Goal: Information Seeking & Learning: Compare options

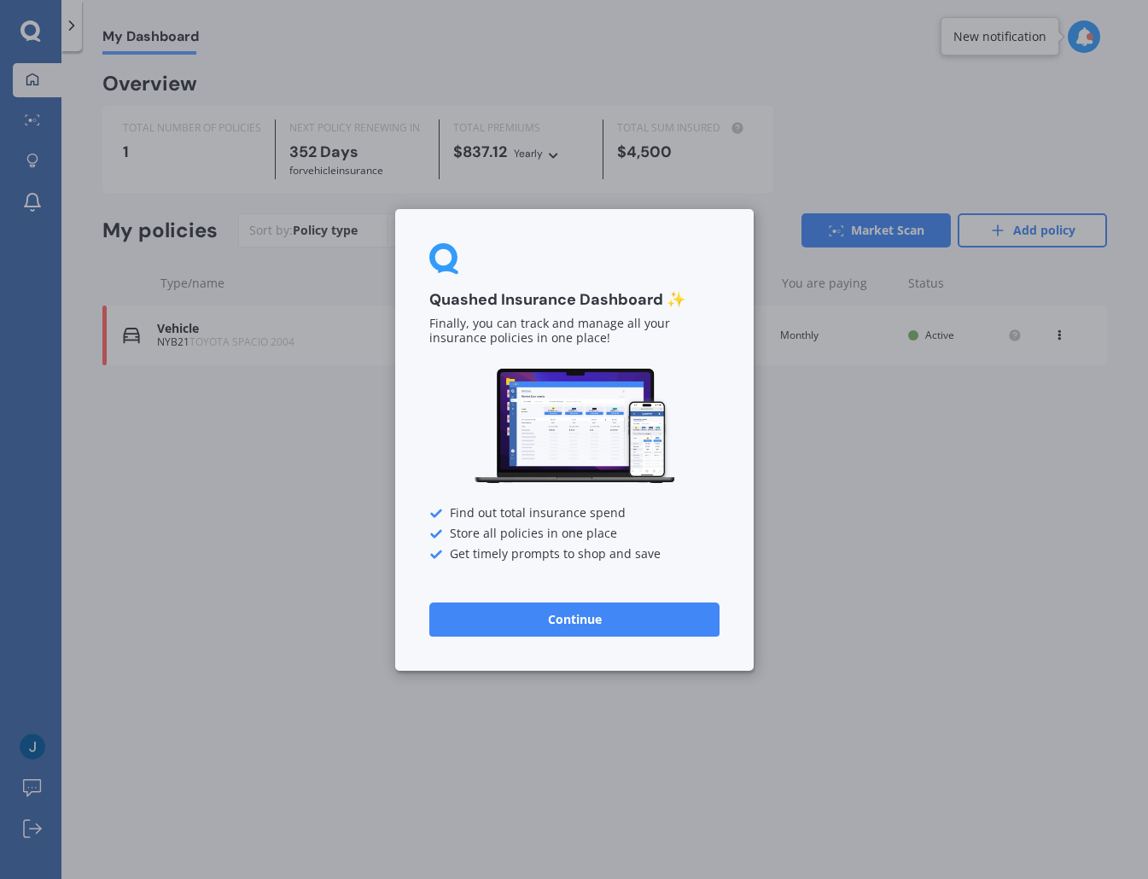
click at [581, 622] on button "Continue" at bounding box center [574, 618] width 290 height 34
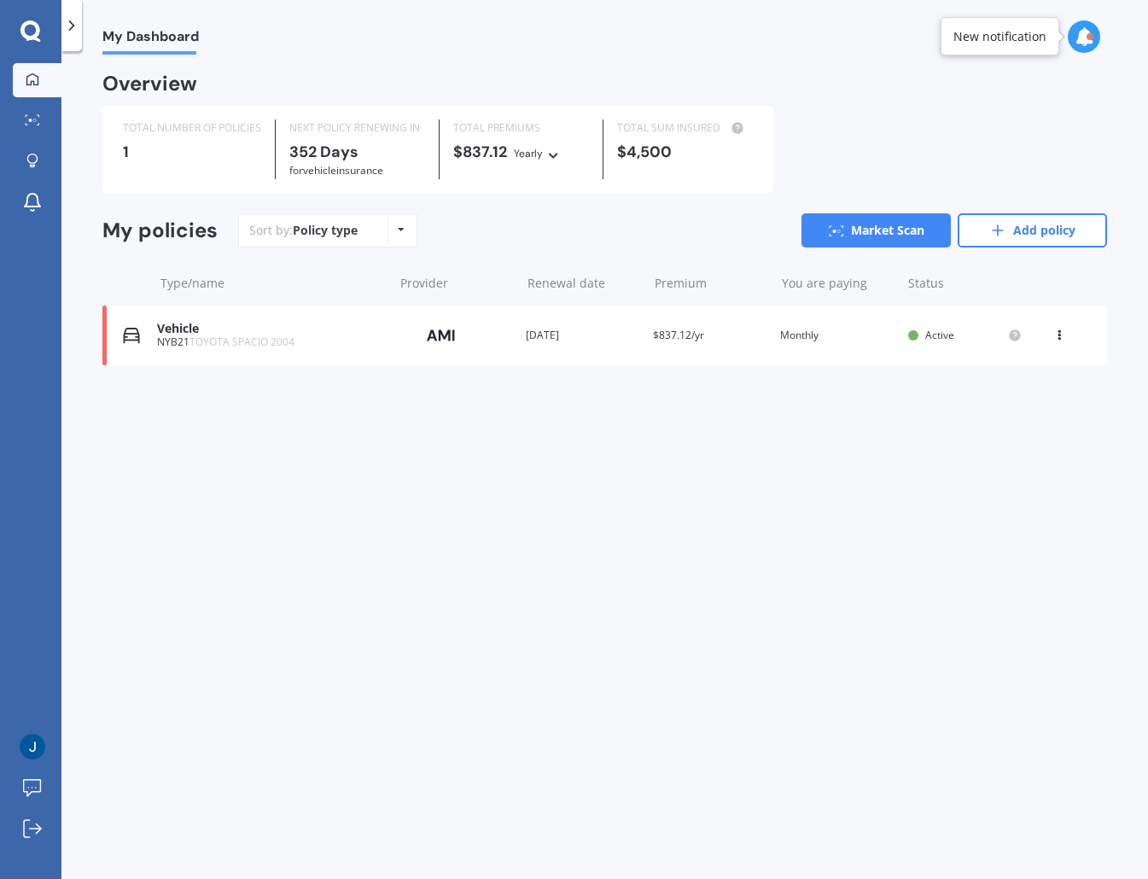
click at [963, 336] on icon at bounding box center [1059, 332] width 12 height 10
click at [732, 472] on div "My Dashboard Overview TOTAL NUMBER OF POLICIES 1 NEXT POLICY RENEWING [DATE] fo…" at bounding box center [604, 469] width 1086 height 828
click at [963, 238] on link "Add policy" at bounding box center [1031, 230] width 149 height 34
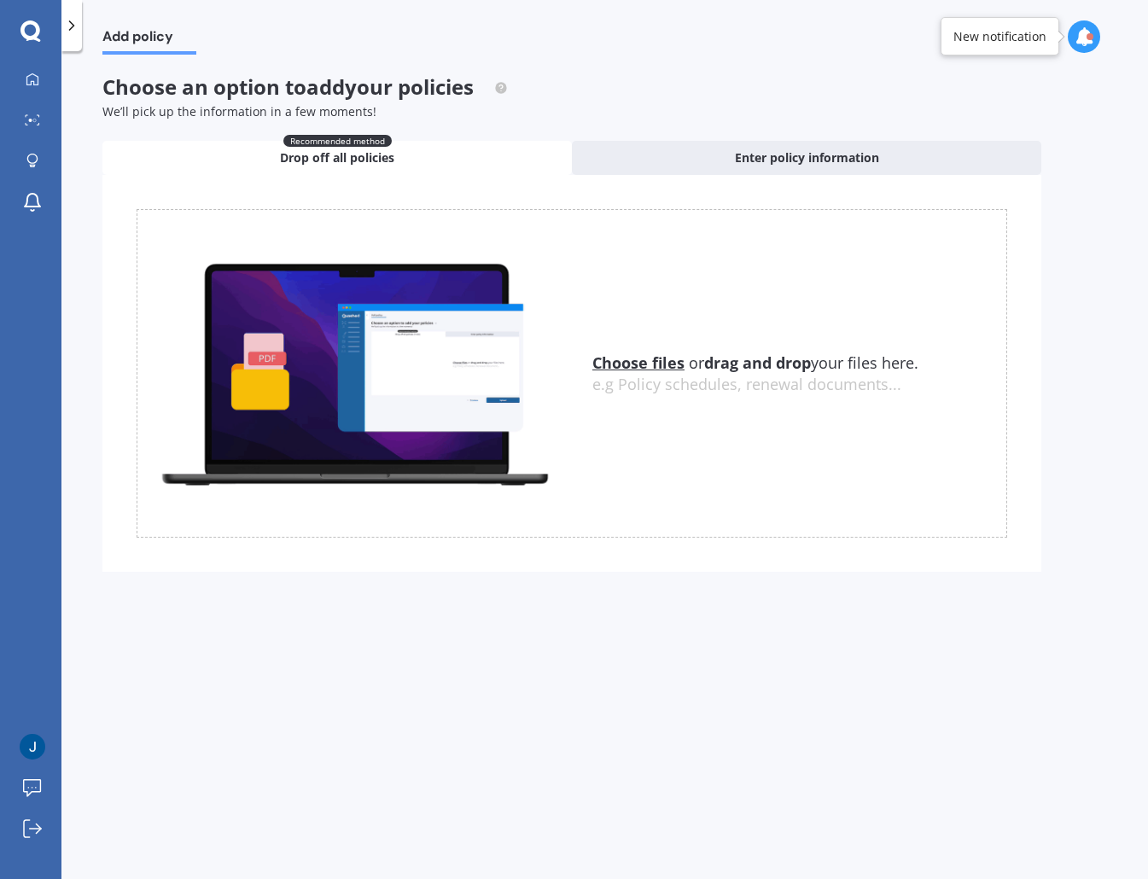
click at [69, 32] on icon at bounding box center [71, 25] width 17 height 17
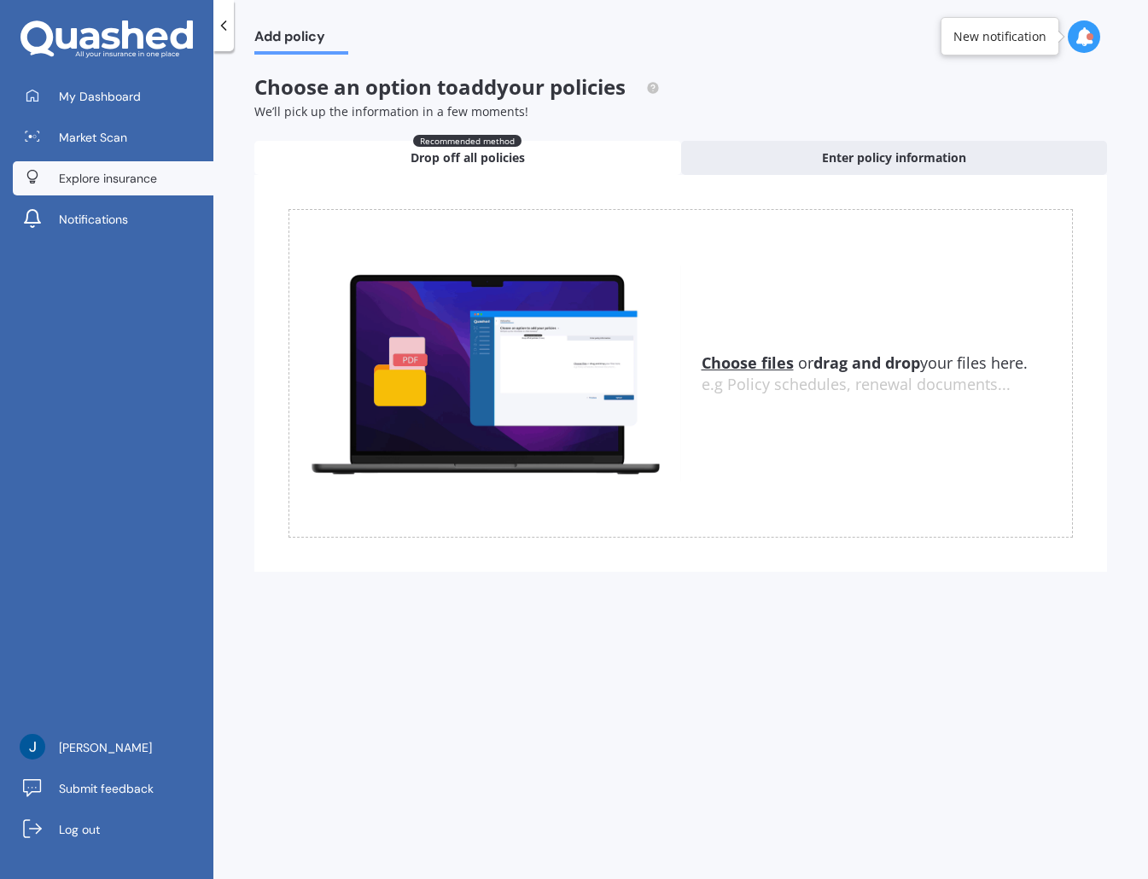
click at [131, 188] on link "Explore insurance" at bounding box center [113, 178] width 200 height 34
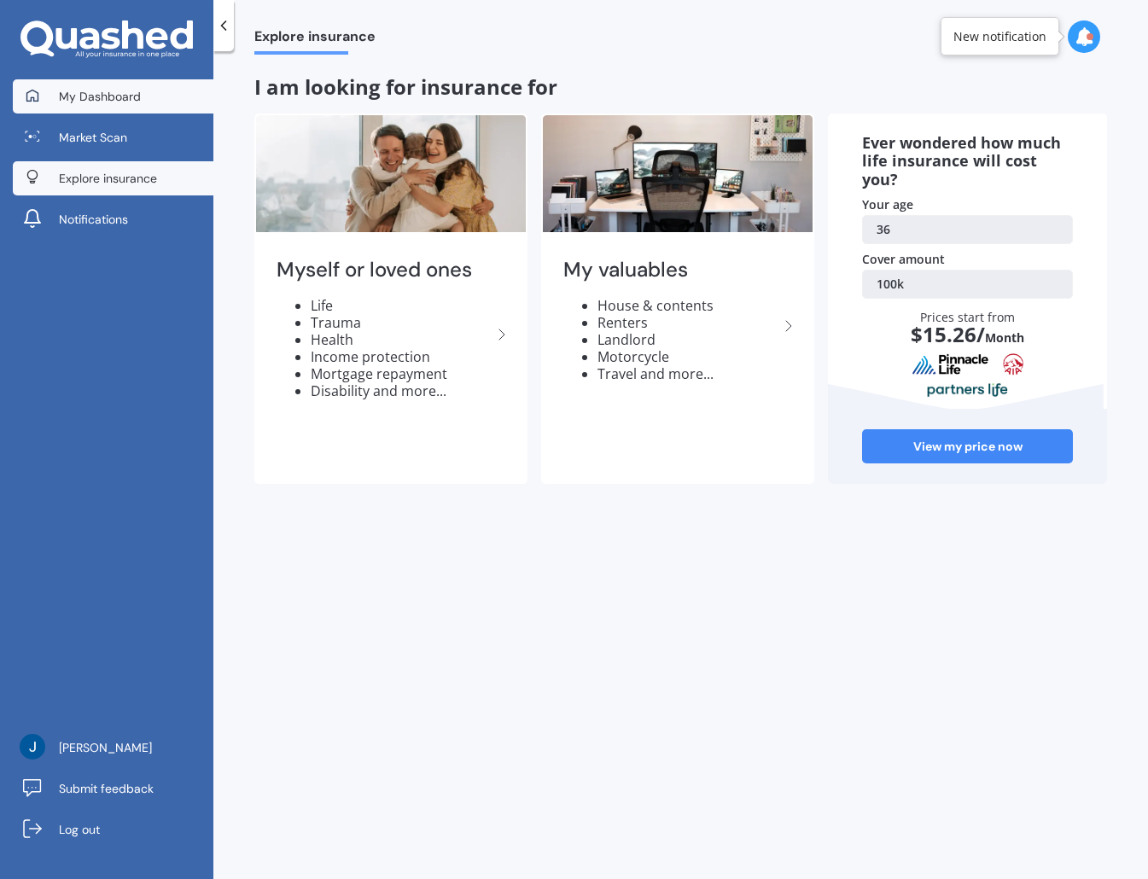
click at [108, 101] on span "My Dashboard" at bounding box center [100, 96] width 82 height 17
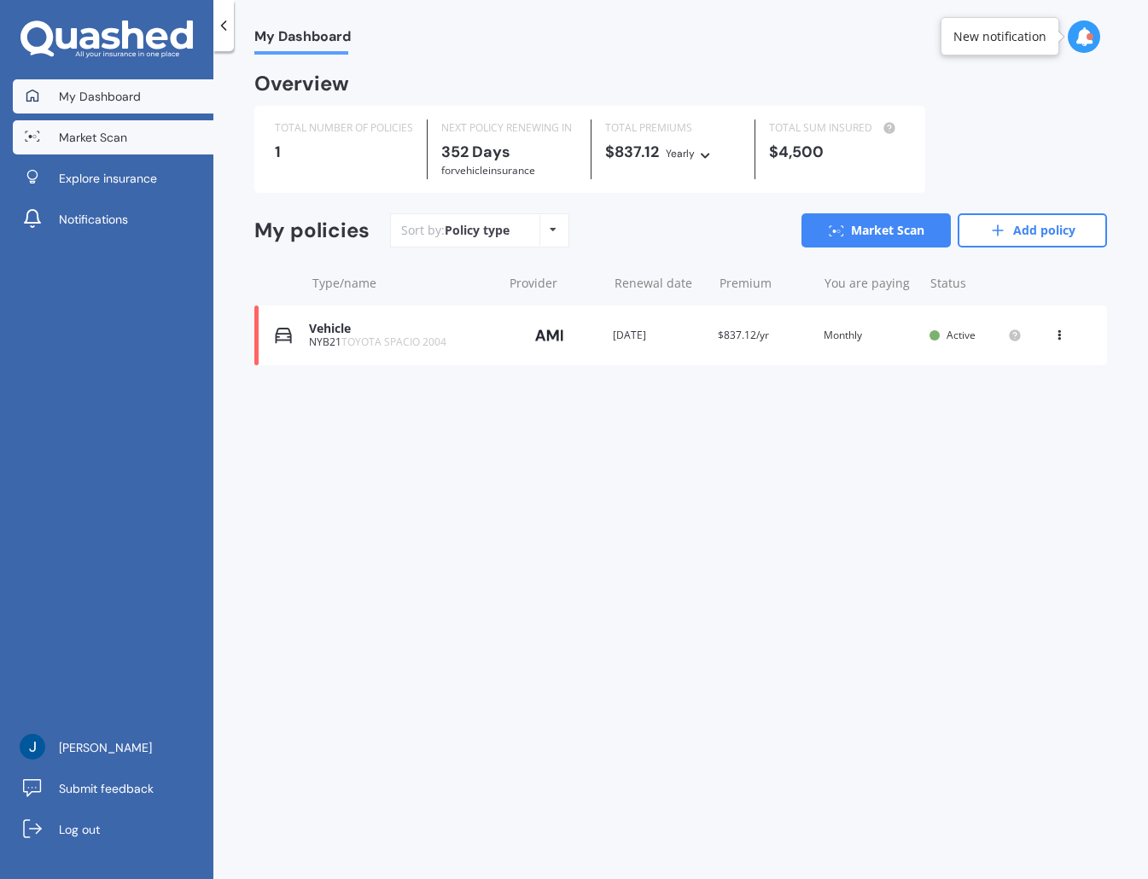
click at [108, 133] on span "Market Scan" at bounding box center [93, 137] width 68 height 17
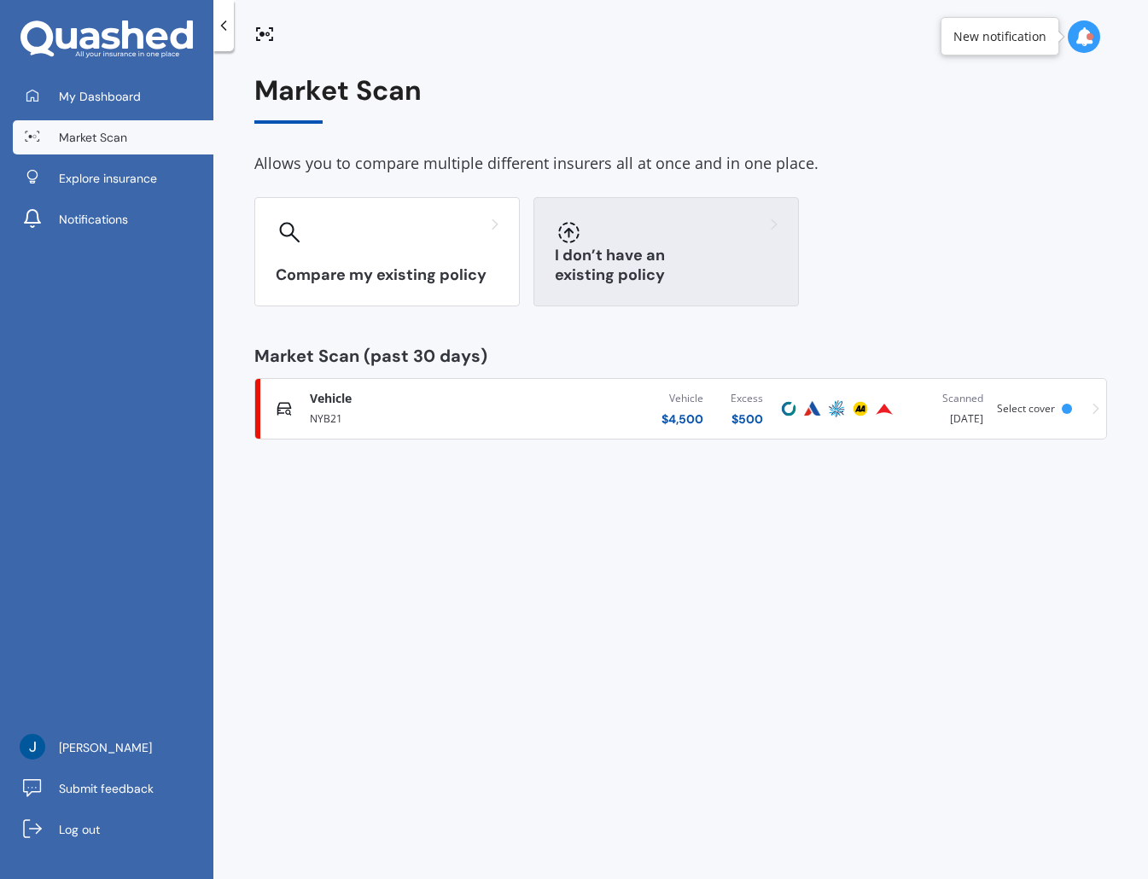
click at [664, 264] on div "I don’t have an existing policy" at bounding box center [665, 251] width 265 height 109
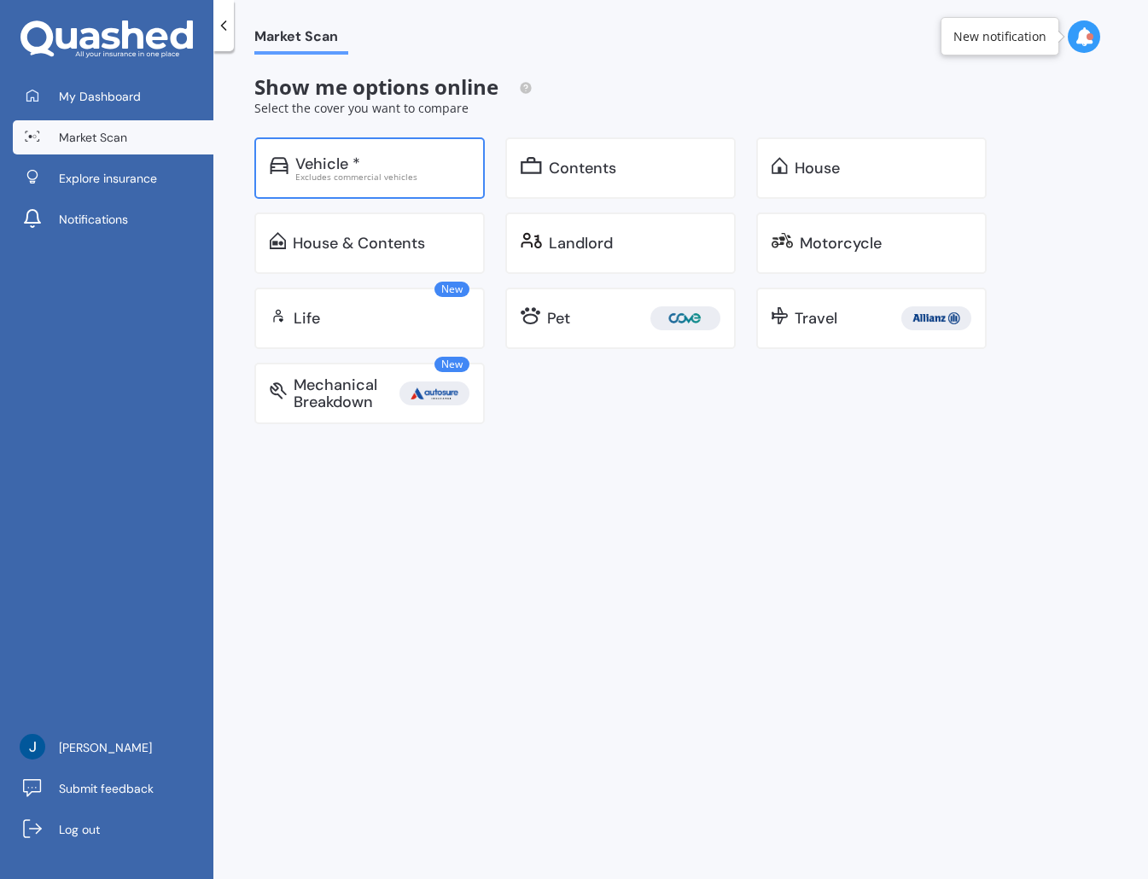
click at [347, 163] on div "Vehicle *" at bounding box center [327, 163] width 65 height 17
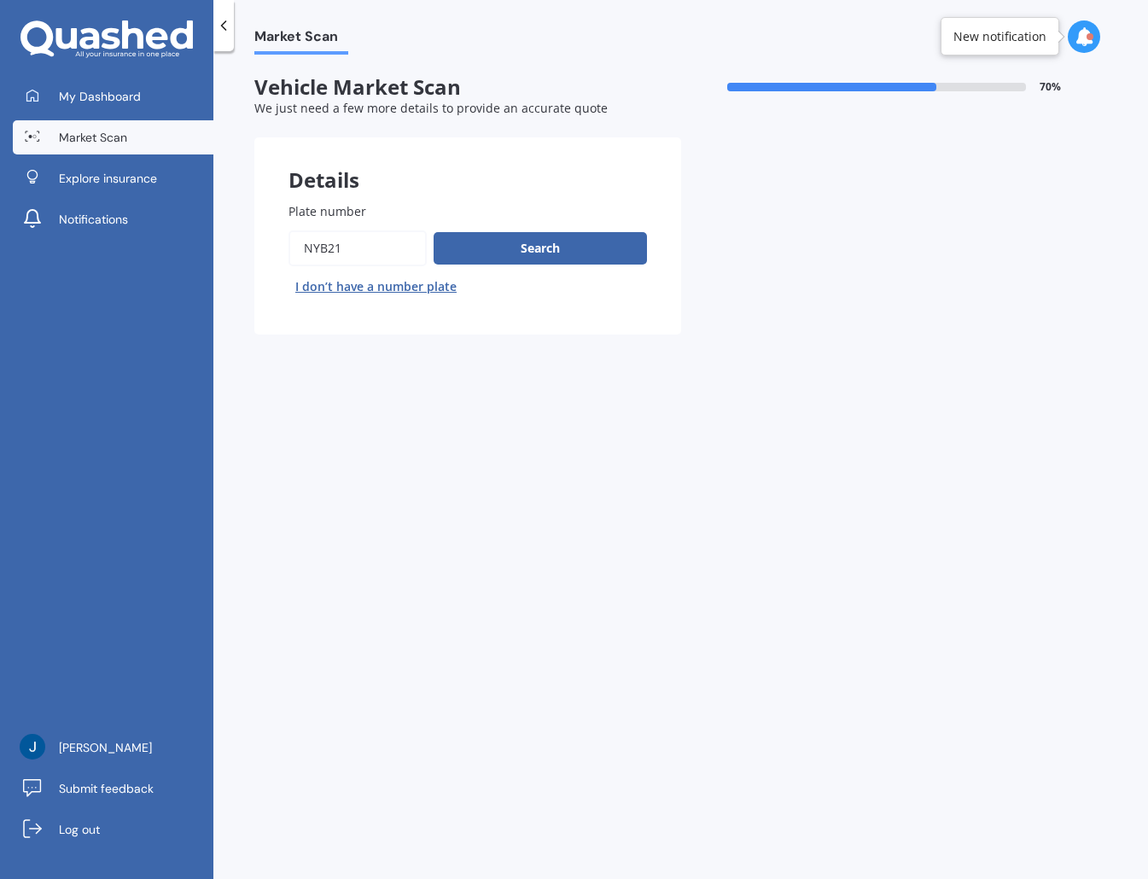
click at [369, 246] on input "Plate number" at bounding box center [357, 248] width 138 height 36
type textarea "NYB21"
click at [369, 246] on input "Plate number" at bounding box center [357, 248] width 138 height 36
type input "Rje417"
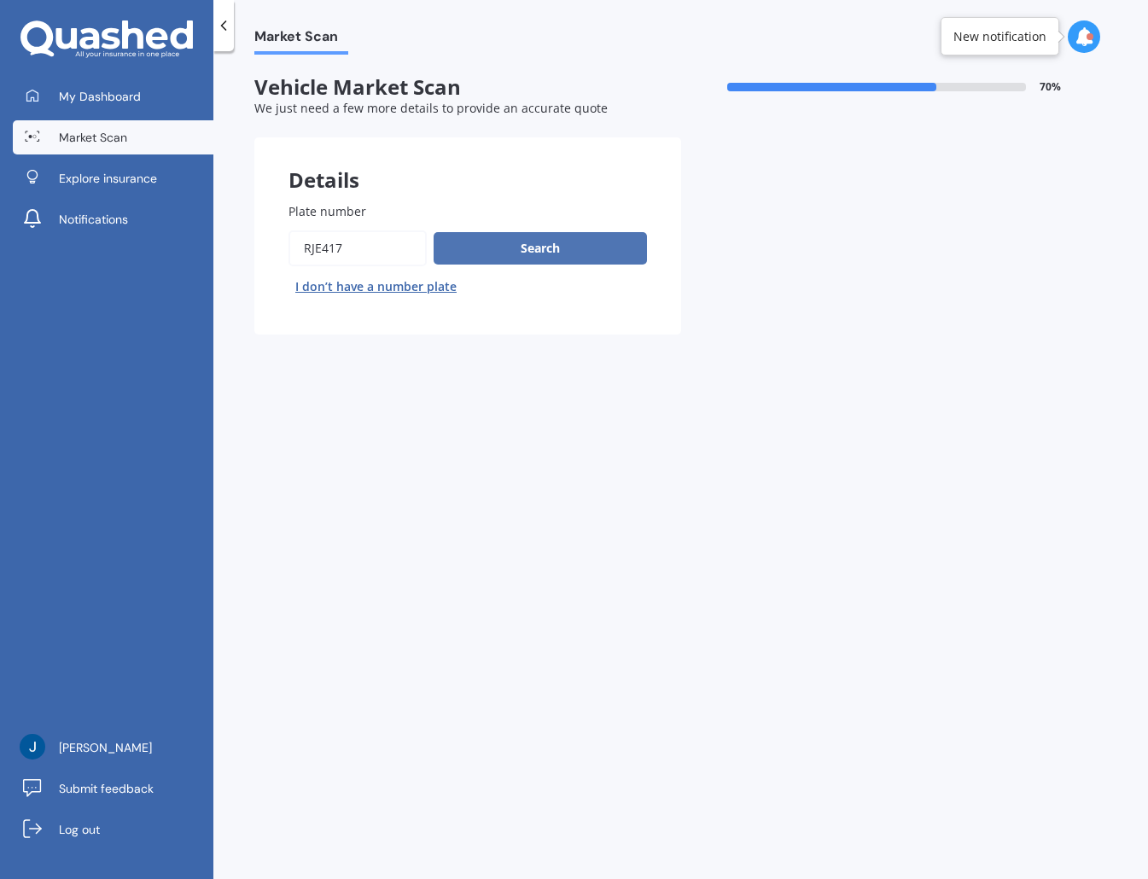
click at [485, 245] on button "Search" at bounding box center [539, 248] width 213 height 32
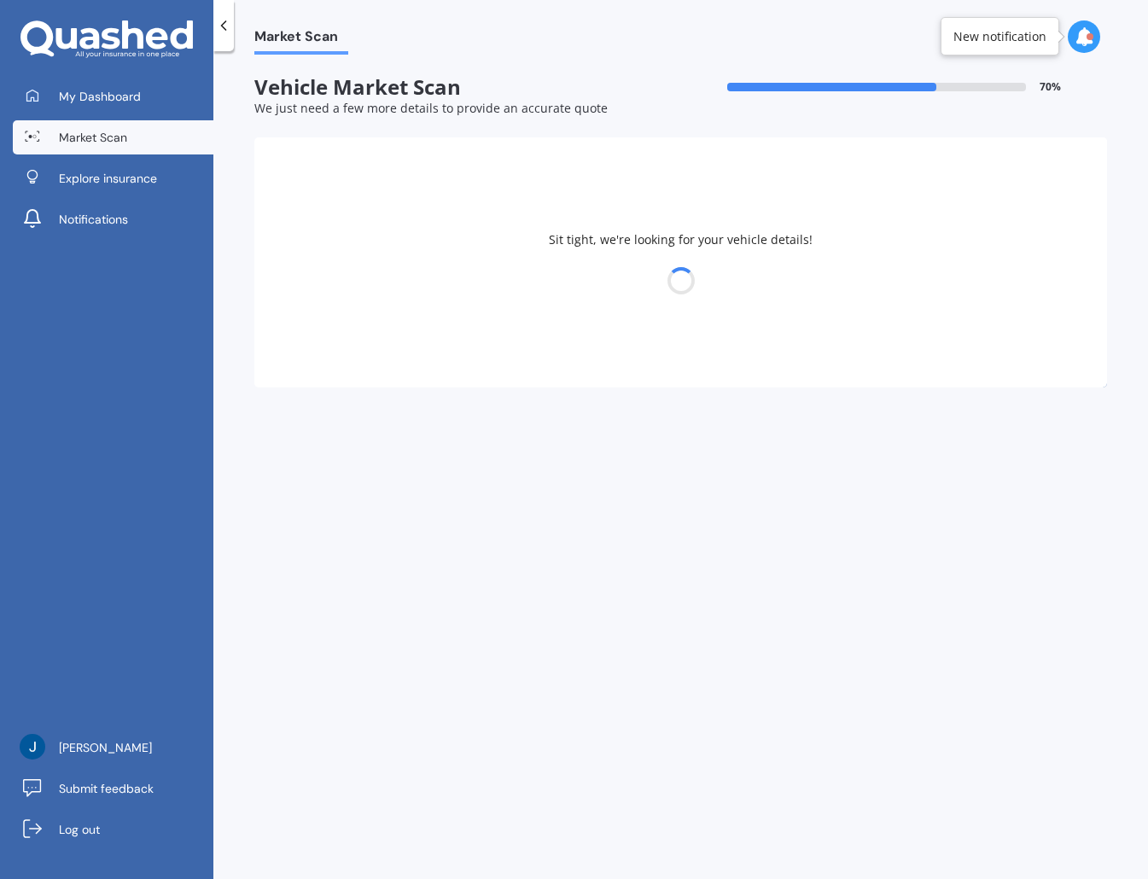
select select "LEXUS"
select select "19"
select select "12"
select select "1988"
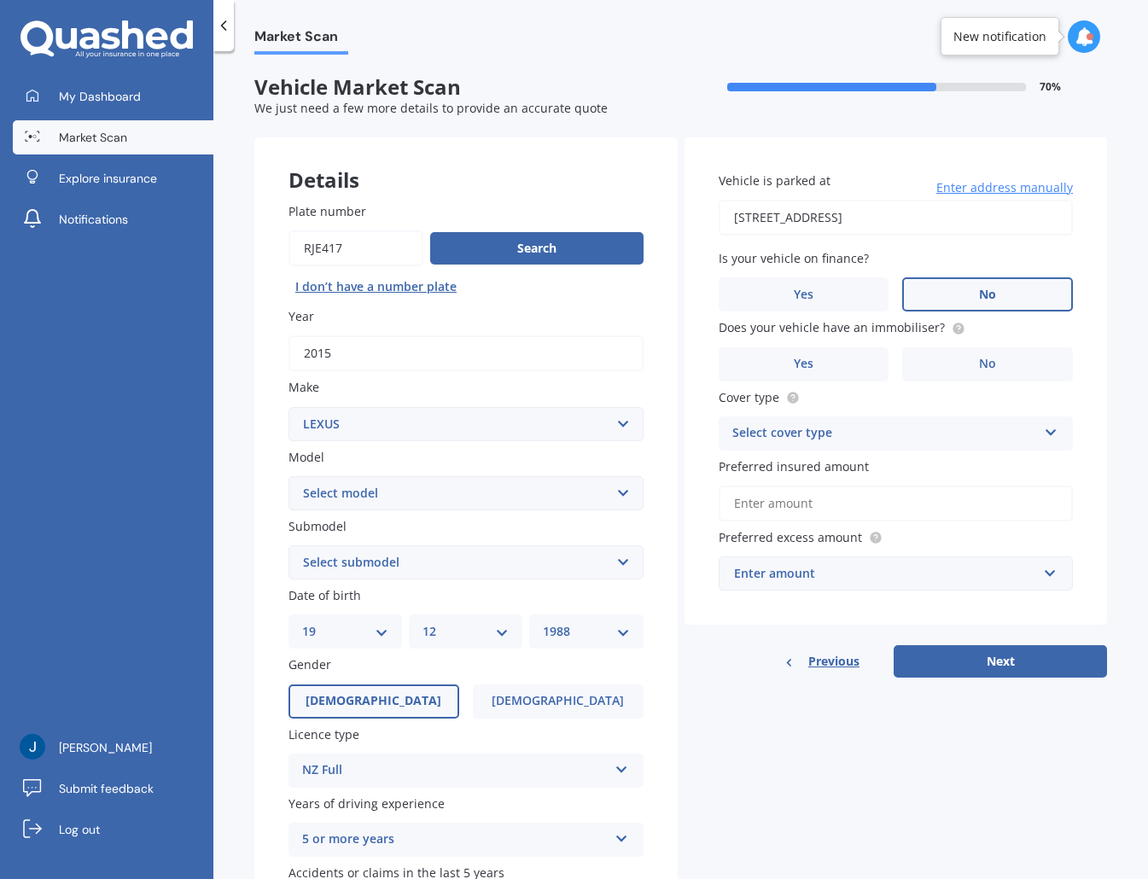
click at [626, 487] on select "Select model AS 460 CT 200 ES 300 ES 350 GS 250 GS 300 GS 350 GS 430 GS 450 GS …" at bounding box center [465, 493] width 355 height 34
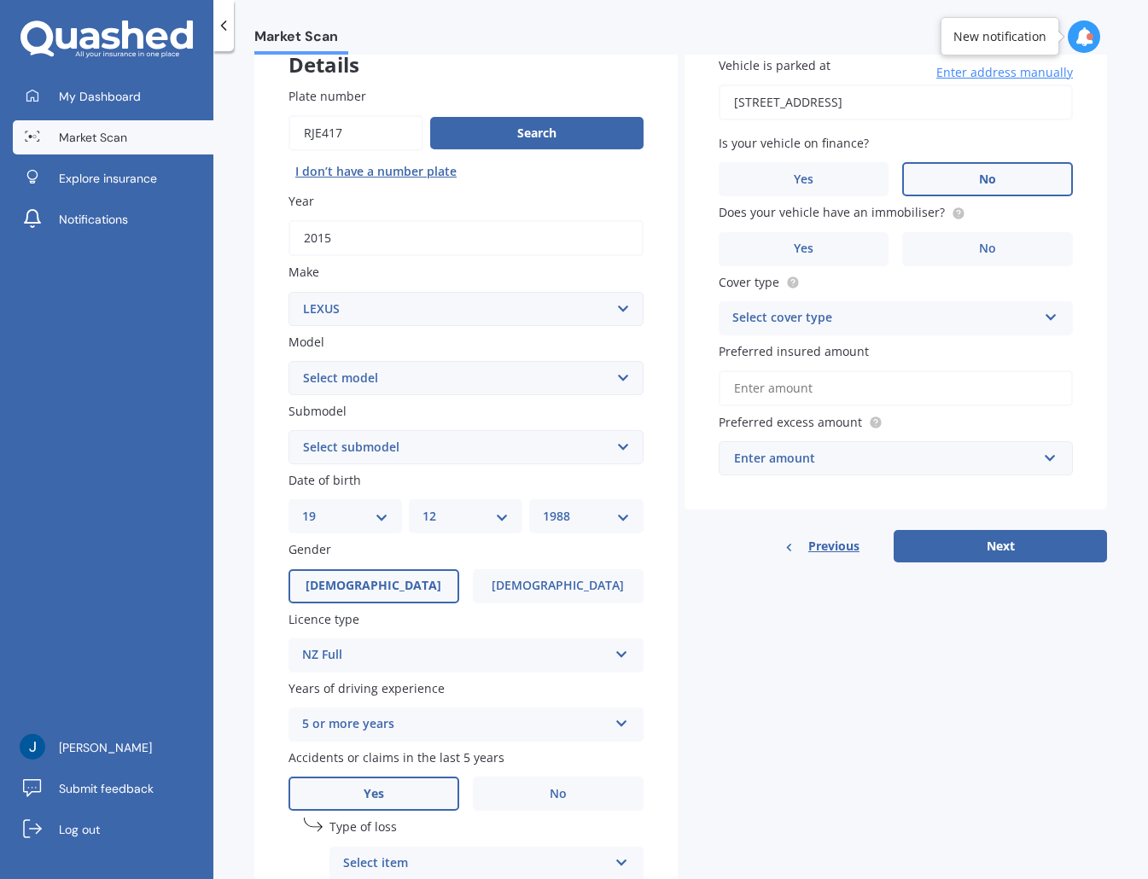
scroll to position [116, 0]
click at [605, 383] on select "Select model AS 460 CT 200 ES 300 ES 350 GS 250 GS 300 GS 350 GS 430 GS 450 GS …" at bounding box center [465, 377] width 355 height 34
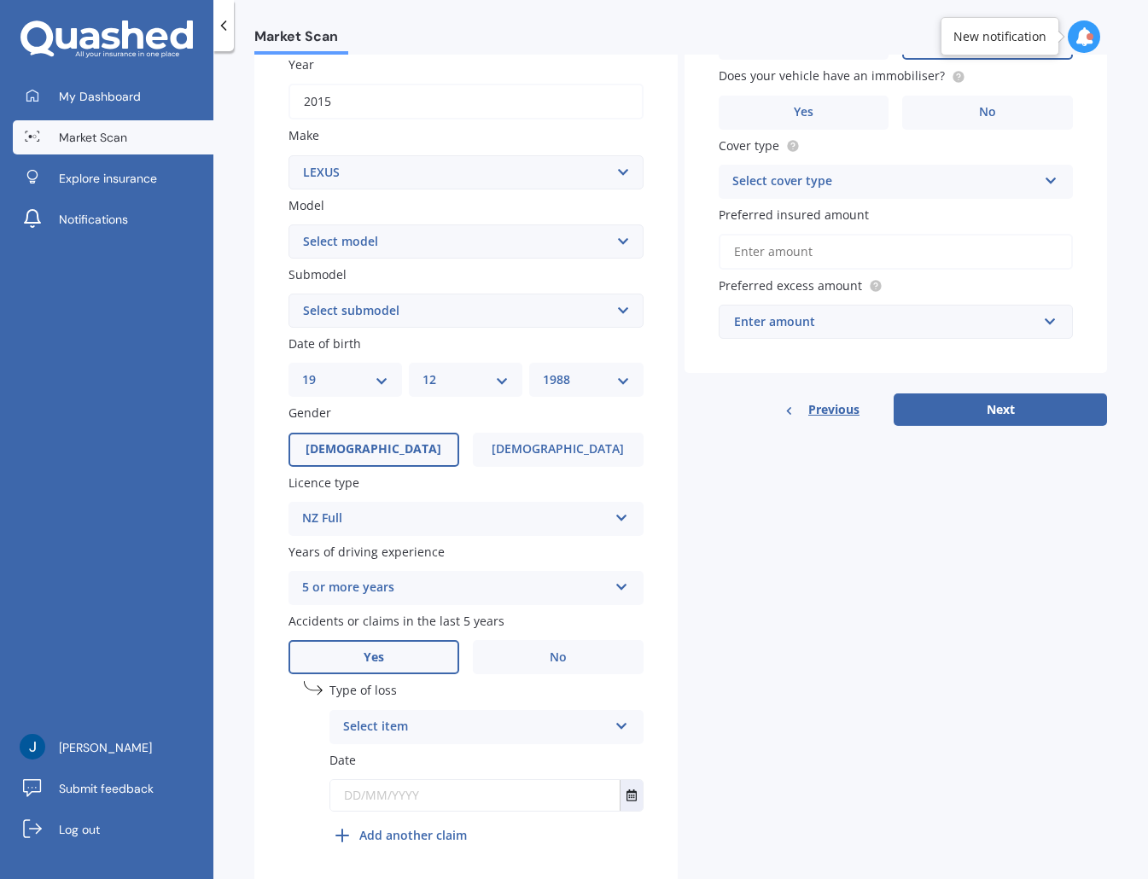
scroll to position [253, 0]
click at [348, 236] on select "Select model AS 460 CT 200 ES 300 ES 350 GS 250 GS 300 GS 350 GS 430 GS 450 GS …" at bounding box center [465, 241] width 355 height 34
select select "NX300H"
click at [288, 224] on select "Select model AS 460 CT 200 ES 300 ES 350 GS 250 GS 300 GS 350 GS 430 GS 450 GS …" at bounding box center [465, 241] width 355 height 34
click at [471, 320] on select "Select submodel Station Wagon Petrol Hybrid" at bounding box center [465, 310] width 355 height 34
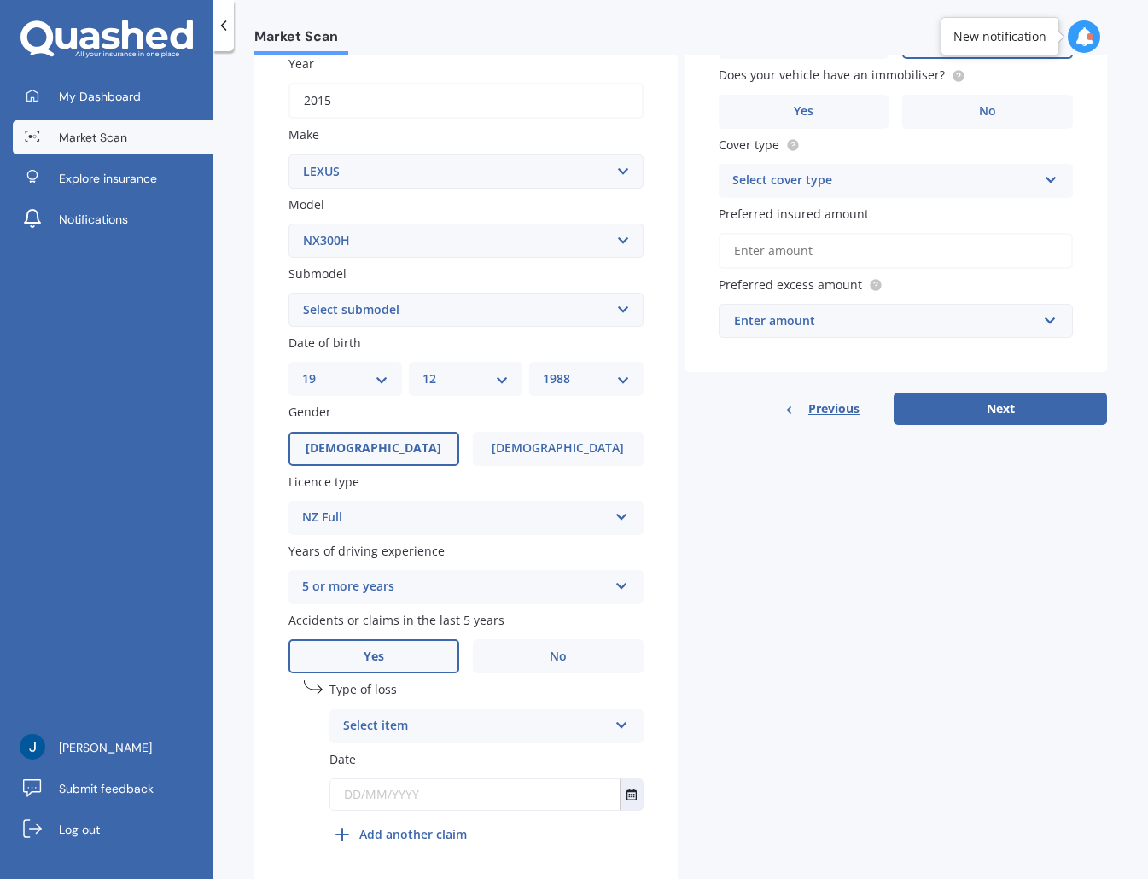
select select "STATION WAGON PETROL HYBRID"
click at [288, 293] on select "Select submodel Station Wagon Petrol Hybrid" at bounding box center [465, 310] width 355 height 34
click at [677, 423] on div "Details Plate number Search I don’t have a number plate Year [DATE] Make Select…" at bounding box center [680, 389] width 852 height 1008
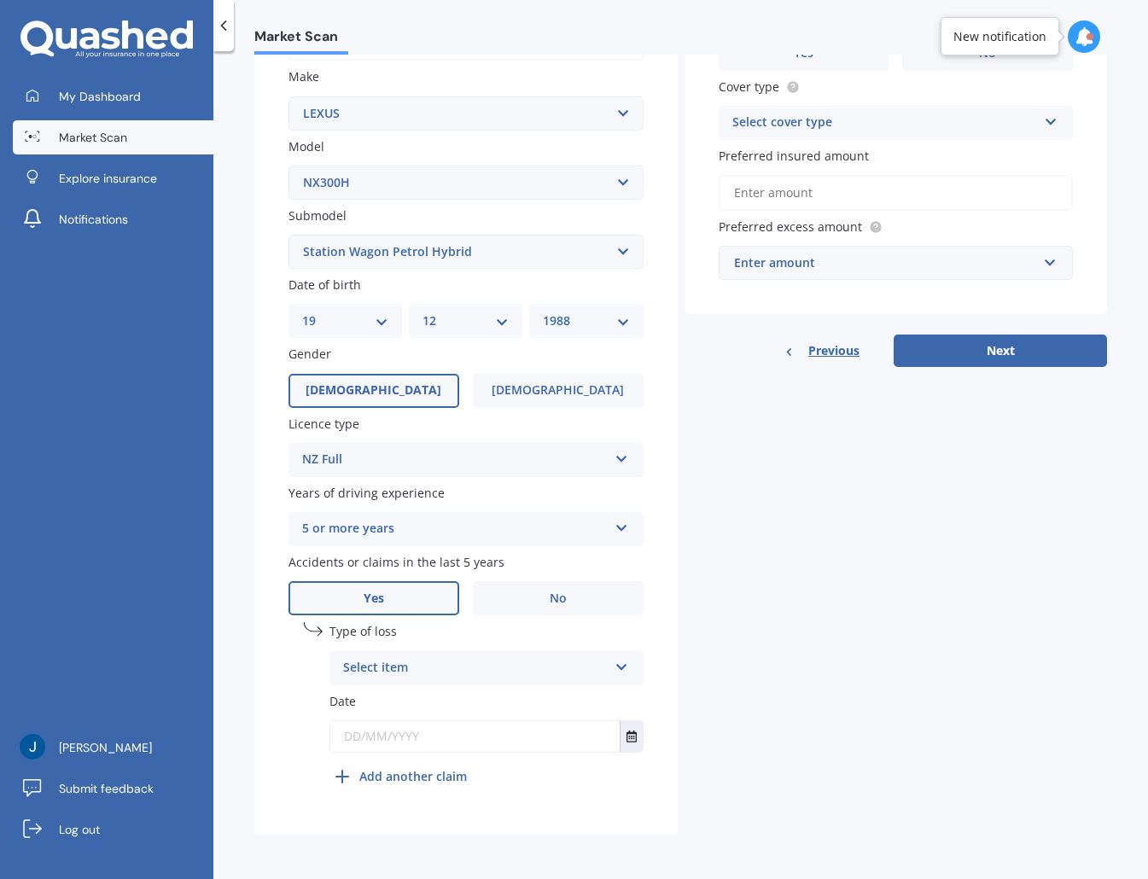
click at [602, 675] on div "Select item" at bounding box center [475, 668] width 264 height 20
click at [391, 689] on div "At fault accident" at bounding box center [486, 701] width 312 height 31
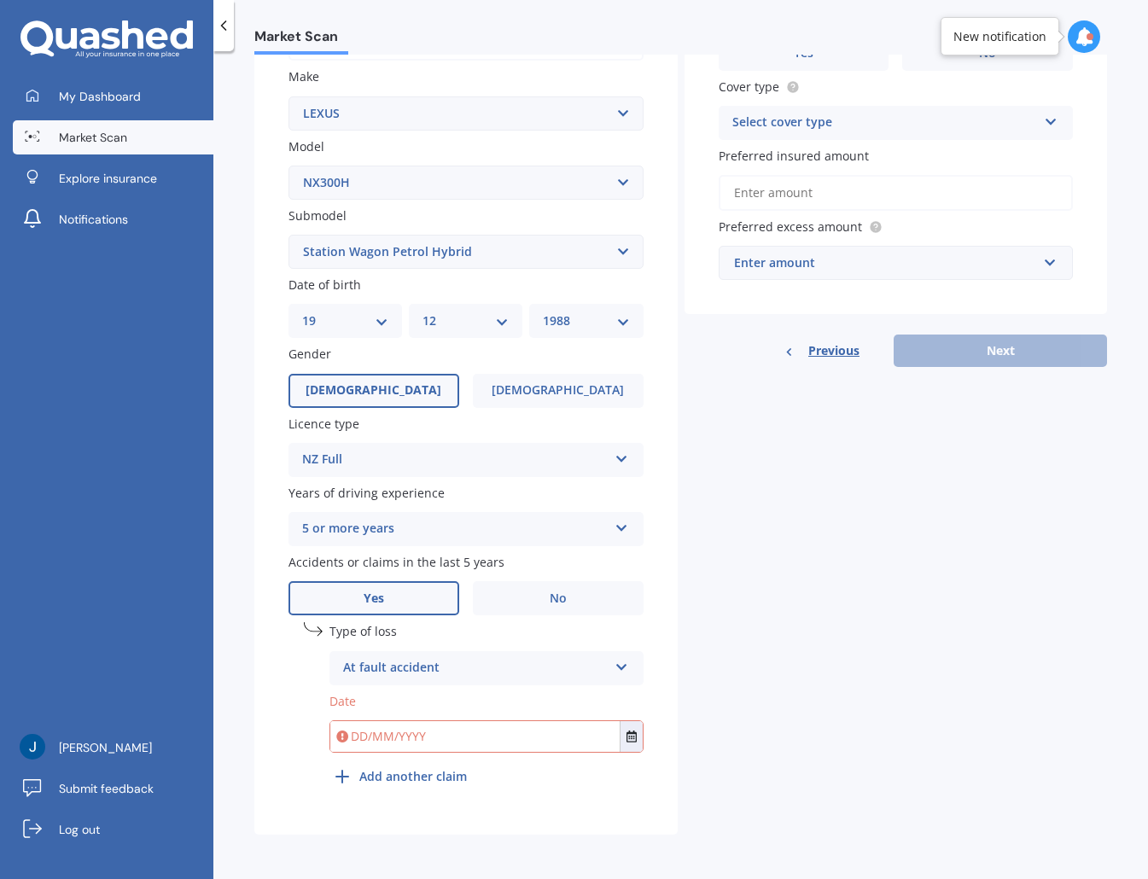
click at [689, 672] on div "Details Plate number Search I don’t have a number plate Year [DATE] Make Select…" at bounding box center [680, 331] width 852 height 1008
click at [394, 724] on input "text" at bounding box center [474, 736] width 289 height 31
type input "[DATE]"
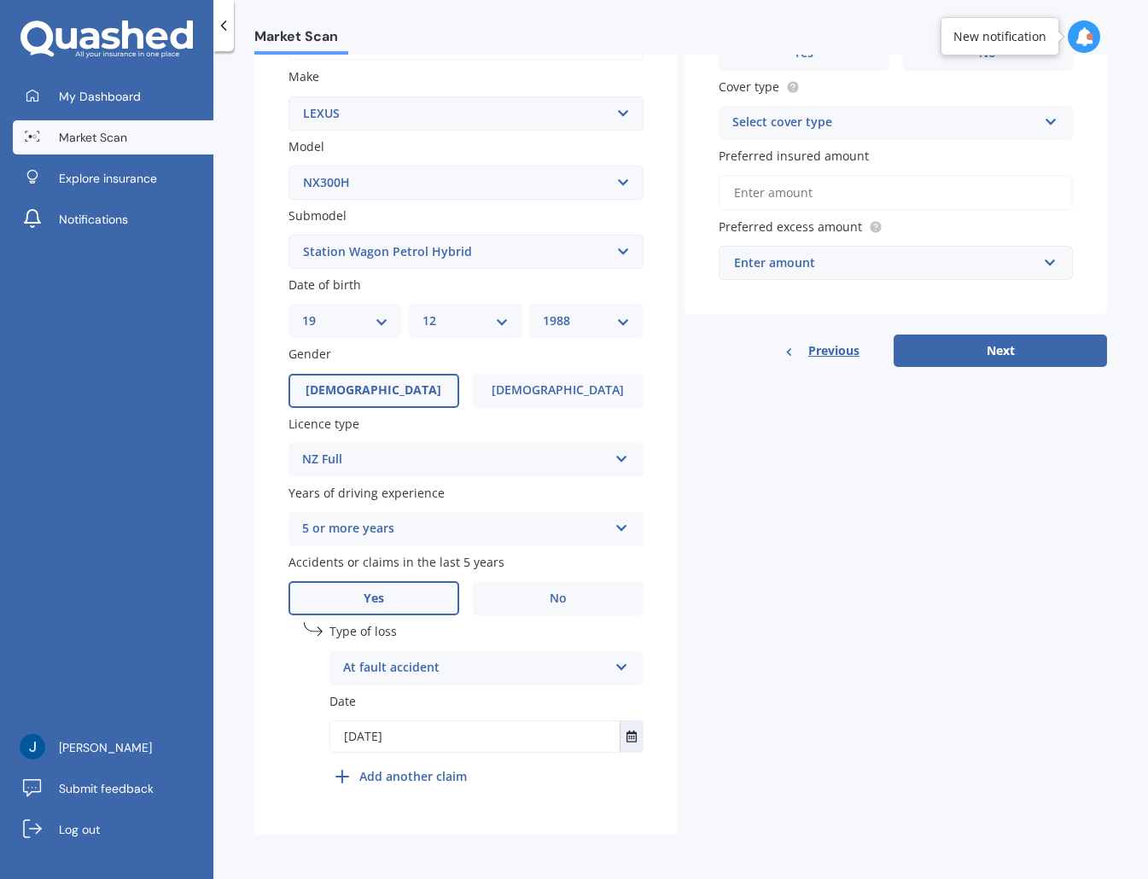
click at [698, 598] on div "Details Plate number Search I don’t have a number plate Year [DATE] Make Select…" at bounding box center [680, 331] width 852 height 1008
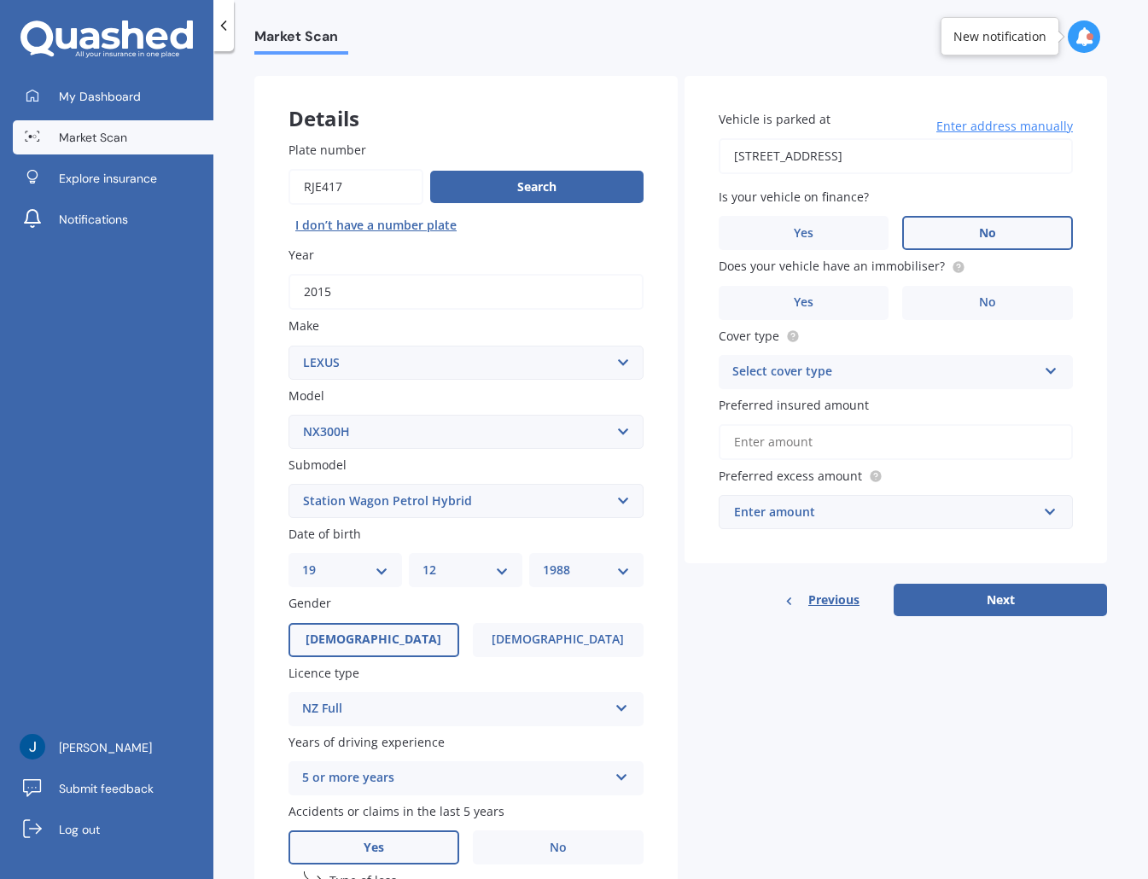
scroll to position [61, 0]
click at [802, 247] on label "Yes" at bounding box center [803, 234] width 171 height 34
click at [0, 0] on input "Yes" at bounding box center [0, 0] width 0 height 0
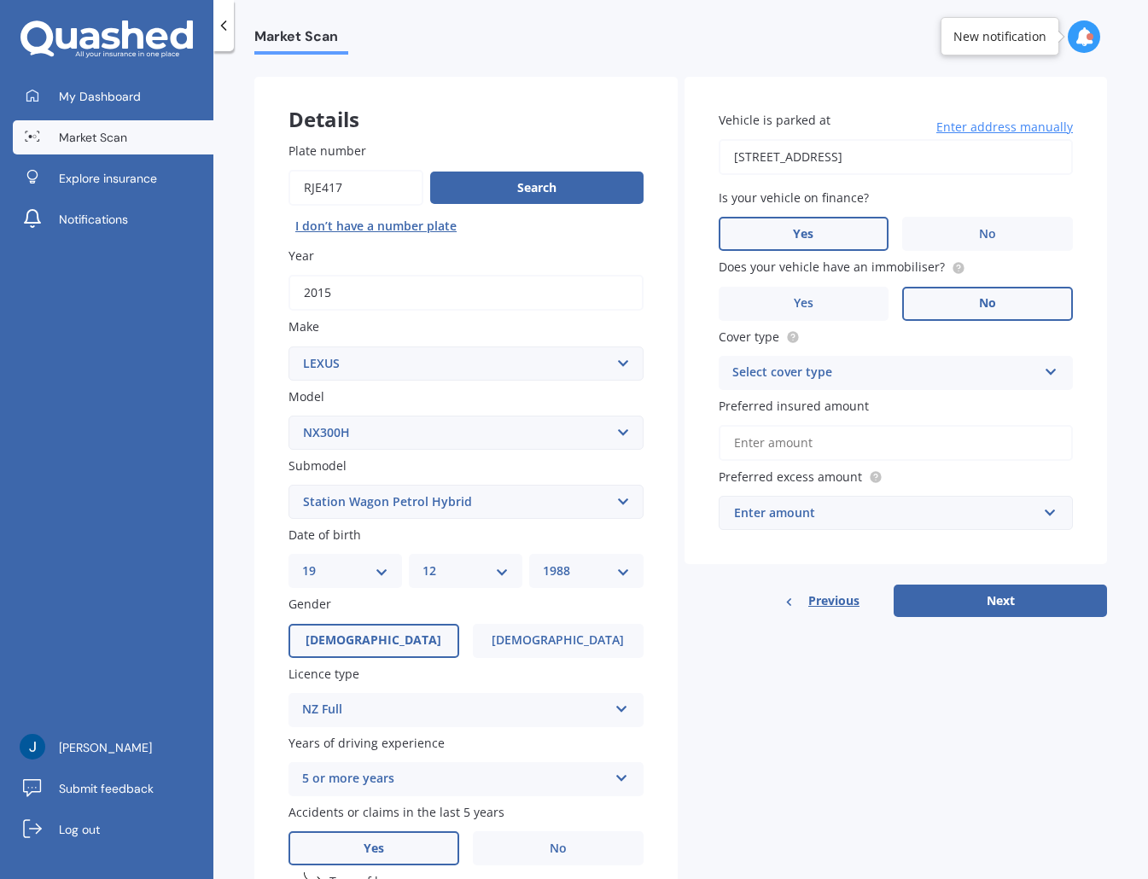
click at [963, 302] on span "No" at bounding box center [987, 303] width 17 height 15
click at [0, 0] on input "No" at bounding box center [0, 0] width 0 height 0
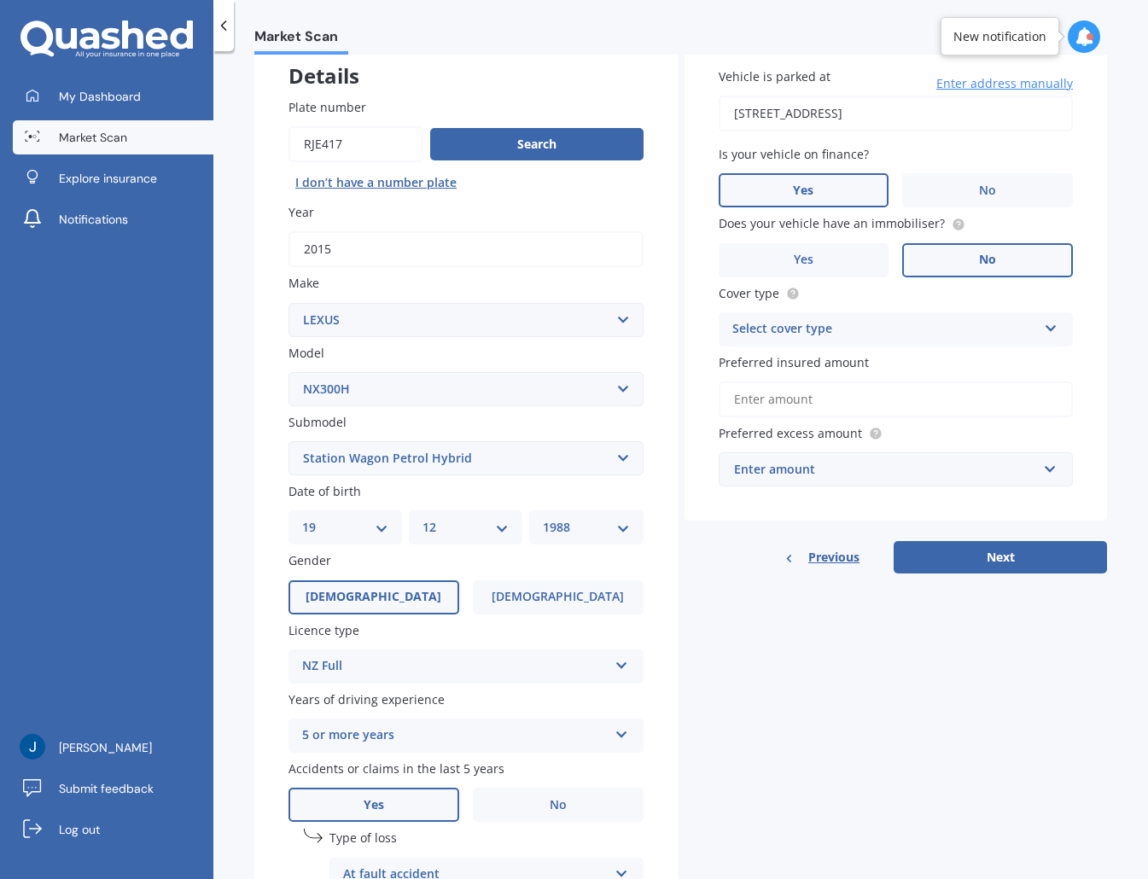
click at [792, 341] on div "Select cover type Comprehensive Third Party, Fire & Theft Third Party" at bounding box center [895, 329] width 355 height 34
click at [822, 357] on div "Comprehensive" at bounding box center [895, 362] width 353 height 31
click at [840, 404] on input "Preferred insured amount" at bounding box center [895, 399] width 355 height 36
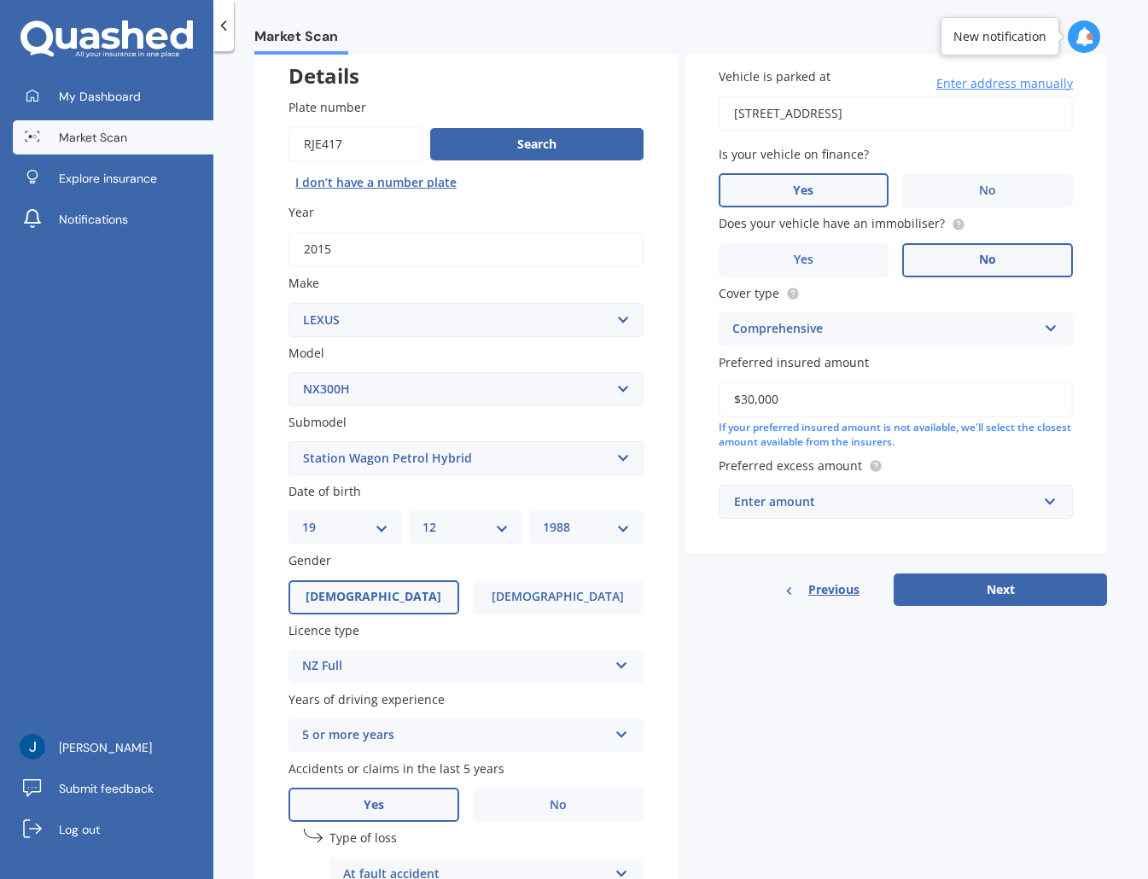
type input "$30,000"
click at [963, 506] on div "Enter amount" at bounding box center [886, 501] width 304 height 19
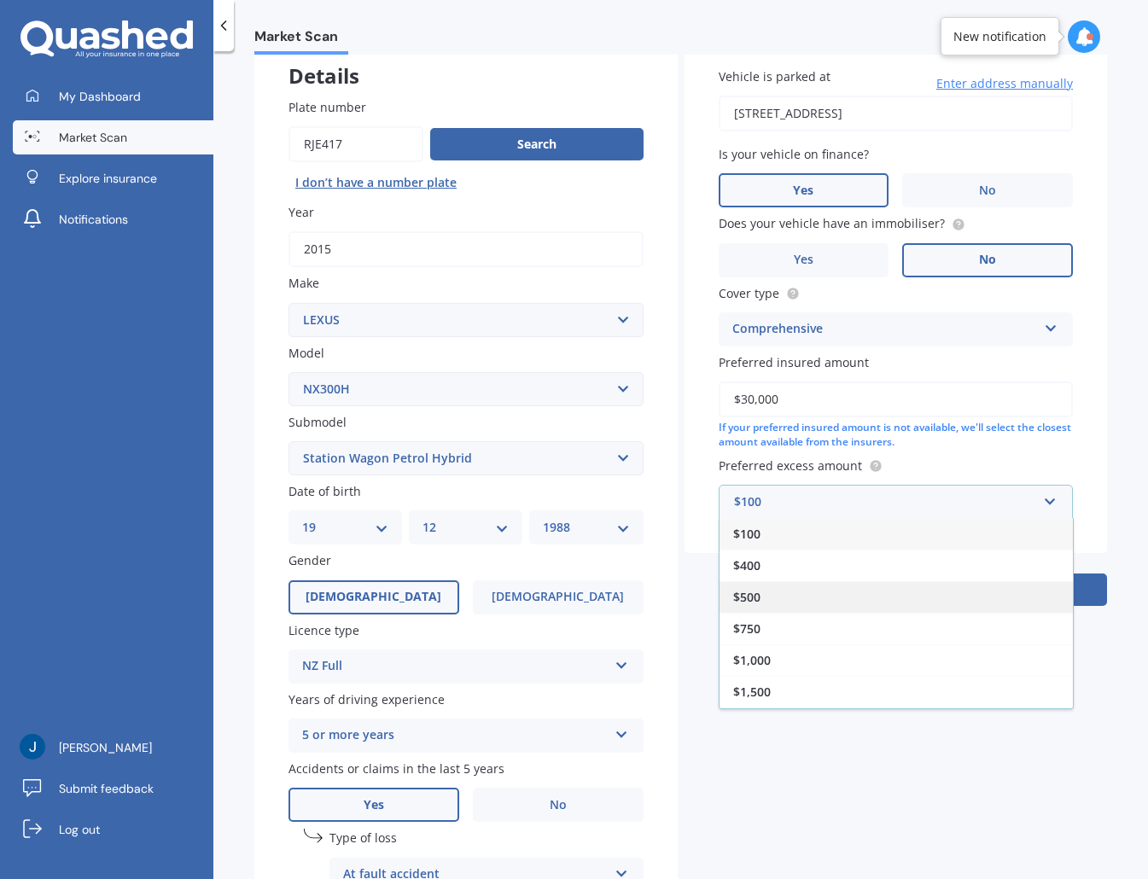
click at [796, 603] on div "$500" at bounding box center [895, 597] width 353 height 32
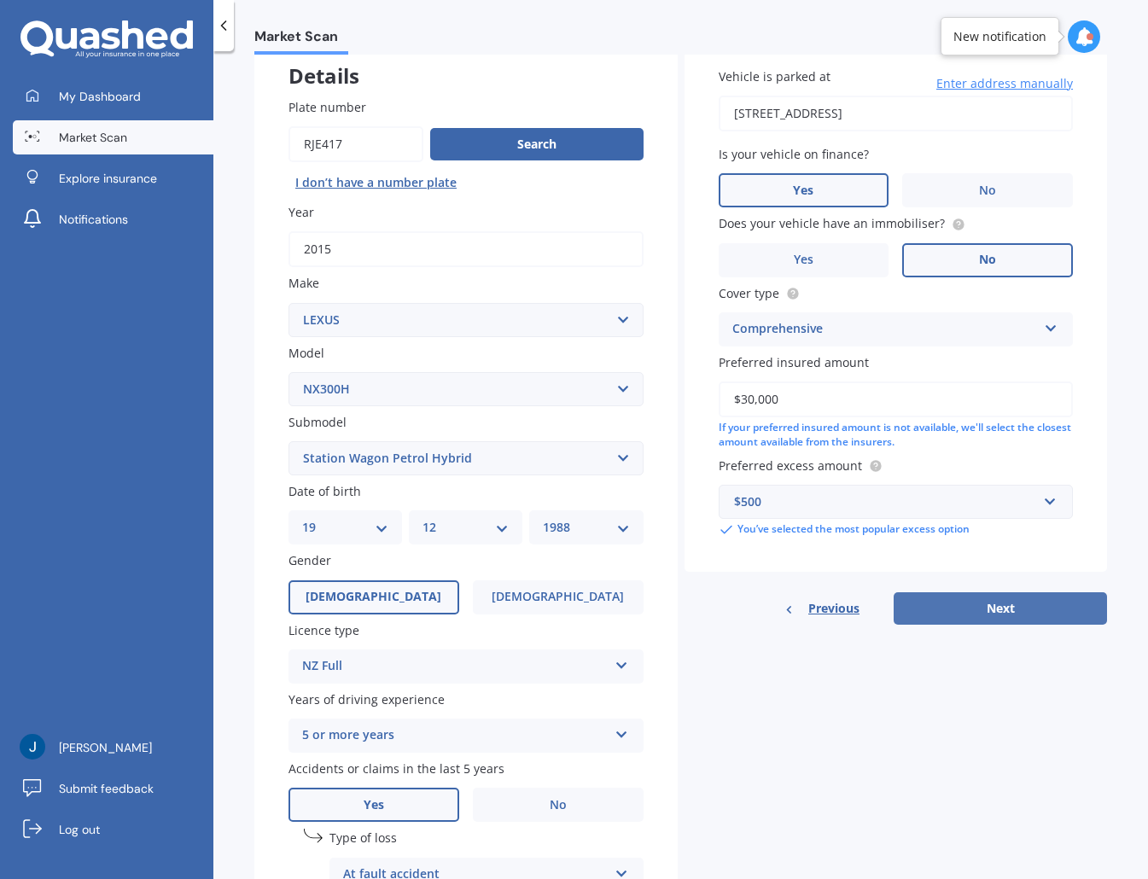
click at [963, 607] on button "Next" at bounding box center [999, 608] width 213 height 32
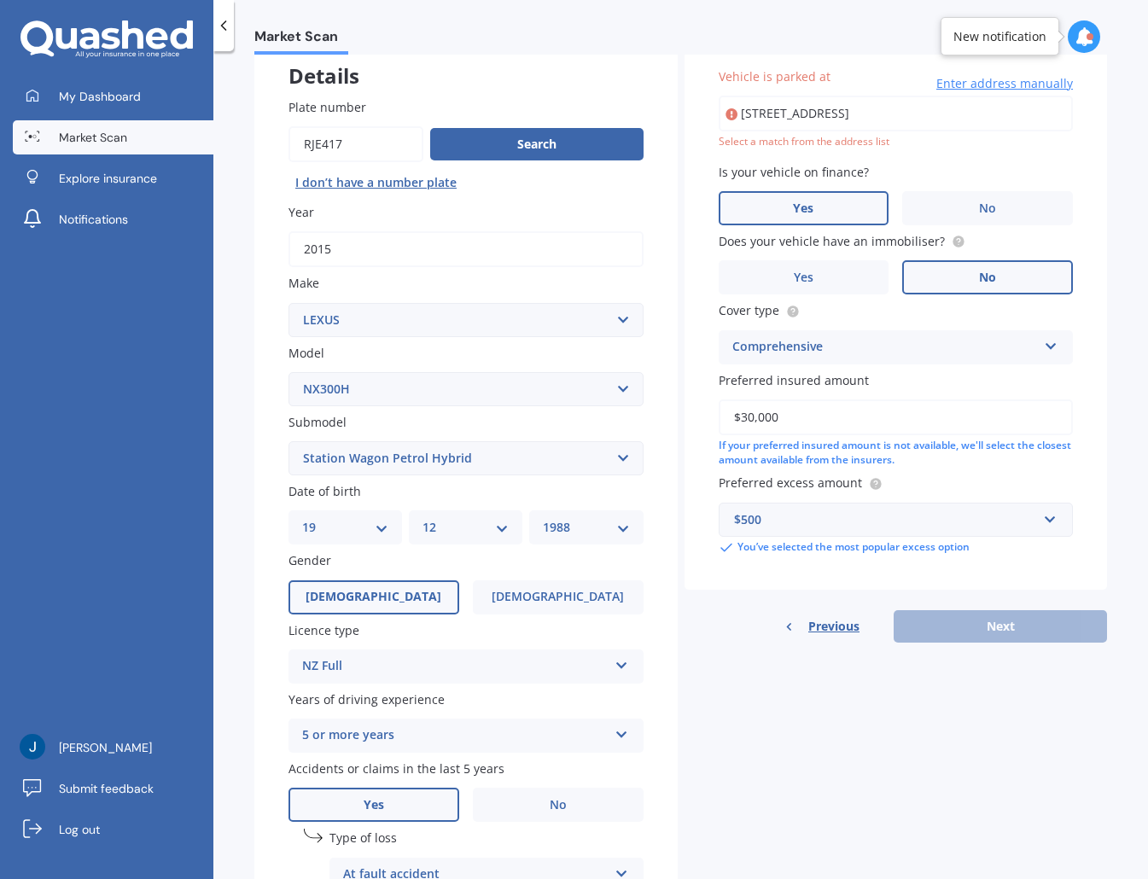
type input "[STREET_ADDRESS]"
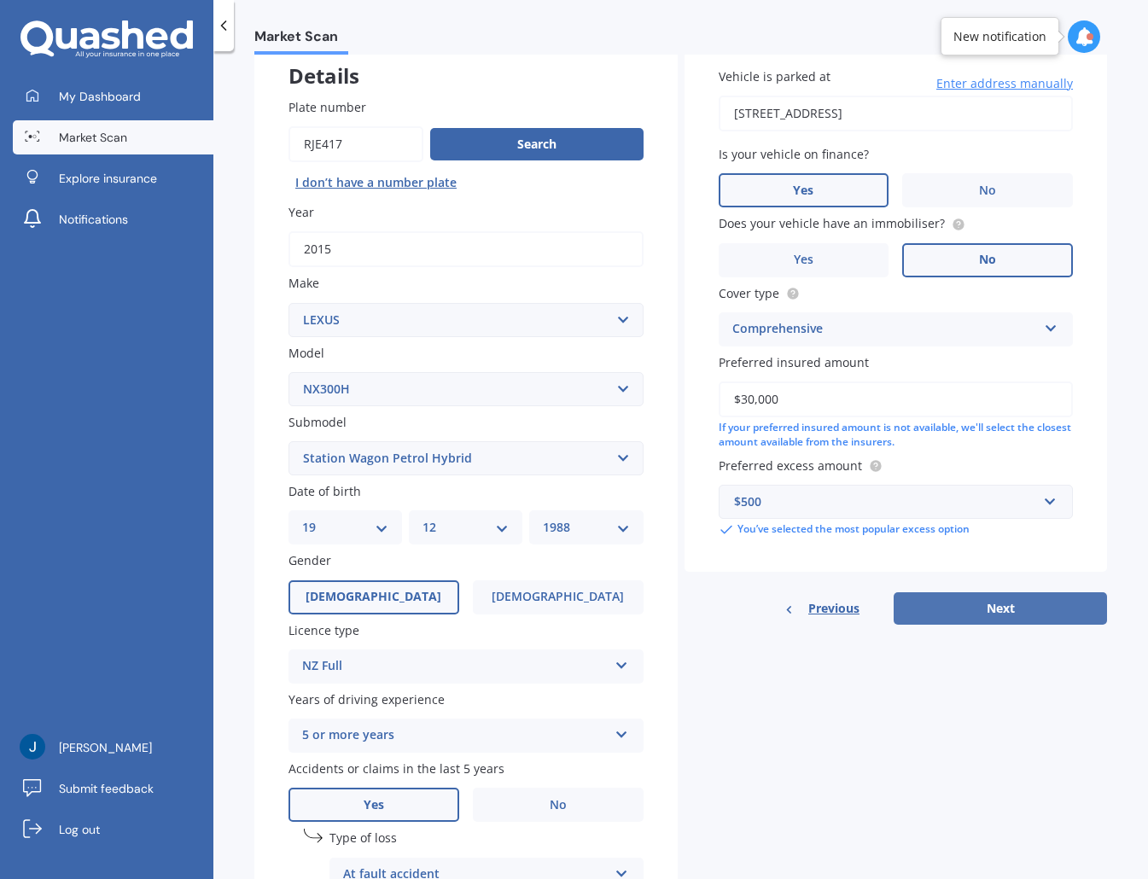
click at [963, 614] on button "Next" at bounding box center [999, 608] width 213 height 32
select select "19"
select select "12"
select select "1988"
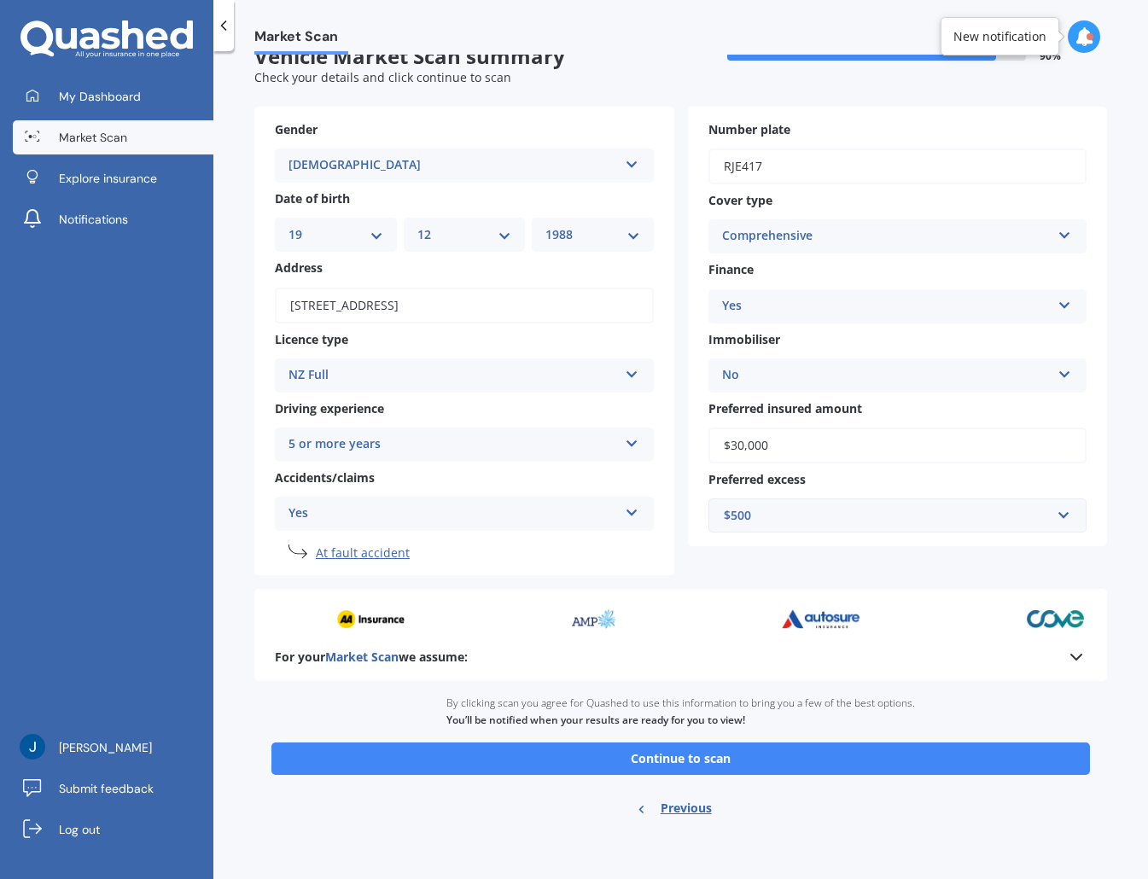
scroll to position [0, 0]
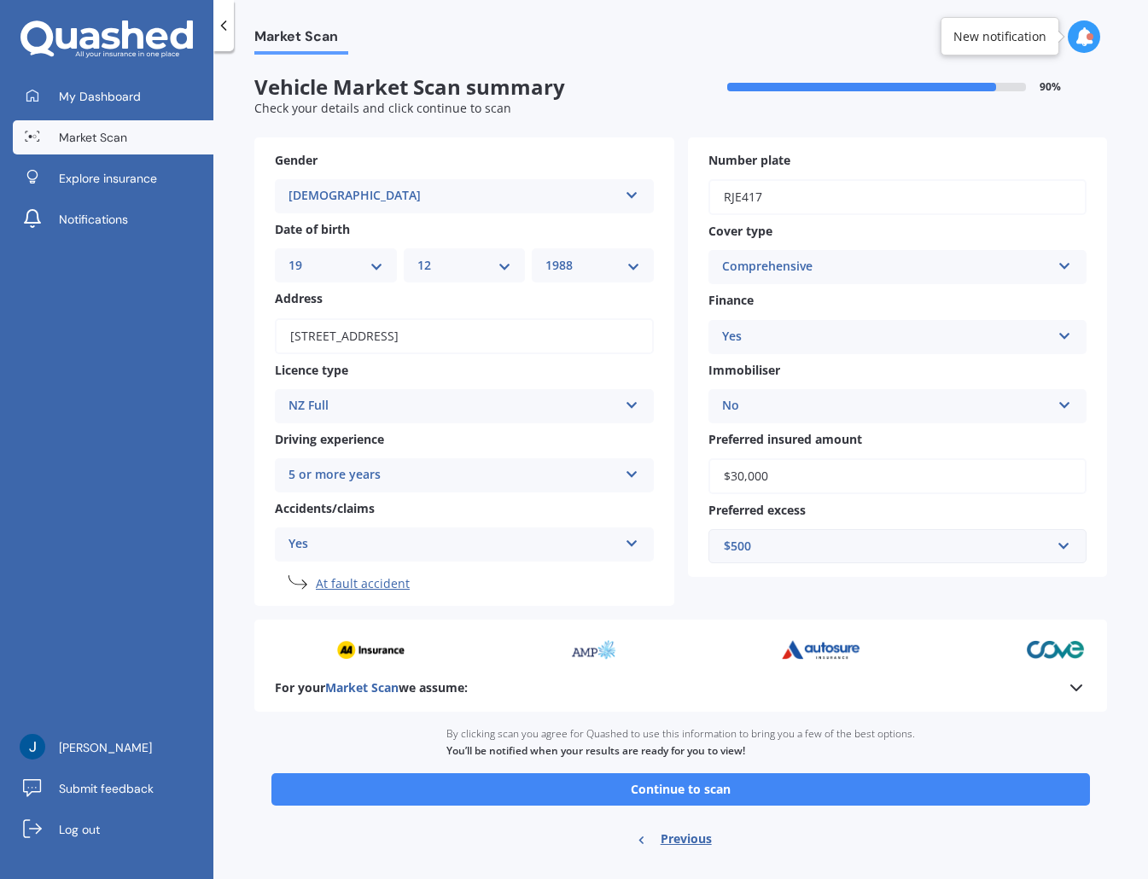
click at [402, 729] on div "Ready to go By clicking scan you agree for Quashed to use this information to b…" at bounding box center [680, 789] width 852 height 154
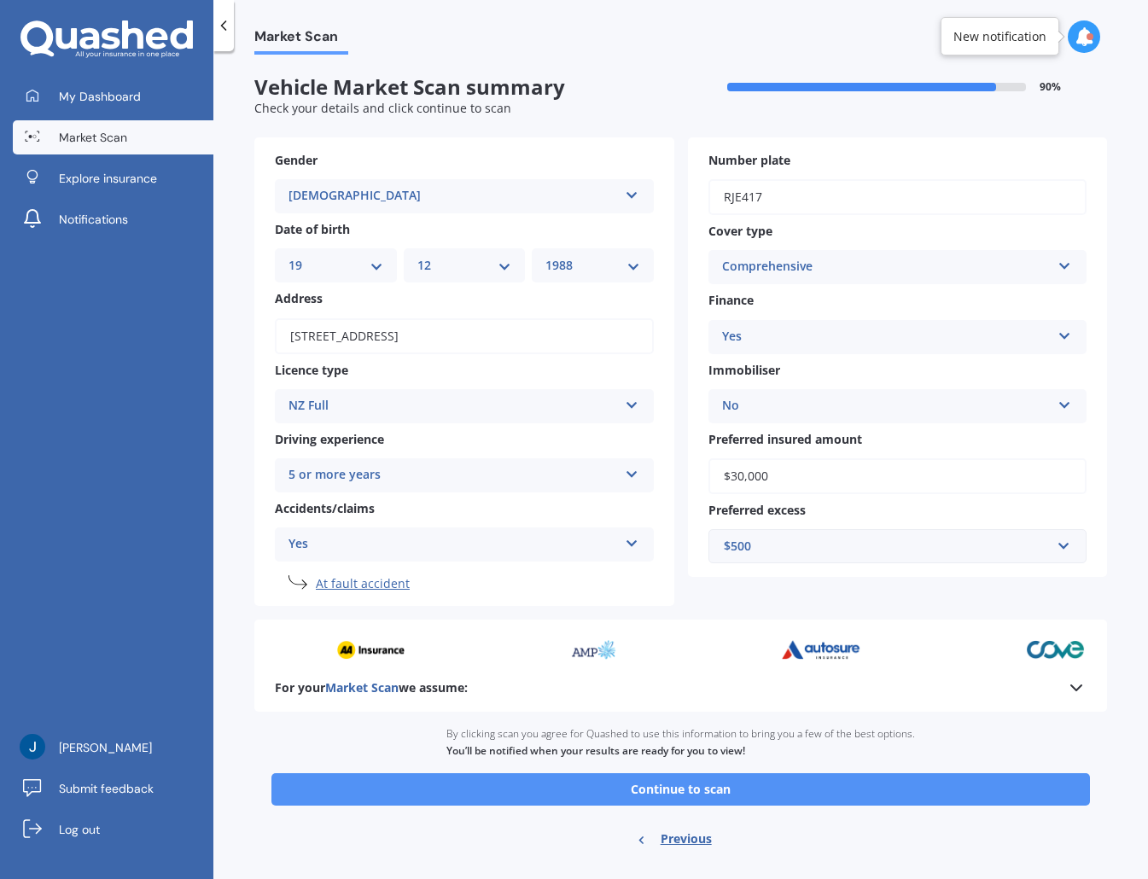
click at [701, 794] on button "Continue to scan" at bounding box center [680, 789] width 818 height 32
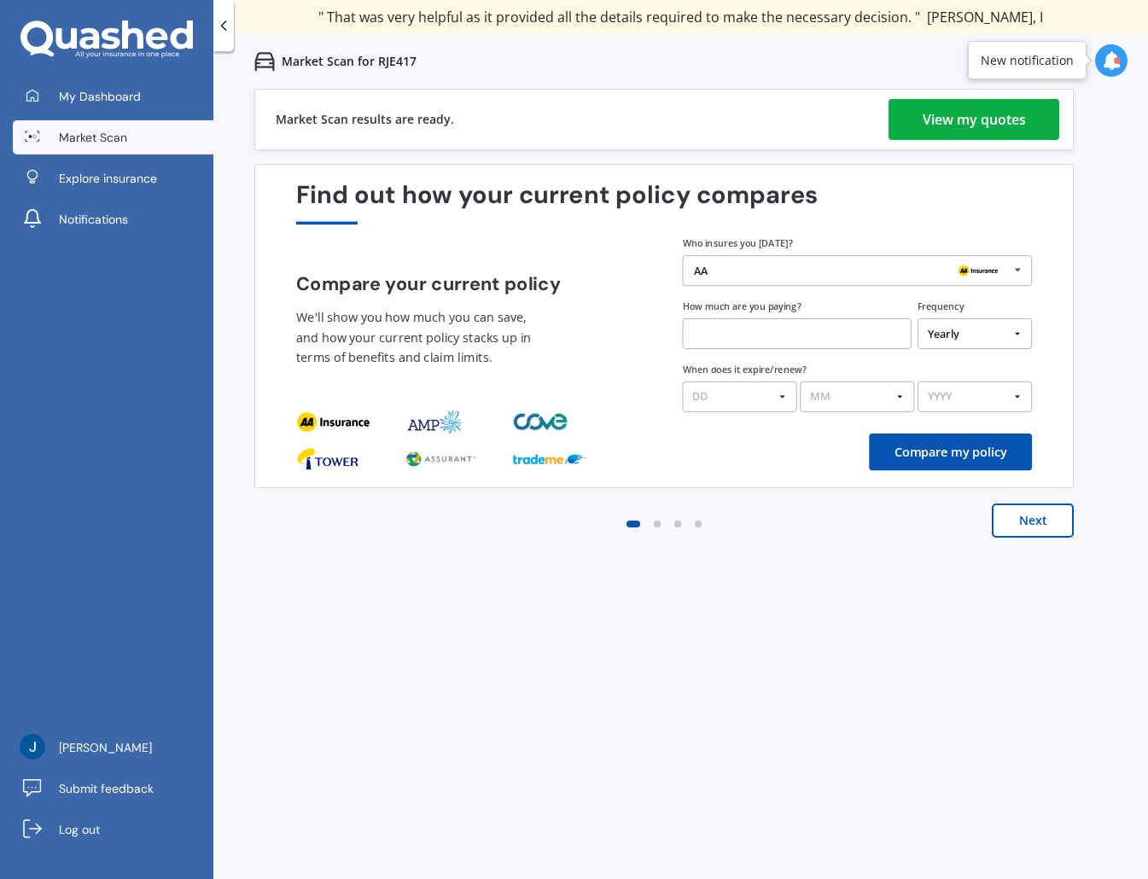
click at [962, 119] on div "View my quotes" at bounding box center [973, 119] width 103 height 41
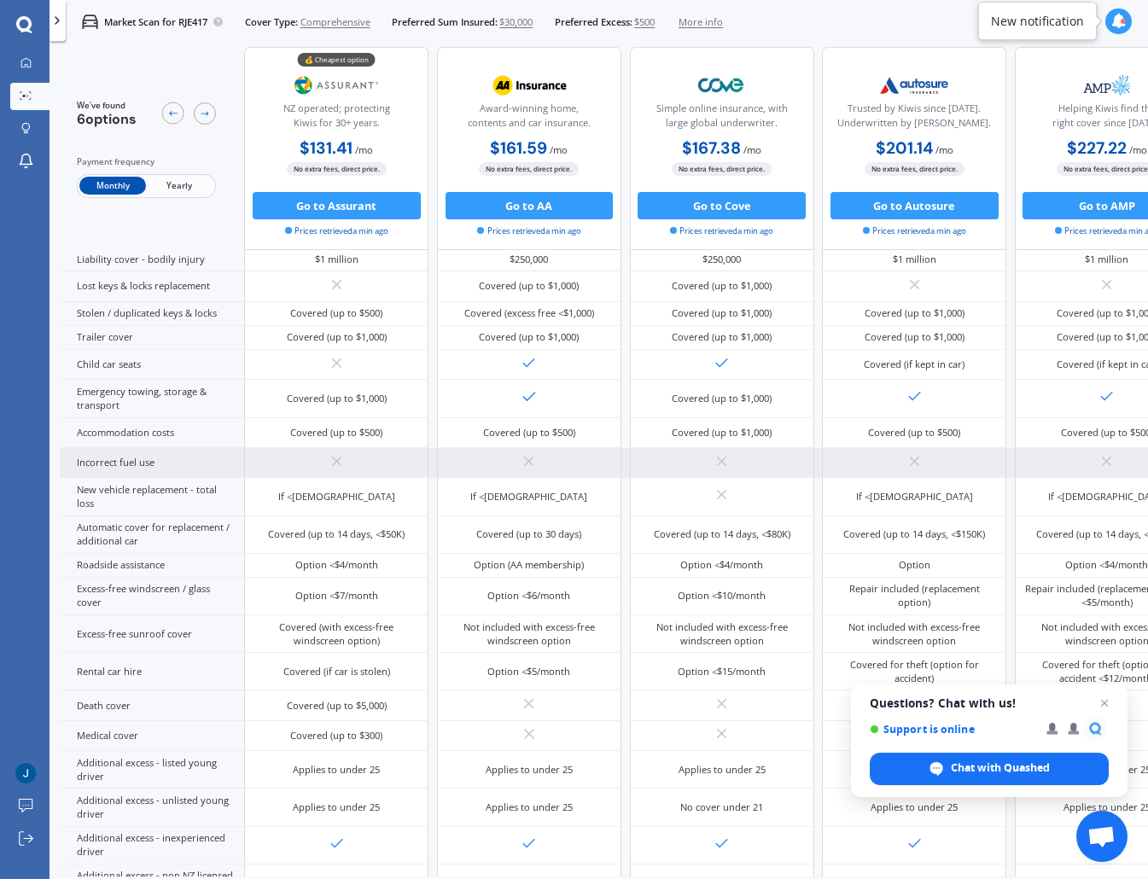
scroll to position [224, 0]
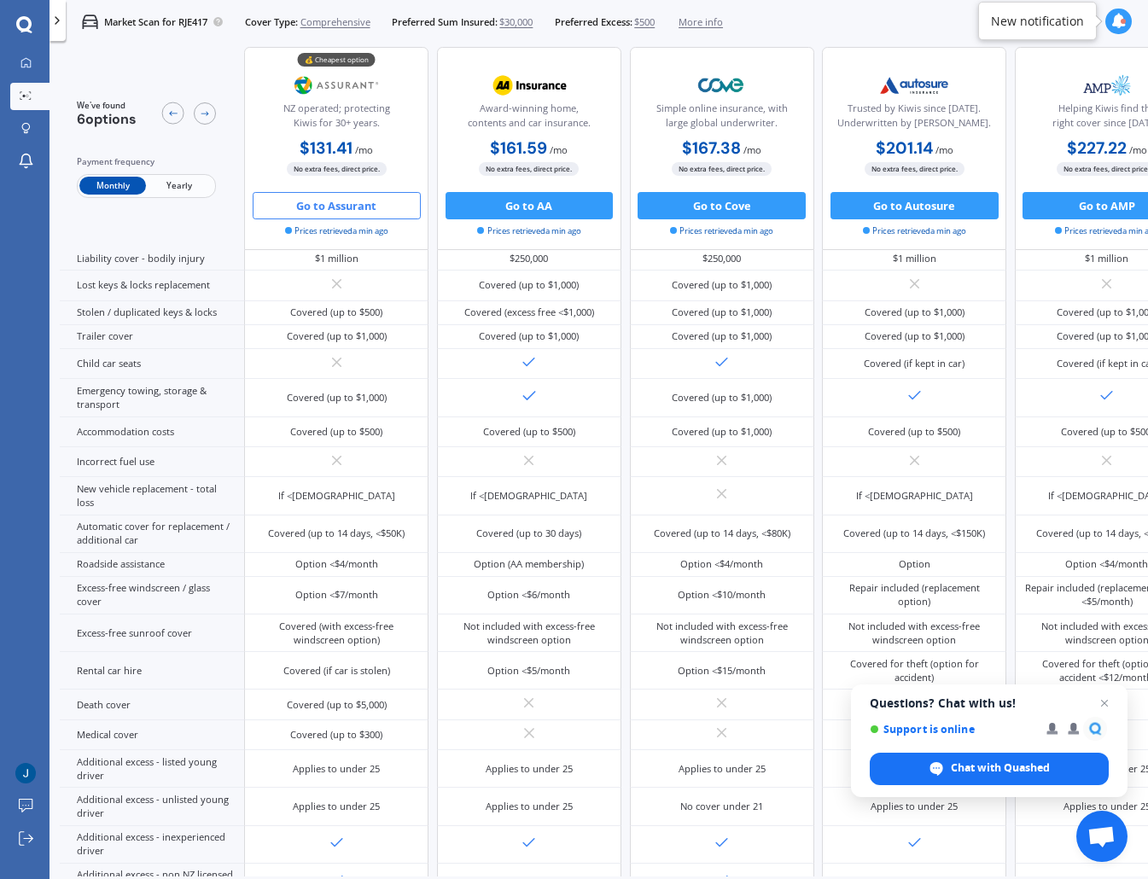
click at [352, 209] on button "Go to Assurant" at bounding box center [337, 205] width 168 height 27
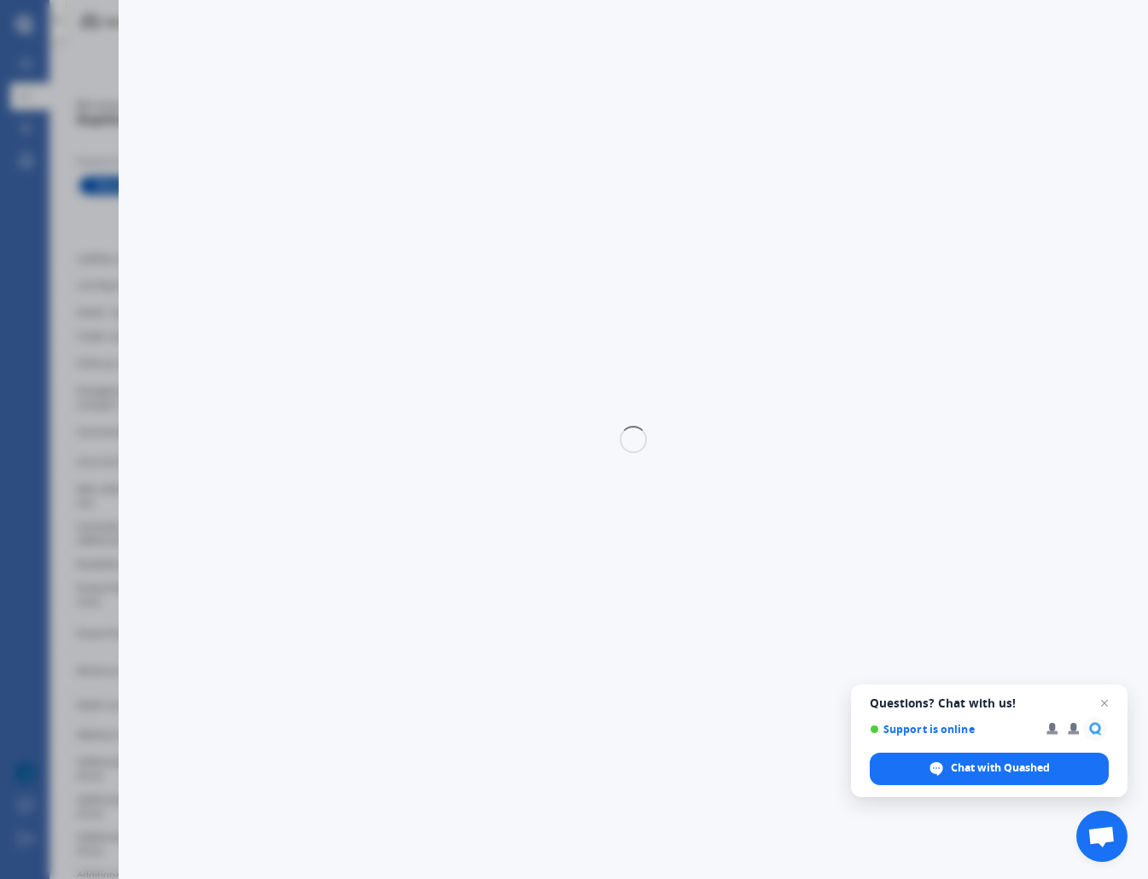
select select "Monthly"
select select "full"
select select "0"
select select "North Shore"
select select "LEXUS"
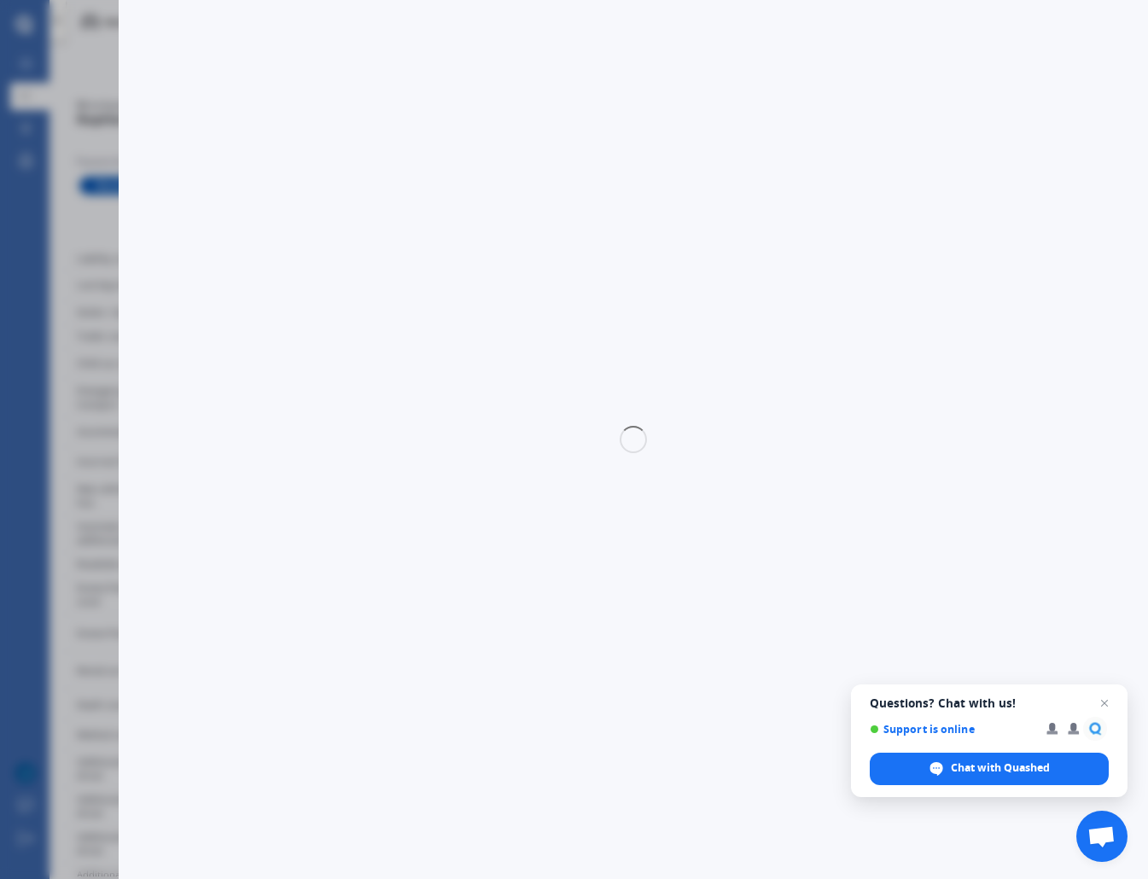
select select "NX300H"
select select "STATION WAGON PETROL HYBRID"
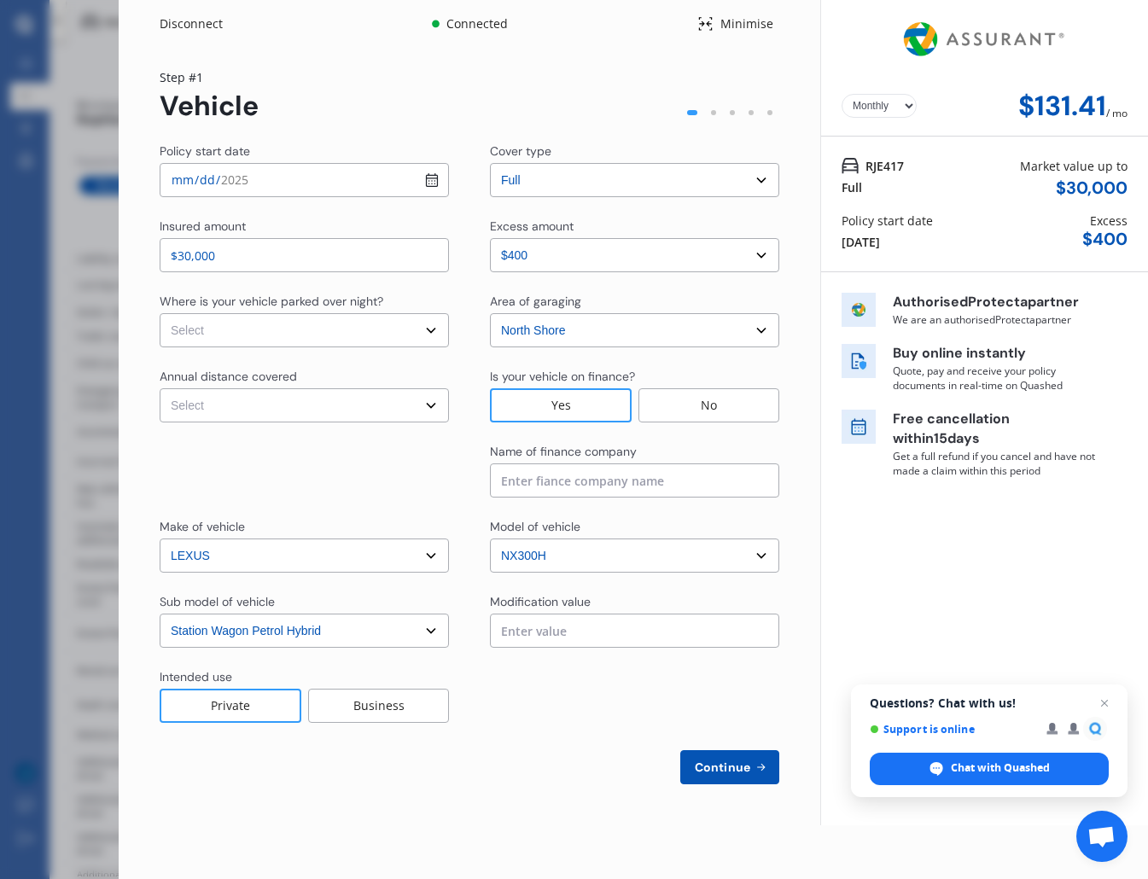
click at [75, 59] on div "Disconnect Connected Minimise Yearly Monthly $131.41 / mo Step # 1 Vehicle Poli…" at bounding box center [574, 439] width 1148 height 879
click at [80, 218] on div "Disconnect Connected Minimise Yearly Monthly $131.41 / mo Step # 1 Vehicle Poli…" at bounding box center [574, 439] width 1148 height 879
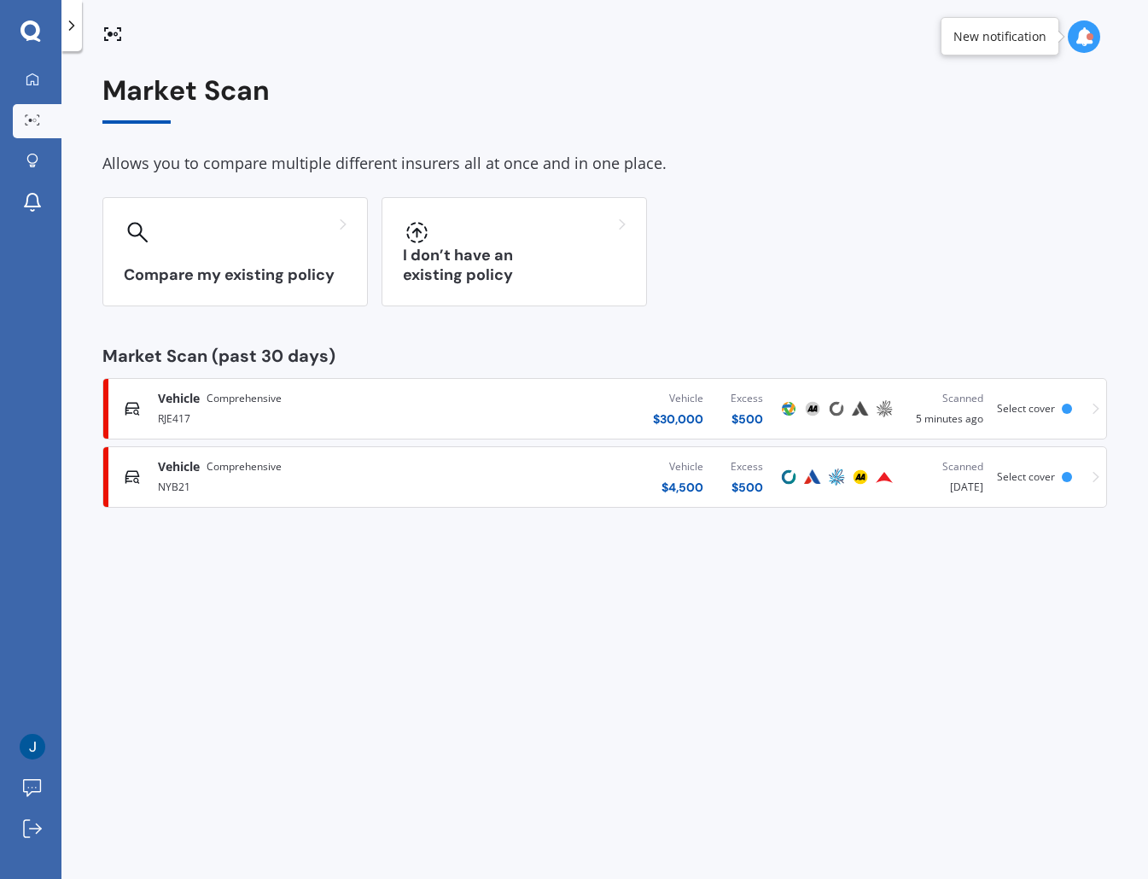
click at [963, 400] on link "Vehicle Comprehensive RJE417 Vehicle $ 30,000 Excess $ 500 Scanned 5 minutes ag…" at bounding box center [604, 408] width 1004 height 61
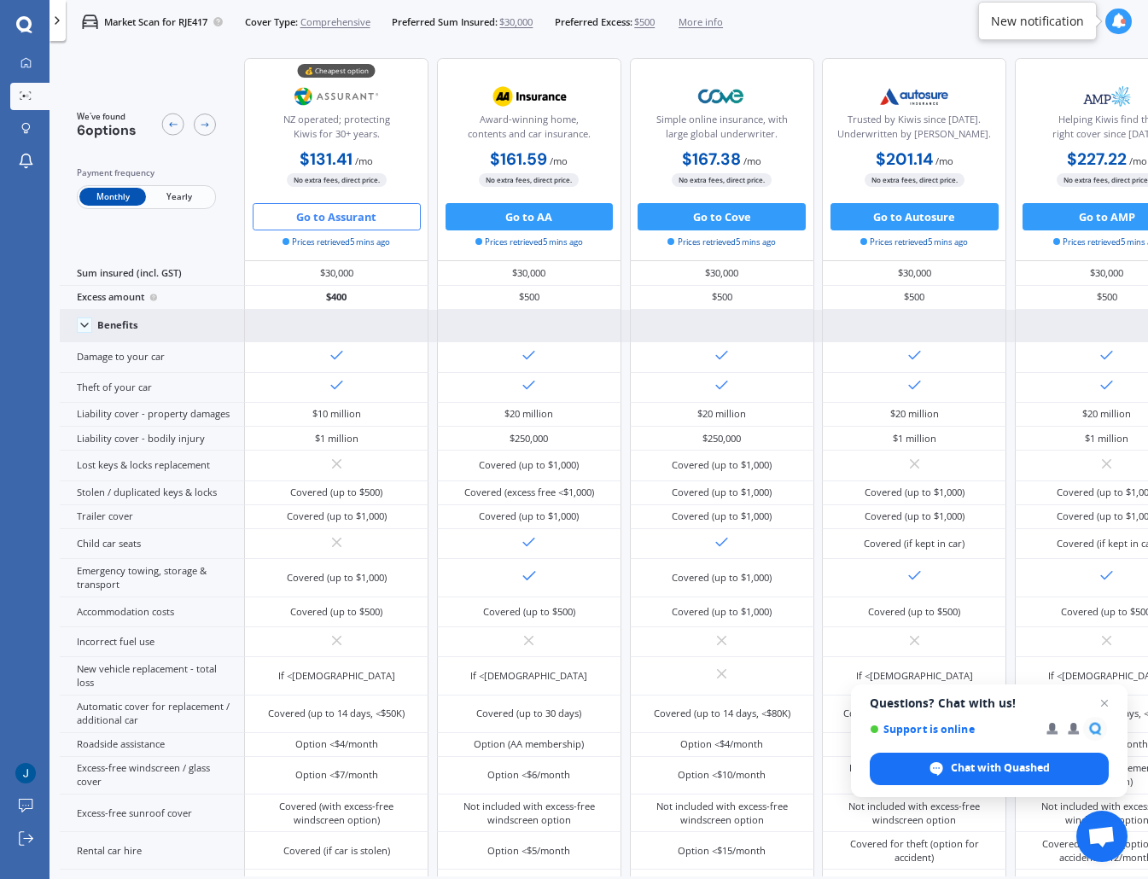
click at [86, 323] on icon at bounding box center [85, 325] width 14 height 14
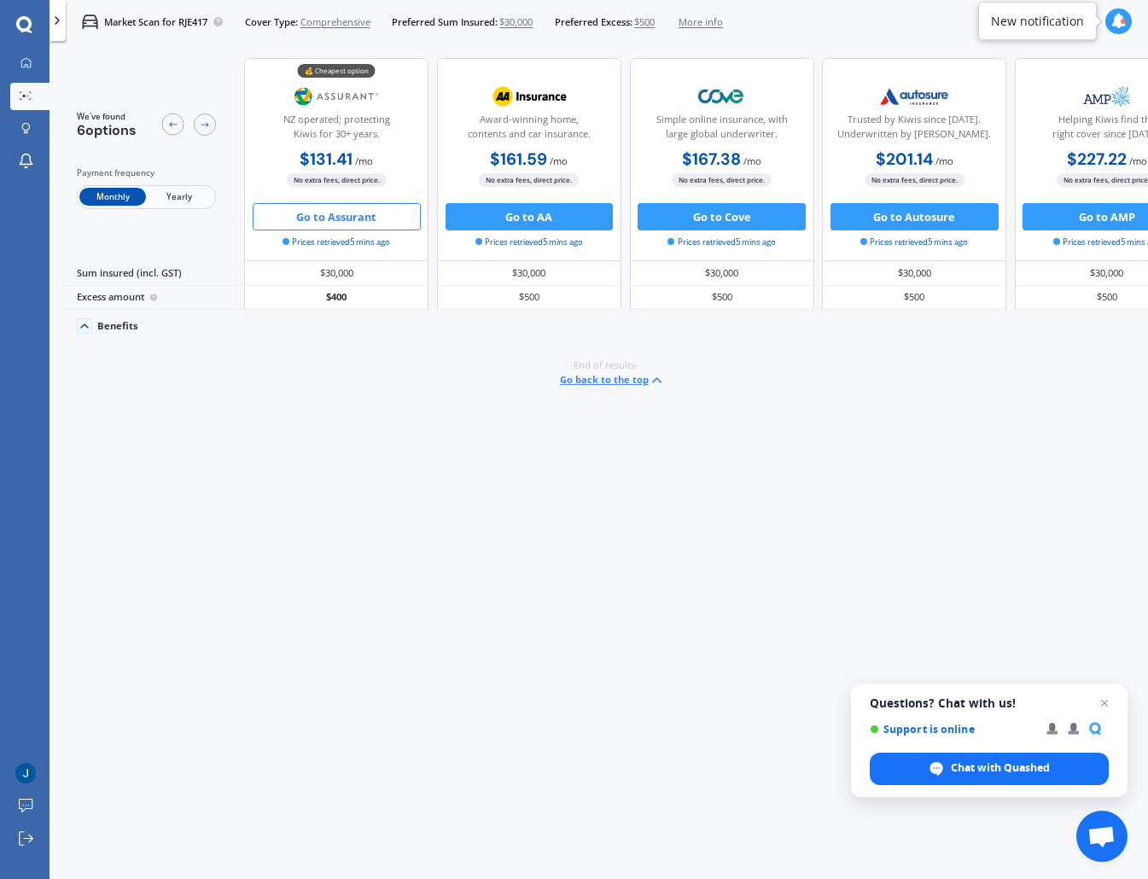
click at [80, 325] on icon at bounding box center [85, 326] width 14 height 14
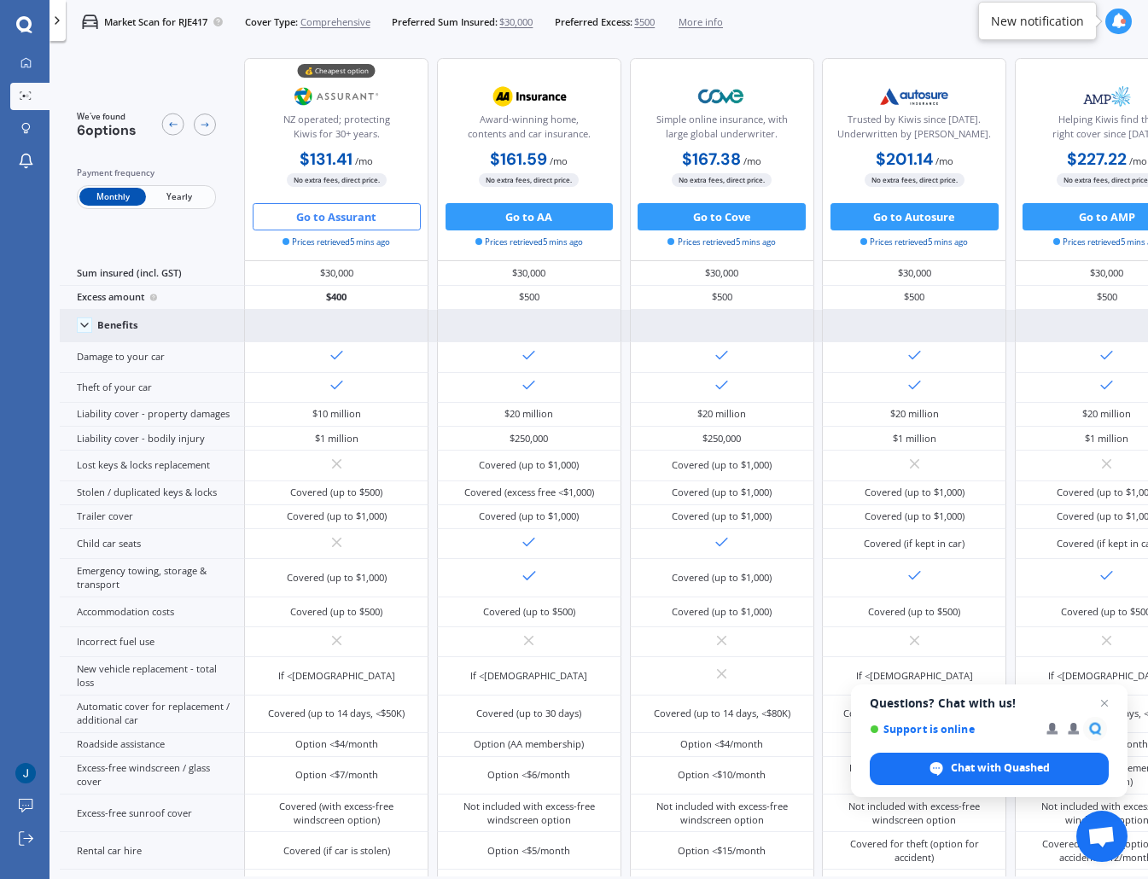
click at [349, 218] on button "Go to Assurant" at bounding box center [337, 216] width 168 height 27
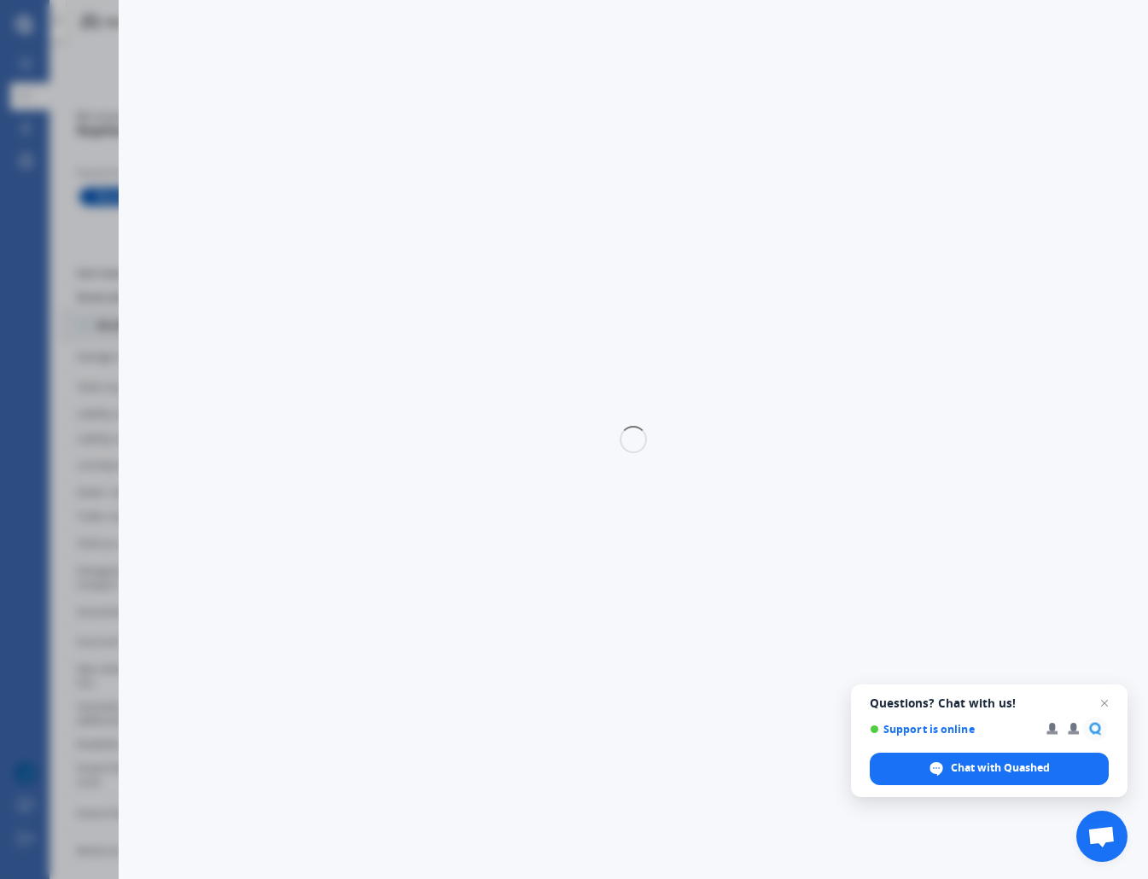
select select "full"
select select "0"
select select "North Shore"
select select "LEXUS"
select select "NX300H"
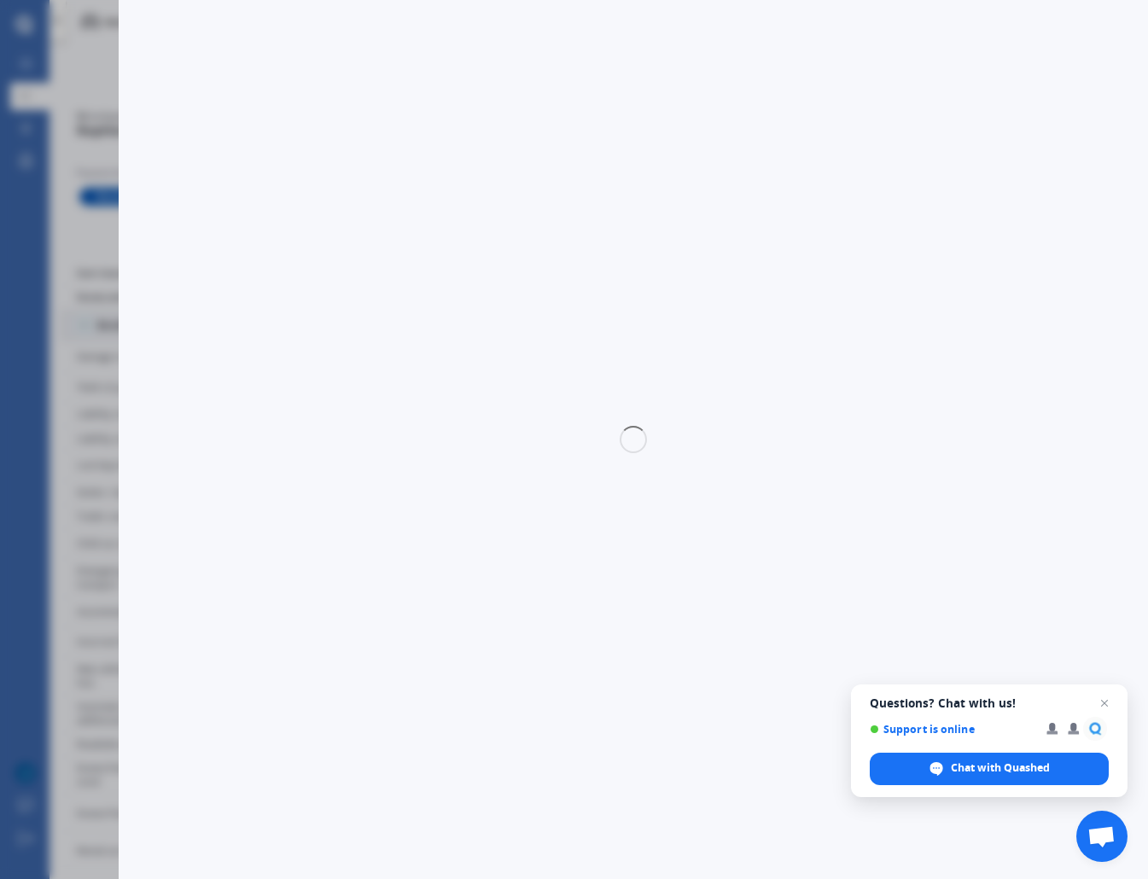
select select "STATION WAGON PETROL HYBRID"
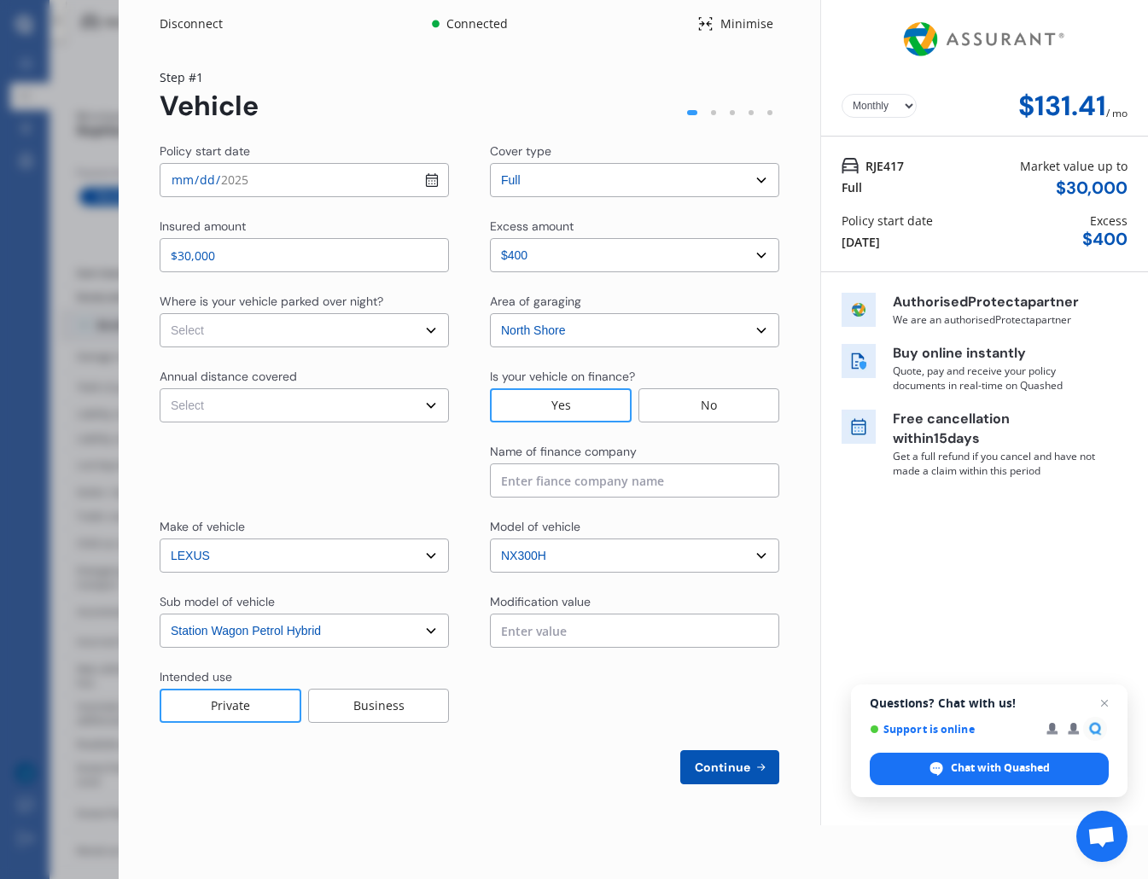
click at [240, 260] on input "$30,000" at bounding box center [304, 255] width 289 height 34
type input "$33,500"
click at [363, 337] on select "Select In a garage On own property On street or road" at bounding box center [304, 330] width 289 height 34
select select "In a garage"
click at [160, 313] on select "Select In a garage On own property On street or road" at bounding box center [304, 330] width 289 height 34
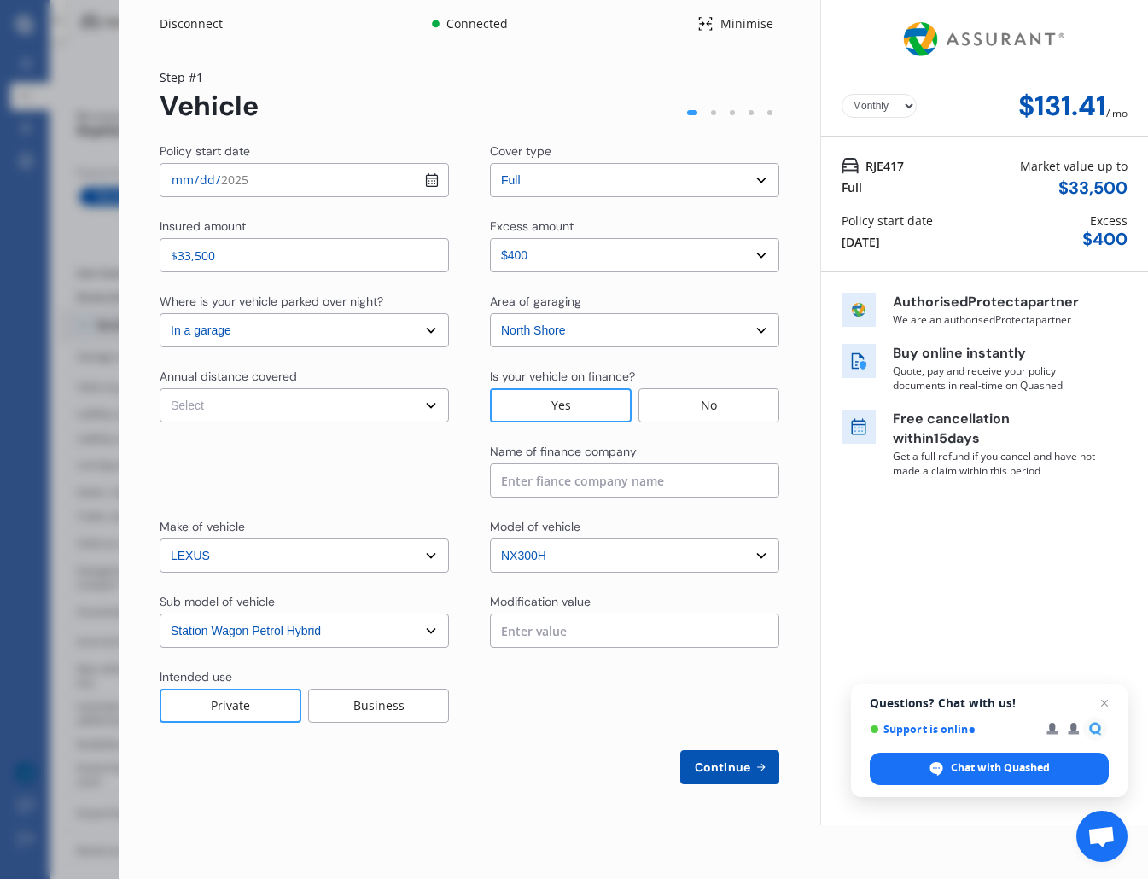
click at [273, 395] on select "Select Low (less than 15,000km per year) Average (15,000-30,000km per year) Hig…" at bounding box center [304, 405] width 289 height 34
select select "15000"
click at [160, 388] on select "Select Low (less than 15,000km per year) Average (15,000-30,000km per year) Hig…" at bounding box center [304, 405] width 289 height 34
click at [407, 491] on div at bounding box center [304, 470] width 289 height 55
click at [580, 416] on div "Yes" at bounding box center [561, 405] width 142 height 34
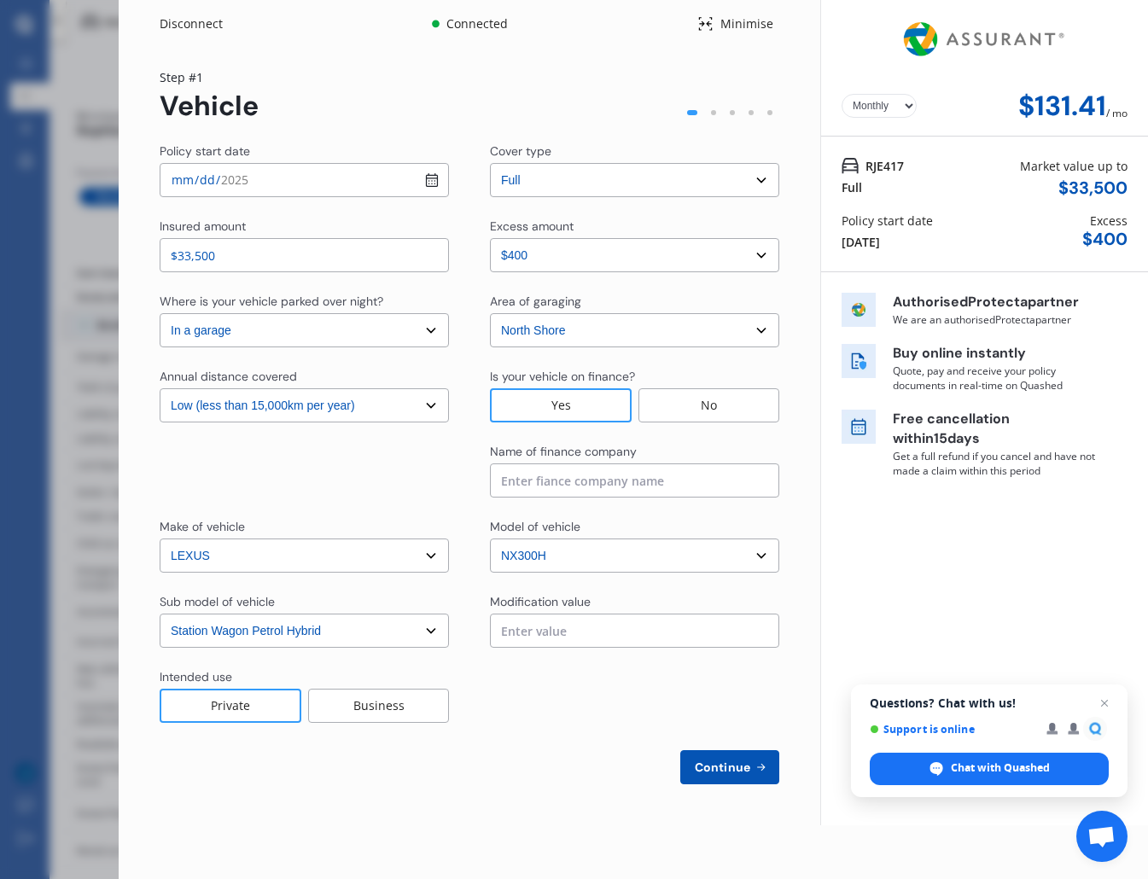
click at [613, 488] on input at bounding box center [634, 480] width 289 height 34
type input "Heartland Bank"
click at [732, 770] on span "Continue" at bounding box center [722, 767] width 62 height 14
select select "Mr"
select select "19"
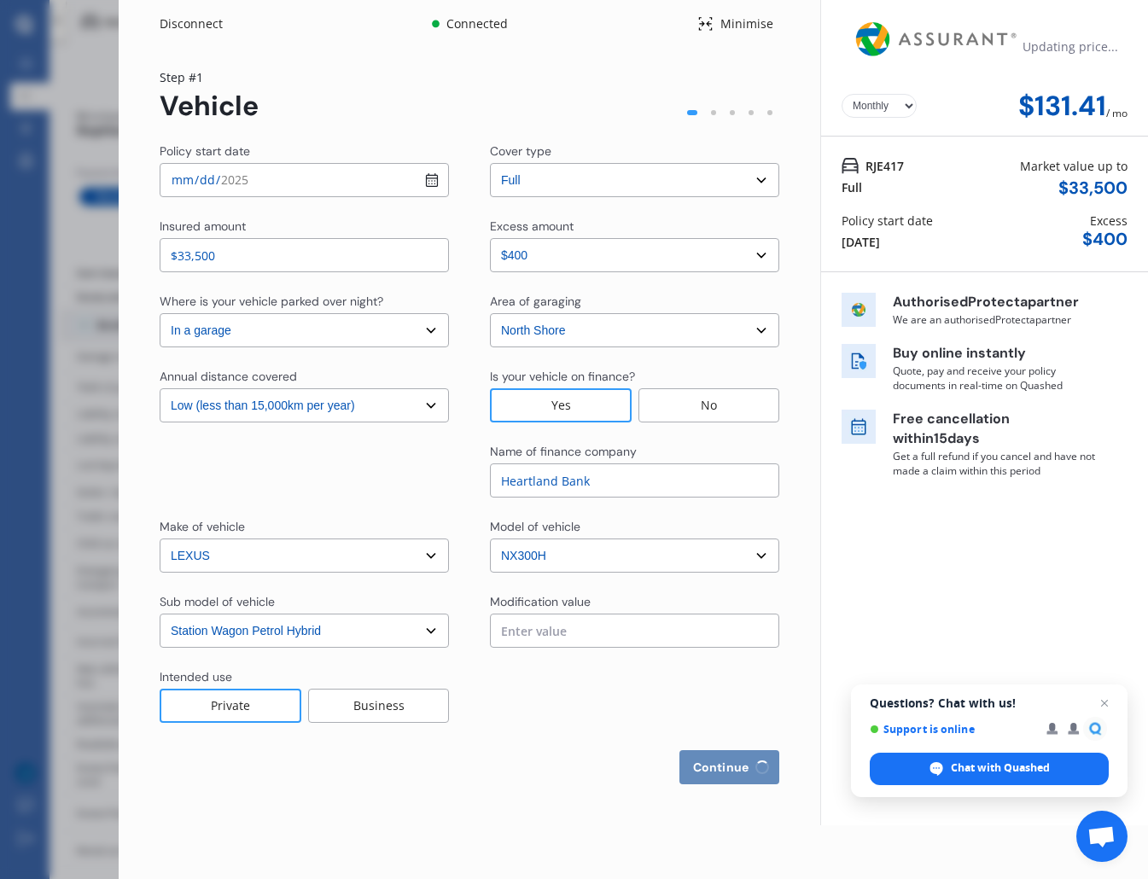
select select "12"
select select "1988"
select select "full"
select select "more than 4 years"
select select "[GEOGRAPHIC_DATA]"
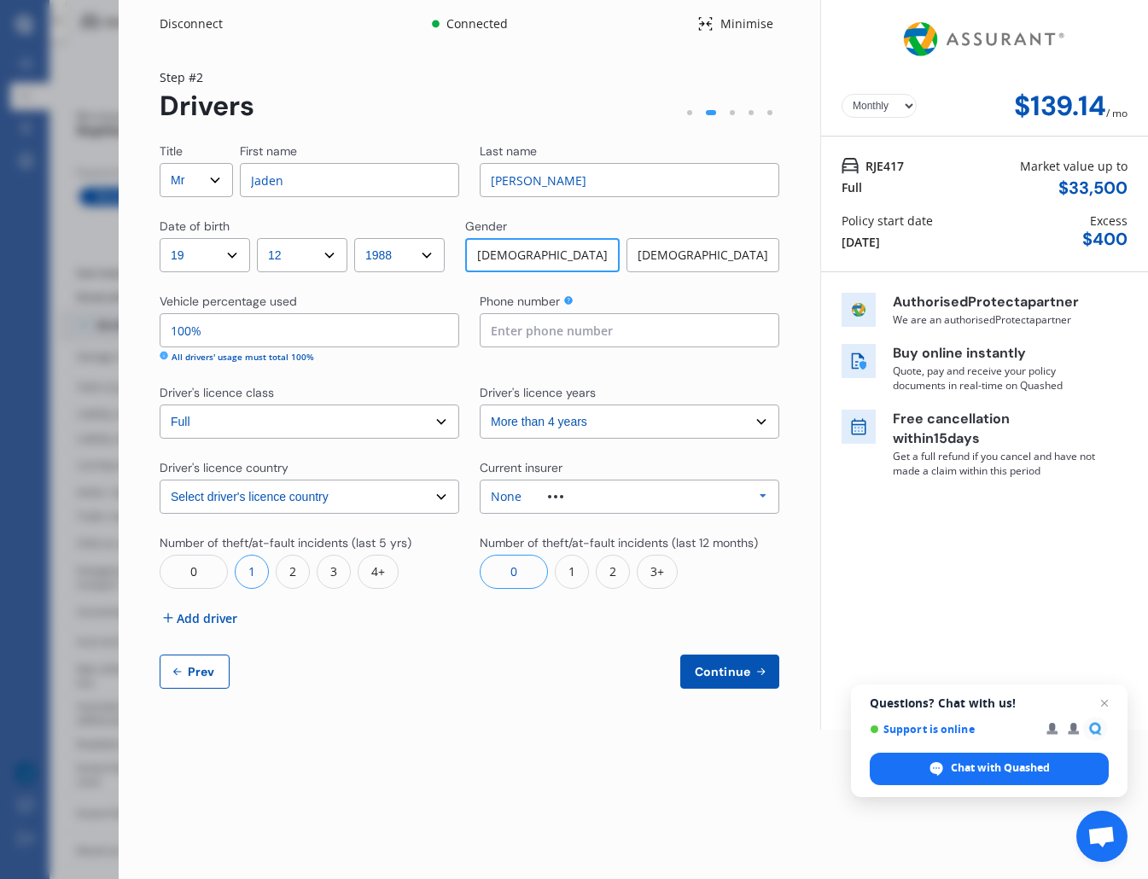
click at [609, 329] on input at bounding box center [628, 330] width 299 height 34
type input "0211293779"
click at [592, 487] on div "None Allianz AAI AMI IAG - NZI/State [PERSON_NAME] Vero Unknown Other Insurer N…" at bounding box center [628, 496] width 299 height 34
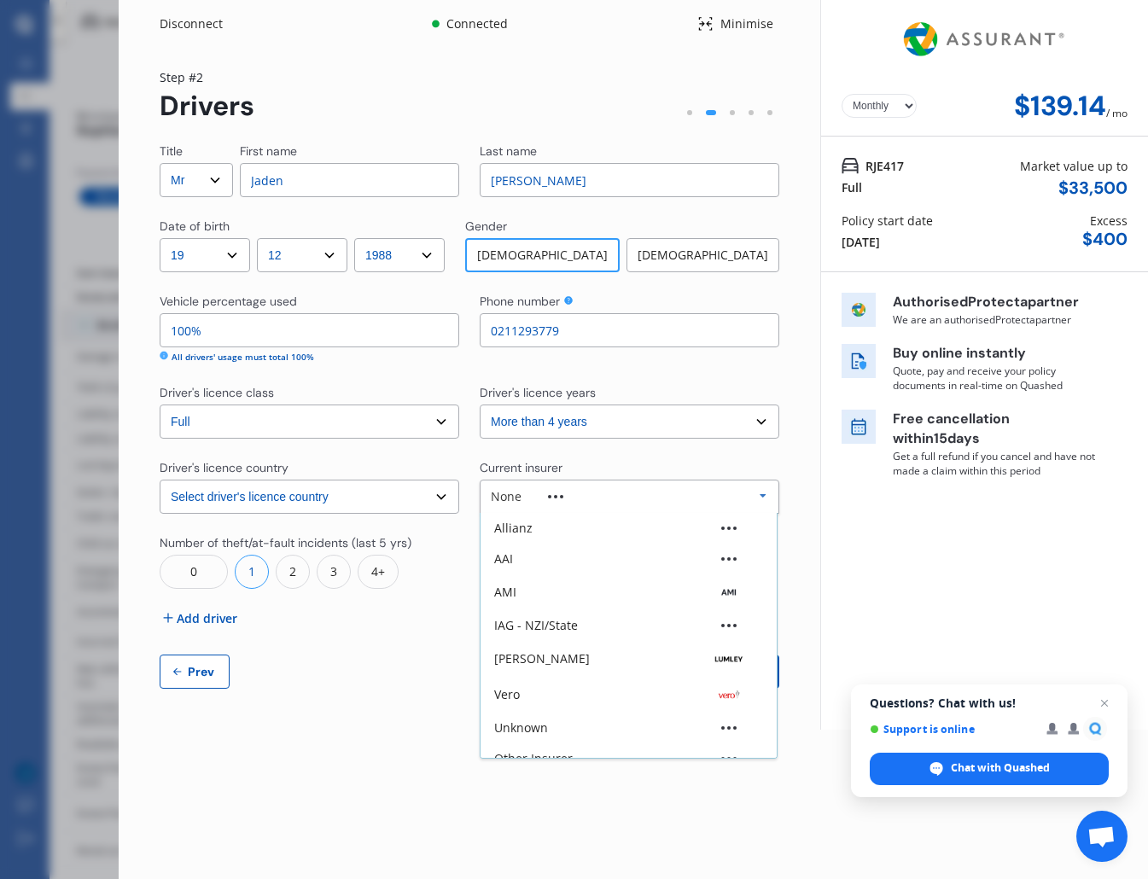
scroll to position [47, 0]
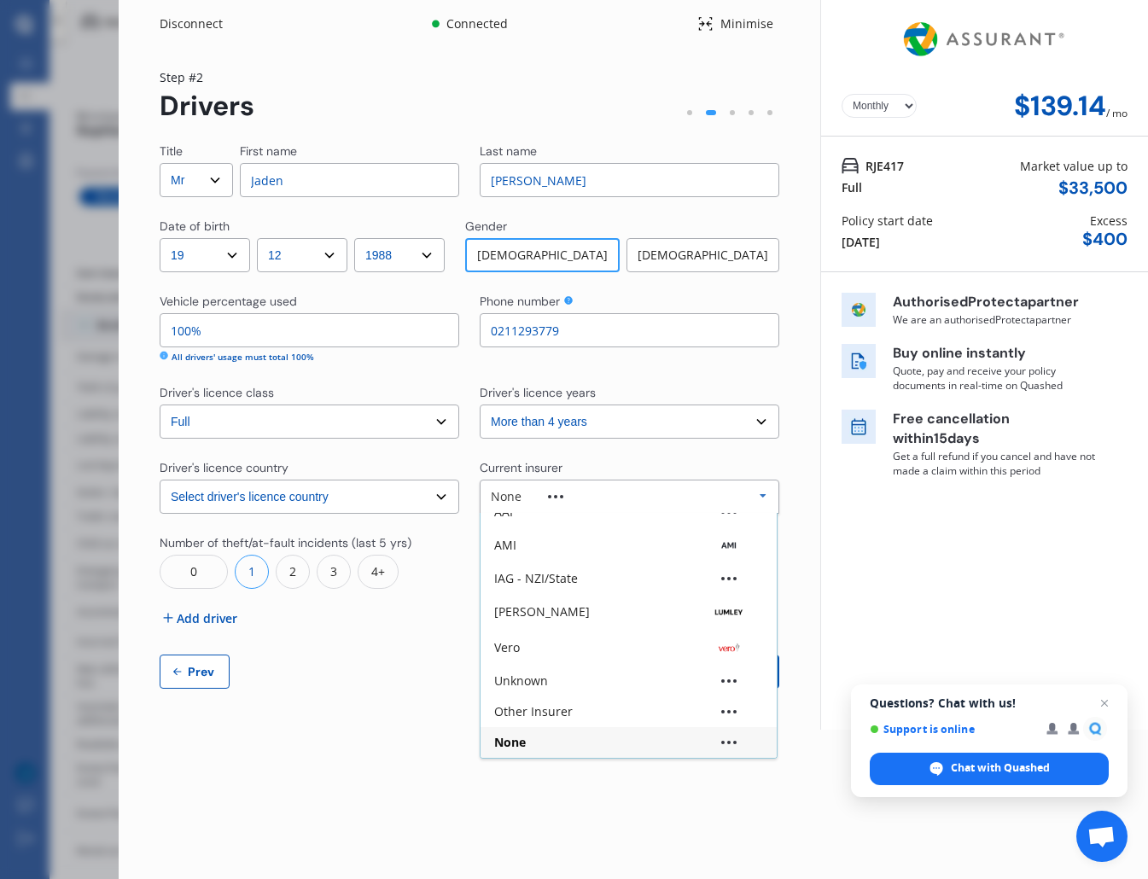
click at [805, 454] on div "Yearly Monthly $139.14 / mo Step # 2 Drivers Title Select Mr Mrs Miss Ms Dr Fir…" at bounding box center [469, 389] width 701 height 682
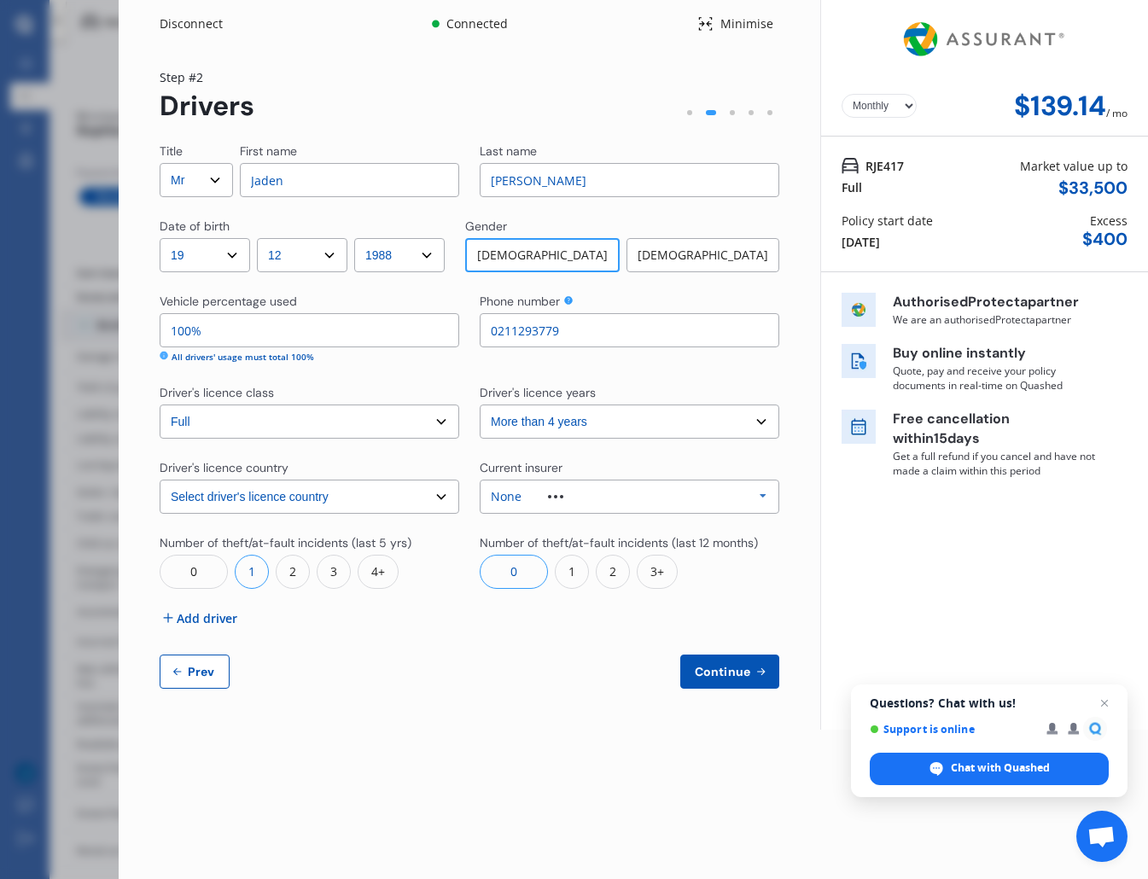
click at [302, 187] on input "Jaden" at bounding box center [349, 180] width 219 height 34
type input "Changhyun"
click at [806, 314] on div "Yearly Monthly $139.14 / mo Step # 2 Drivers Title Select Mr Mrs Miss Ms Dr Fir…" at bounding box center [469, 389] width 701 height 682
click at [745, 666] on span "Continue" at bounding box center [722, 672] width 62 height 14
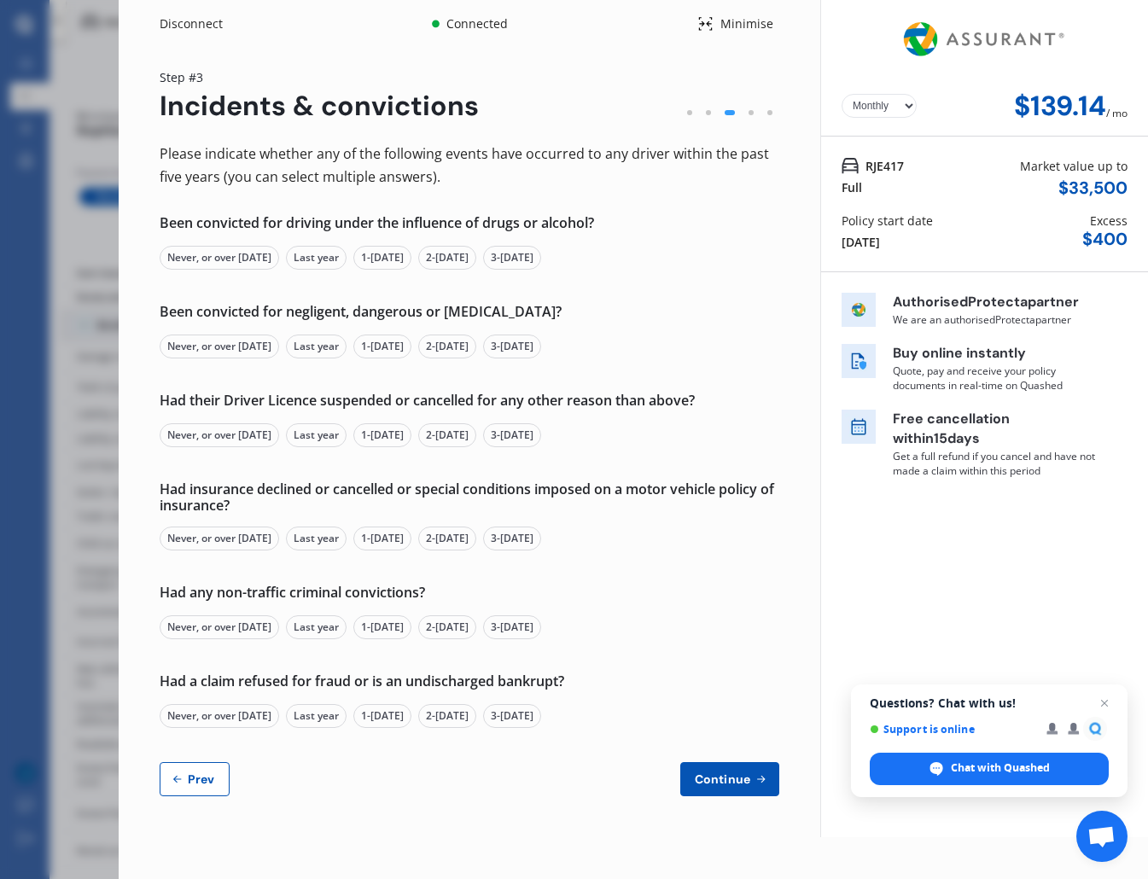
click at [206, 770] on button "Prev" at bounding box center [195, 779] width 70 height 34
select select "Mr"
select select "19"
select select "12"
select select "1988"
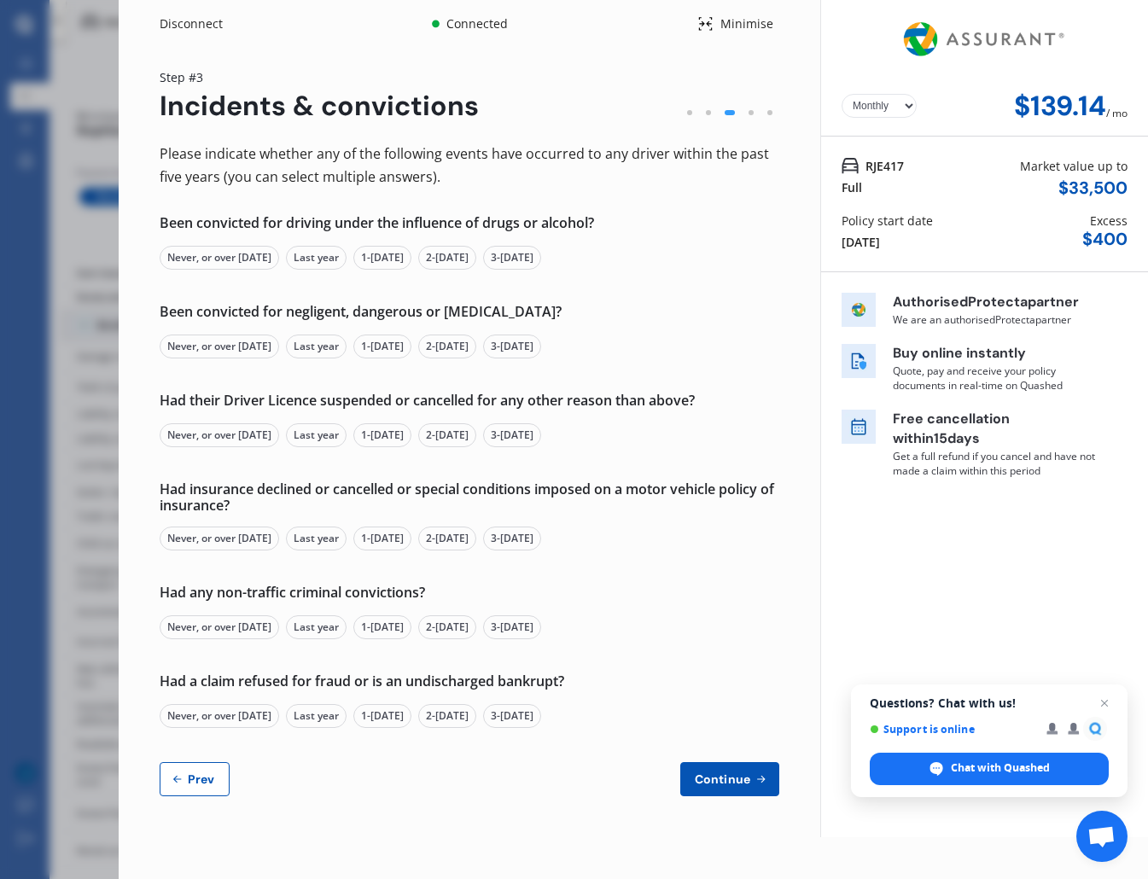
select select "full"
select select "more than 4 years"
select select "[GEOGRAPHIC_DATA]"
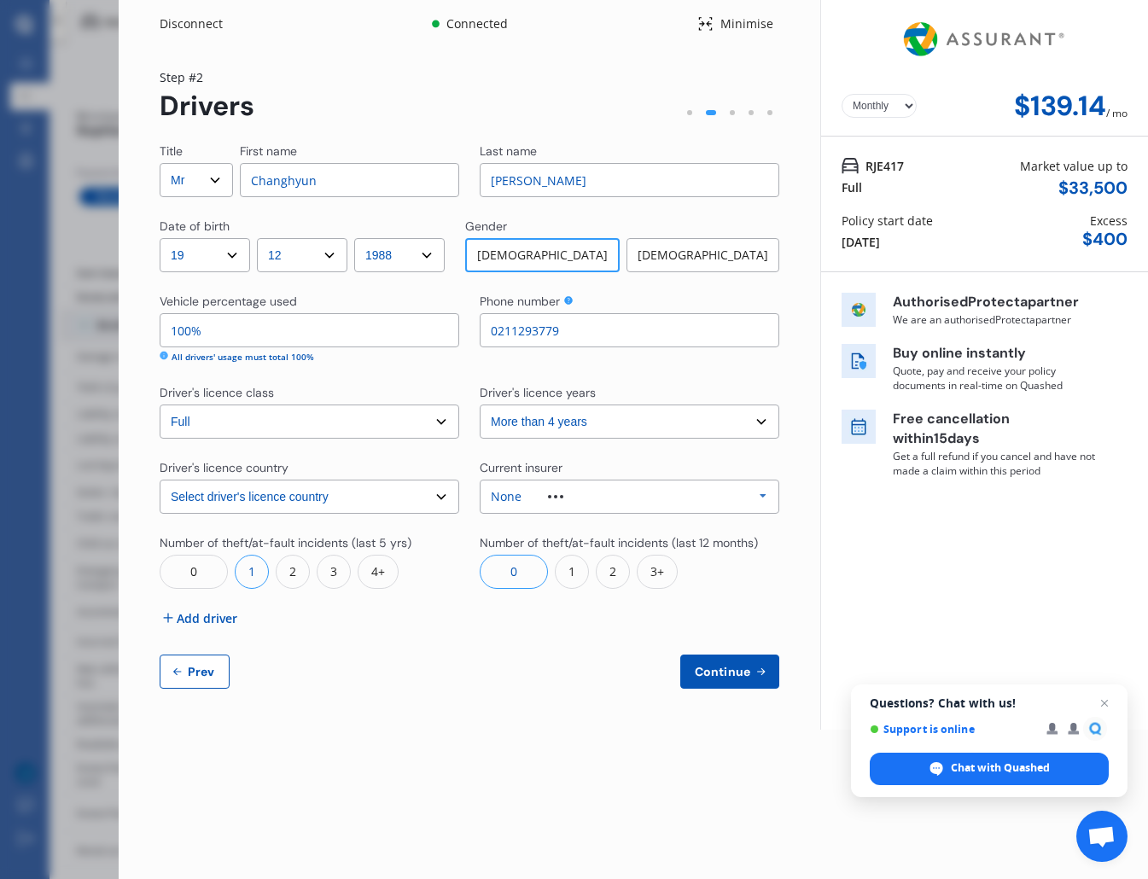
click at [503, 572] on div "0" at bounding box center [513, 572] width 68 height 34
click at [211, 623] on span "Add driver" at bounding box center [207, 618] width 61 height 18
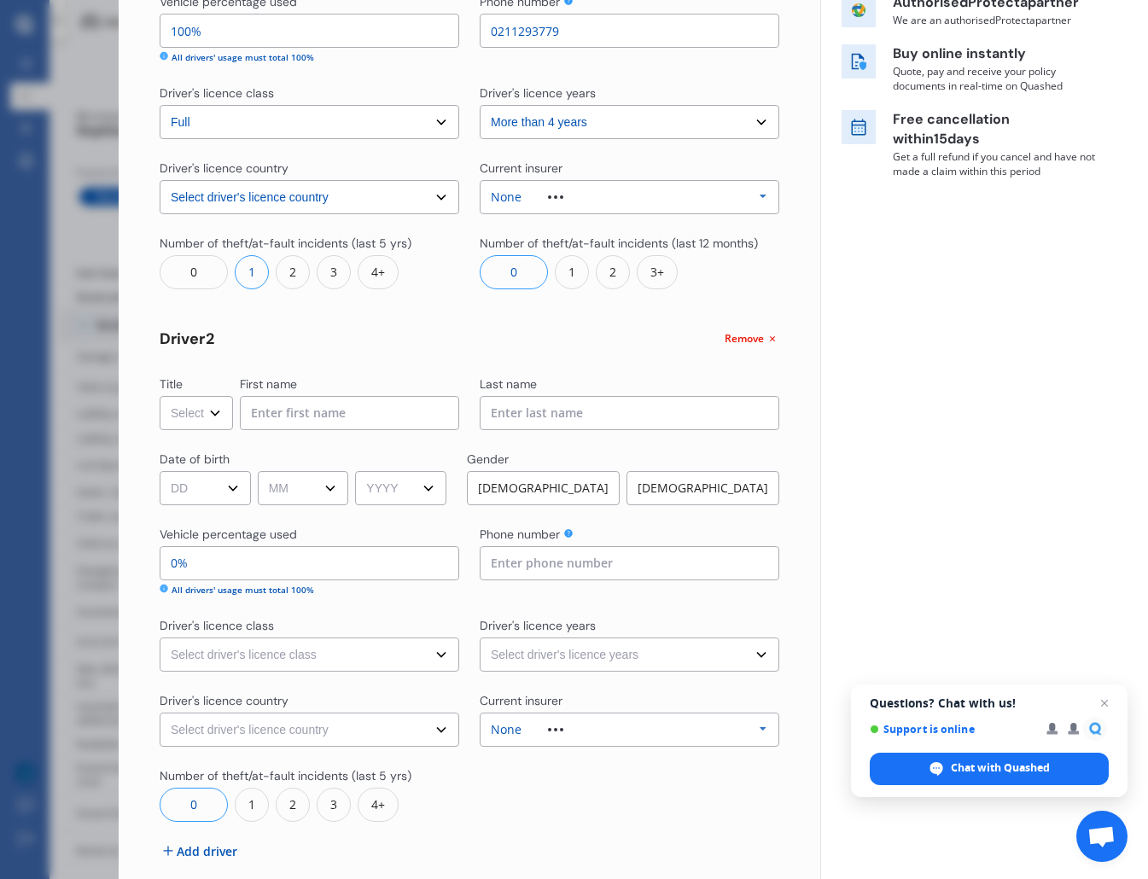
scroll to position [301, 0]
click at [217, 418] on select "Select Mr Mrs Miss Ms Dr" at bounding box center [196, 411] width 73 height 34
click at [160, 394] on select "Select Mr Mrs Miss Ms Dr" at bounding box center [196, 411] width 73 height 34
click at [195, 404] on select "Select Mr Mrs Miss Ms Dr" at bounding box center [196, 411] width 73 height 34
select select "Mrs"
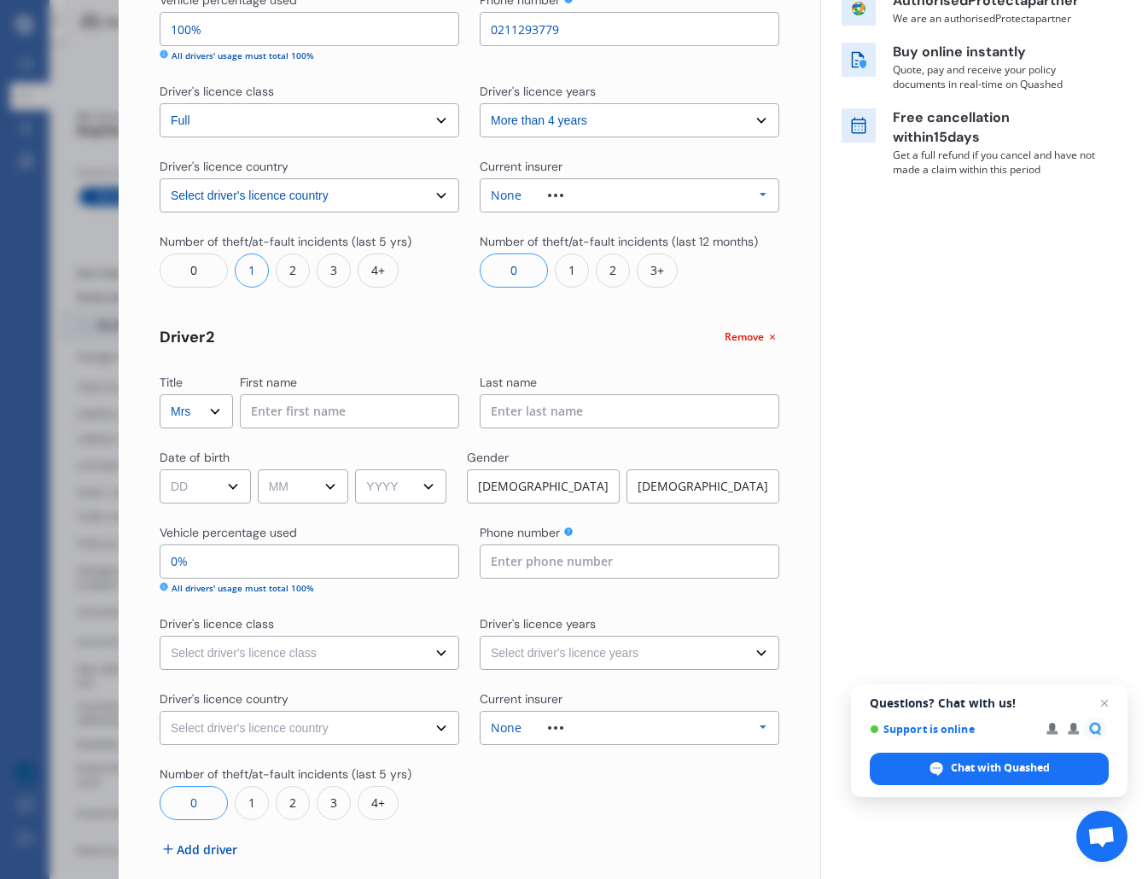
click at [160, 394] on select "Select Mr Mrs Miss Ms Dr" at bounding box center [196, 411] width 73 height 34
click at [294, 417] on input at bounding box center [349, 411] width 219 height 34
type input "E"
type input "[PERSON_NAME]"
click at [551, 421] on input at bounding box center [628, 411] width 299 height 34
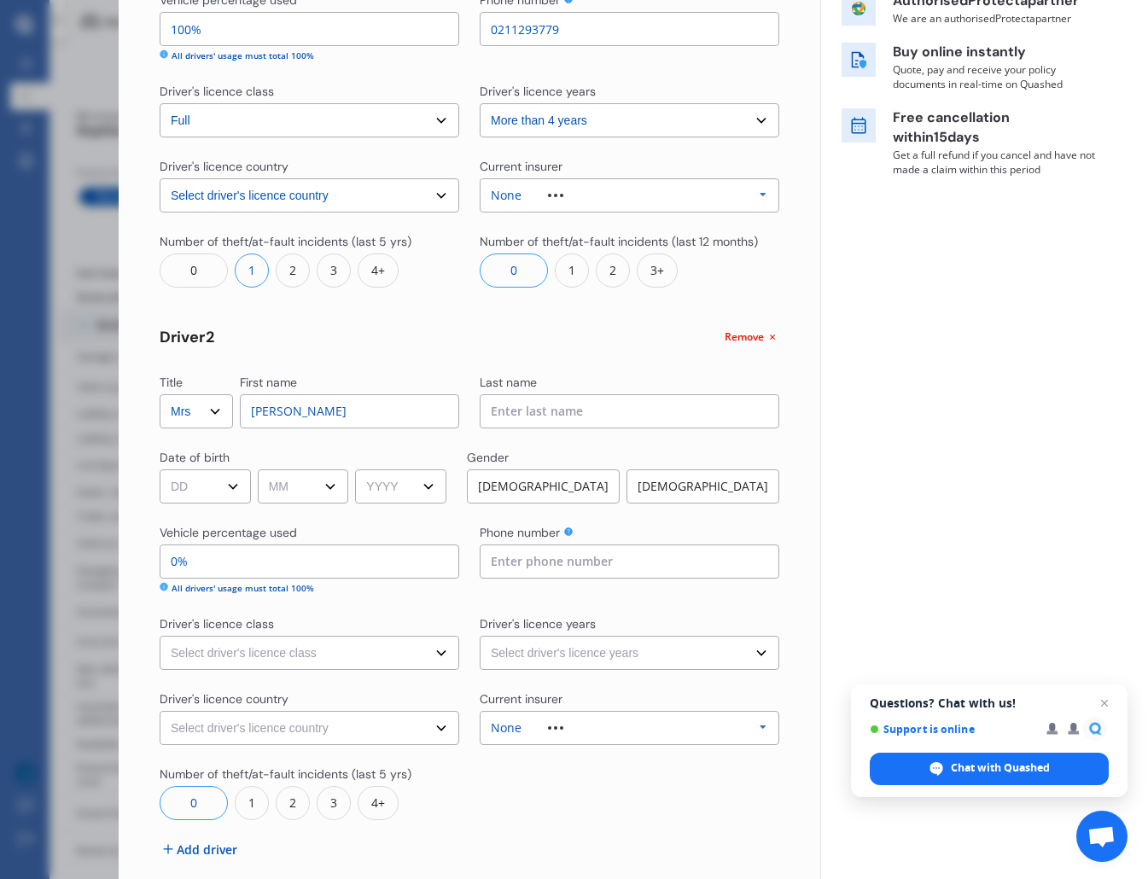
click at [530, 408] on input at bounding box center [628, 411] width 299 height 34
click at [849, 363] on div "Yearly Monthly $139.14 / mo RJE417 Full Market value up to $ 33,500 Policy star…" at bounding box center [984, 330] width 328 height 1262
click at [880, 346] on div "Yearly Monthly $139.14 / mo RJE417 Full Market value up to $ 33,500 Policy star…" at bounding box center [984, 330] width 328 height 1262
click at [569, 416] on input at bounding box center [628, 411] width 299 height 34
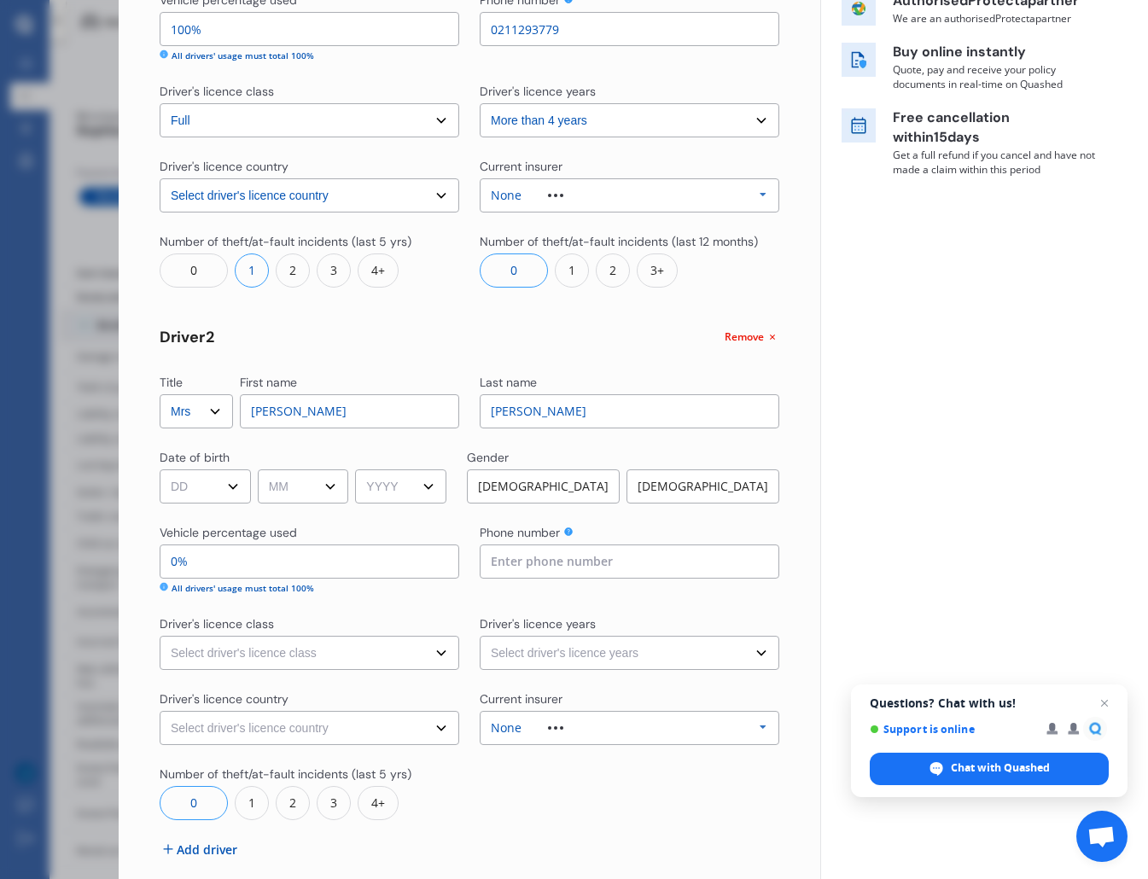
type input "[PERSON_NAME]"
click at [697, 493] on div "[DEMOGRAPHIC_DATA]" at bounding box center [702, 486] width 153 height 34
click at [238, 575] on input "0%" at bounding box center [309, 561] width 299 height 34
click at [439, 126] on select "Select driver's licence class None Learner Restricted Full" at bounding box center [309, 120] width 299 height 34
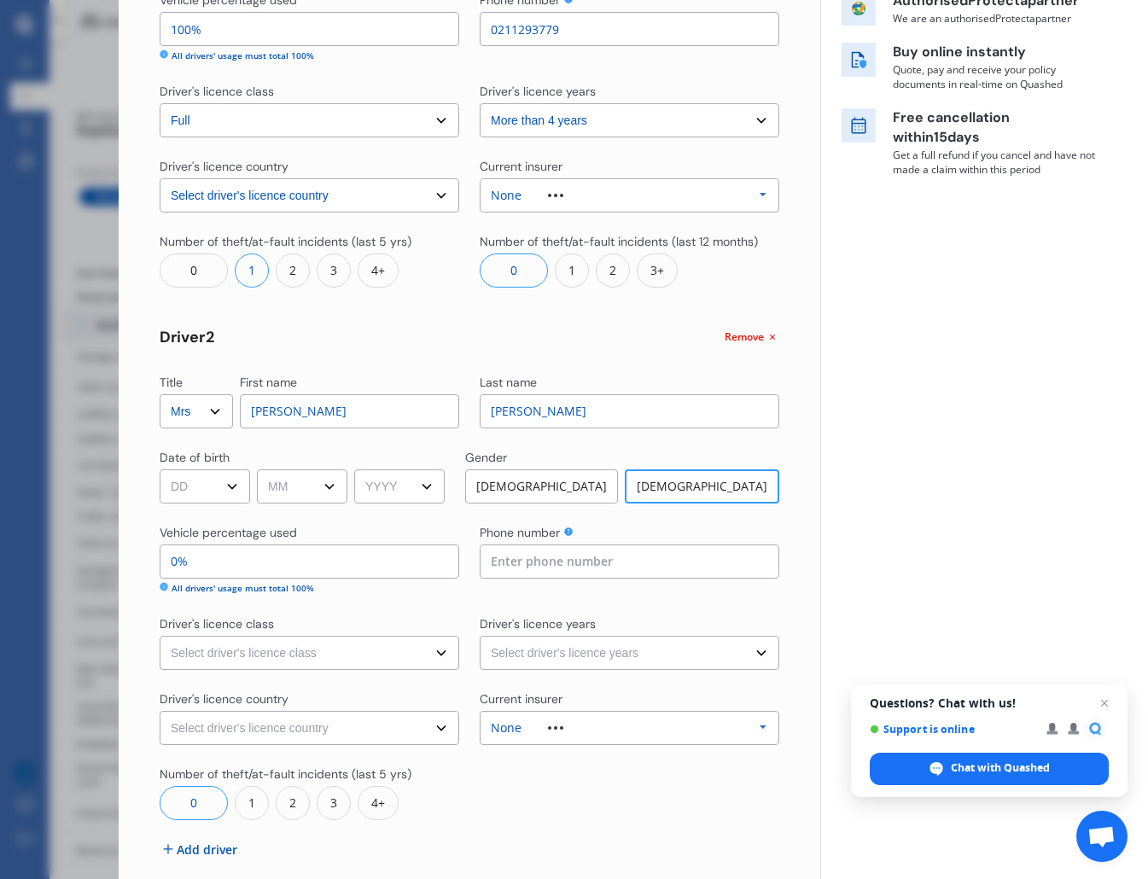
drag, startPoint x: 283, startPoint y: 29, endPoint x: 142, endPoint y: 20, distance: 141.9
click at [142, 20] on div "Yearly Monthly $139.14 / mo Step # 2 Drivers Title Select Mr Mrs Miss Ms Dr Fir…" at bounding box center [469, 354] width 701 height 1214
type input "7%"
type input "93%"
type input "70%"
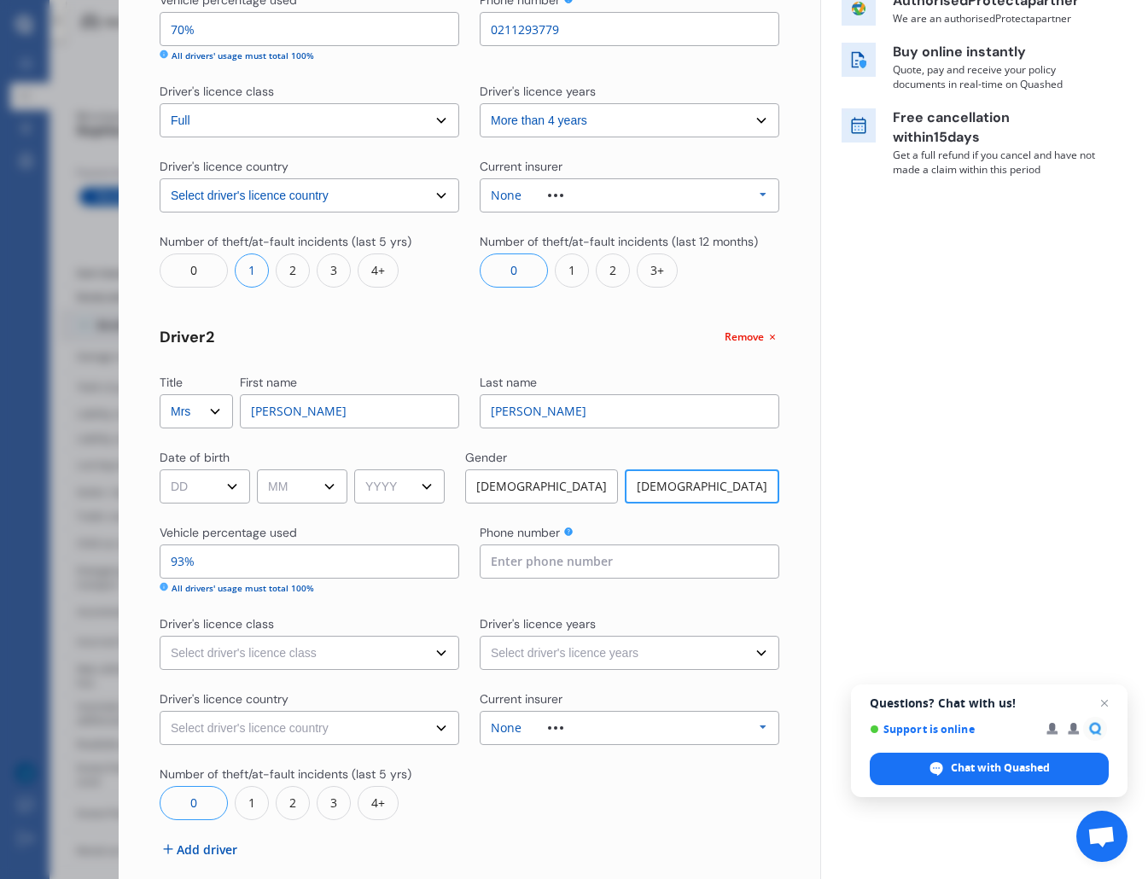
type input "30%"
type input "70%"
click at [403, 331] on div "Driver 2 Remove" at bounding box center [469, 337] width 619 height 18
click at [219, 494] on select "DD 01 02 03 04 05 06 07 08 09 10 11 12 13 14 15 16 17 18 19 20 21 22 23 24 25 2…" at bounding box center [205, 486] width 90 height 34
select select "03"
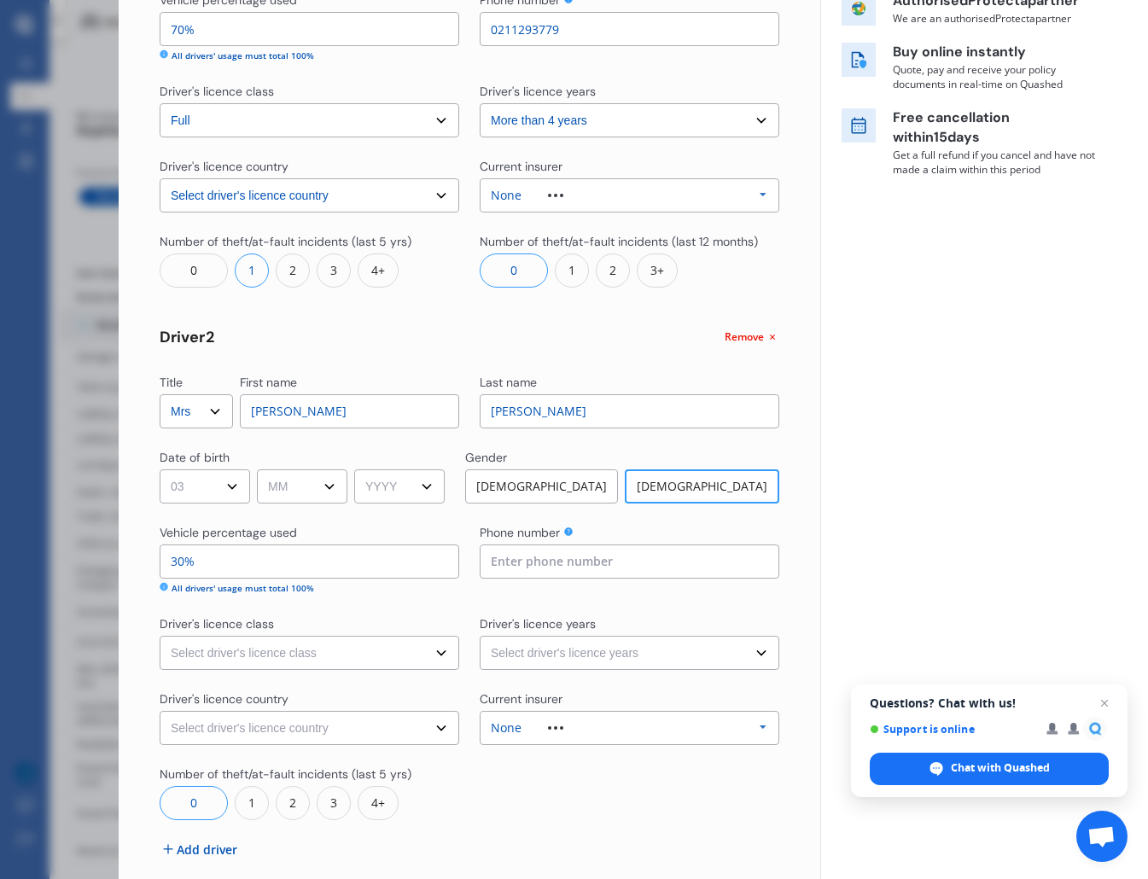
click at [160, 469] on select "DD 01 02 03 04 05 06 07 08 09 10 11 12 13 14 15 16 17 18 19 20 21 22 23 24 25 2…" at bounding box center [205, 486] width 90 height 34
click at [305, 495] on select "MM 01 02 03 04 05 06 07 08 09 10 11 12" at bounding box center [302, 486] width 90 height 34
select select "04"
click at [260, 469] on select "MM 01 02 03 04 05 06 07 08 09 10 11 12" at bounding box center [302, 486] width 90 height 34
click at [411, 477] on select "YYYY 2009 2008 2007 2006 2005 2004 2003 2002 2001 2000 1999 1998 1997 1996 1995…" at bounding box center [399, 486] width 90 height 34
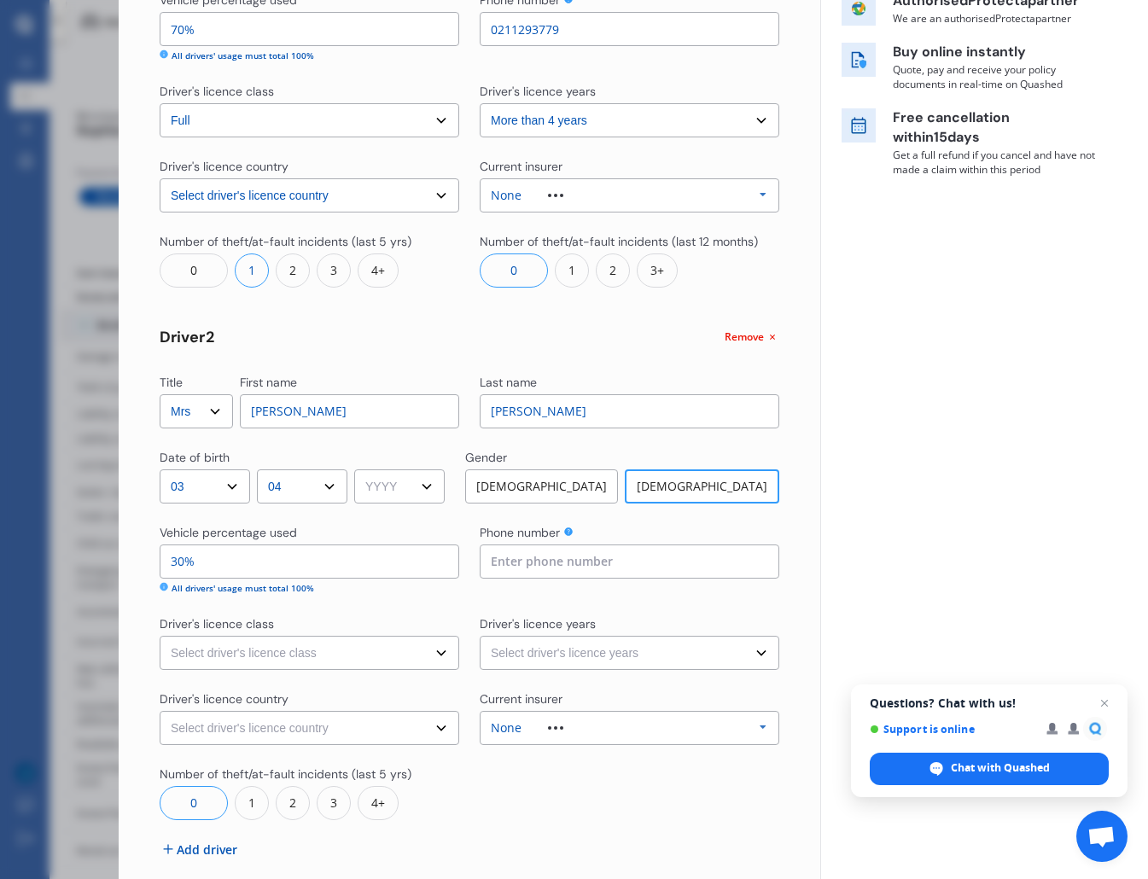
select select "1992"
click at [361, 469] on select "YYYY 2009 2008 2007 2006 2005 2004 2003 2002 2001 2000 1999 1998 1997 1996 1995…" at bounding box center [399, 486] width 90 height 34
click at [281, 654] on select "Select driver's licence class None Learner Restricted Full" at bounding box center [309, 653] width 299 height 34
select select "full"
click at [160, 636] on select "Select driver's licence class None Learner Restricted Full" at bounding box center [309, 653] width 299 height 34
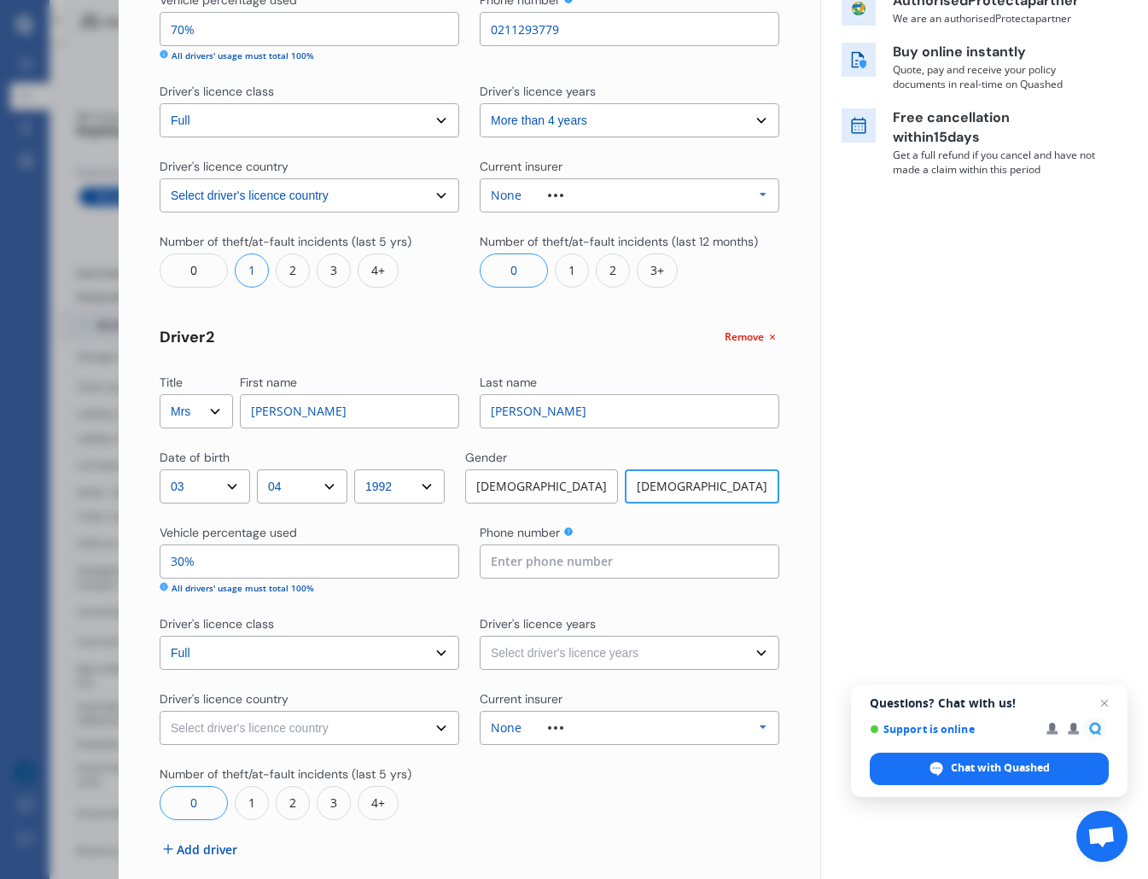
click at [582, 654] on select "Select driver's licence years Less than 1 year 1-2 years 2-4 years More than 4 …" at bounding box center [628, 653] width 299 height 34
select select "more than 4 years"
click at [479, 636] on select "Select driver's licence years Less than 1 year 1-2 years 2-4 years More than 4 …" at bounding box center [628, 653] width 299 height 34
click at [335, 722] on select "Select driver's licence country [GEOGRAPHIC_DATA] [GEOGRAPHIC_DATA] [GEOGRAPHIC…" at bounding box center [309, 728] width 299 height 34
click at [820, 462] on div "Yearly Monthly $139.14 / mo RJE417 Full Market value up to $ 33,500 Policy star…" at bounding box center [984, 330] width 328 height 1262
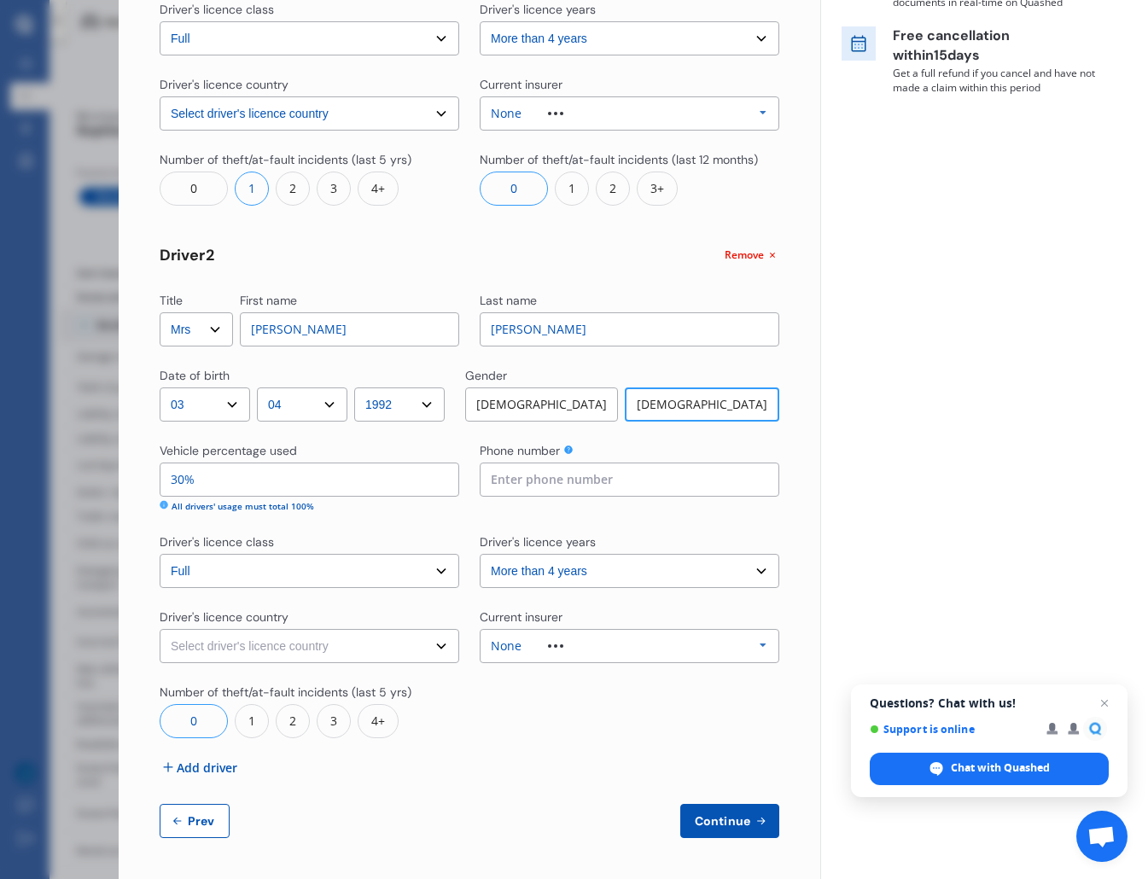
scroll to position [376, 0]
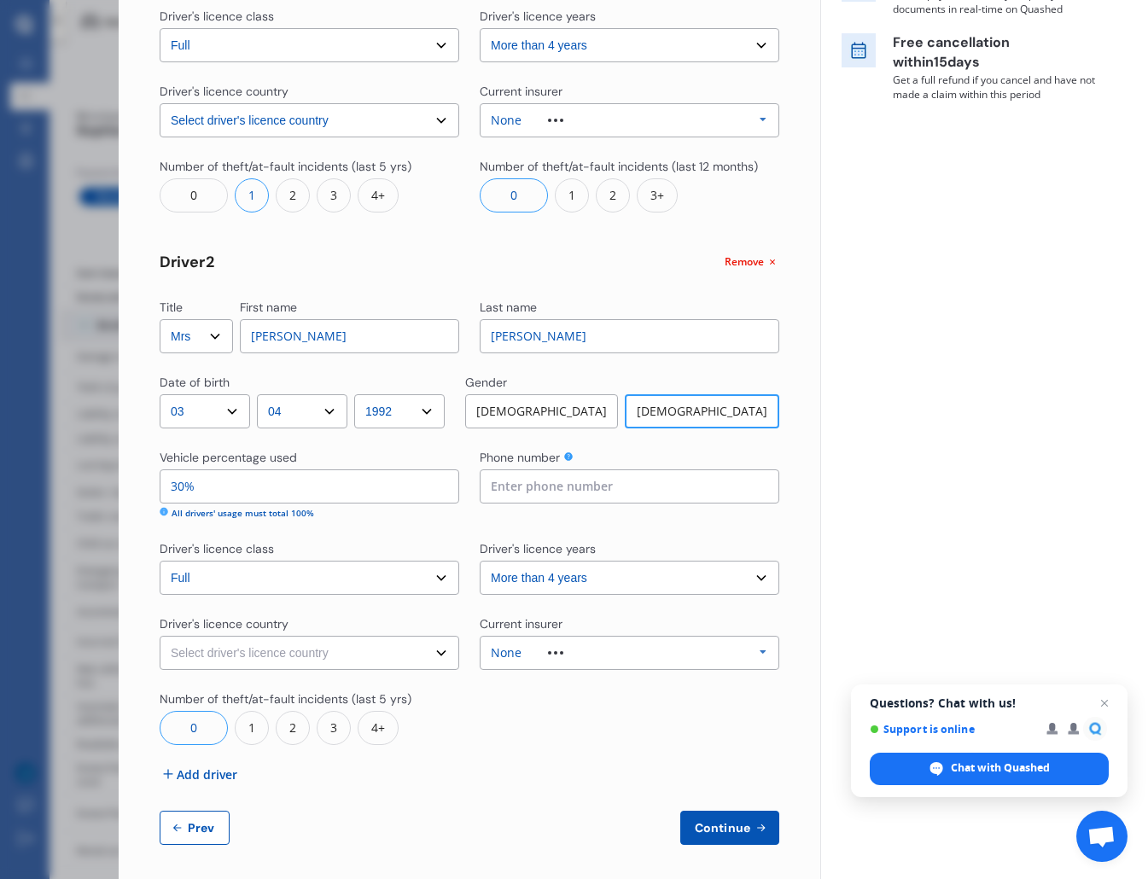
click at [296, 651] on select "Select driver's licence country [GEOGRAPHIC_DATA] [GEOGRAPHIC_DATA] [GEOGRAPHIC…" at bounding box center [309, 653] width 299 height 34
select select "[GEOGRAPHIC_DATA]"
click at [160, 636] on select "Select driver's licence country [GEOGRAPHIC_DATA] [GEOGRAPHIC_DATA] [GEOGRAPHIC…" at bounding box center [309, 653] width 299 height 34
click at [206, 735] on div "0" at bounding box center [194, 728] width 68 height 34
click at [735, 826] on span "Continue" at bounding box center [722, 828] width 62 height 14
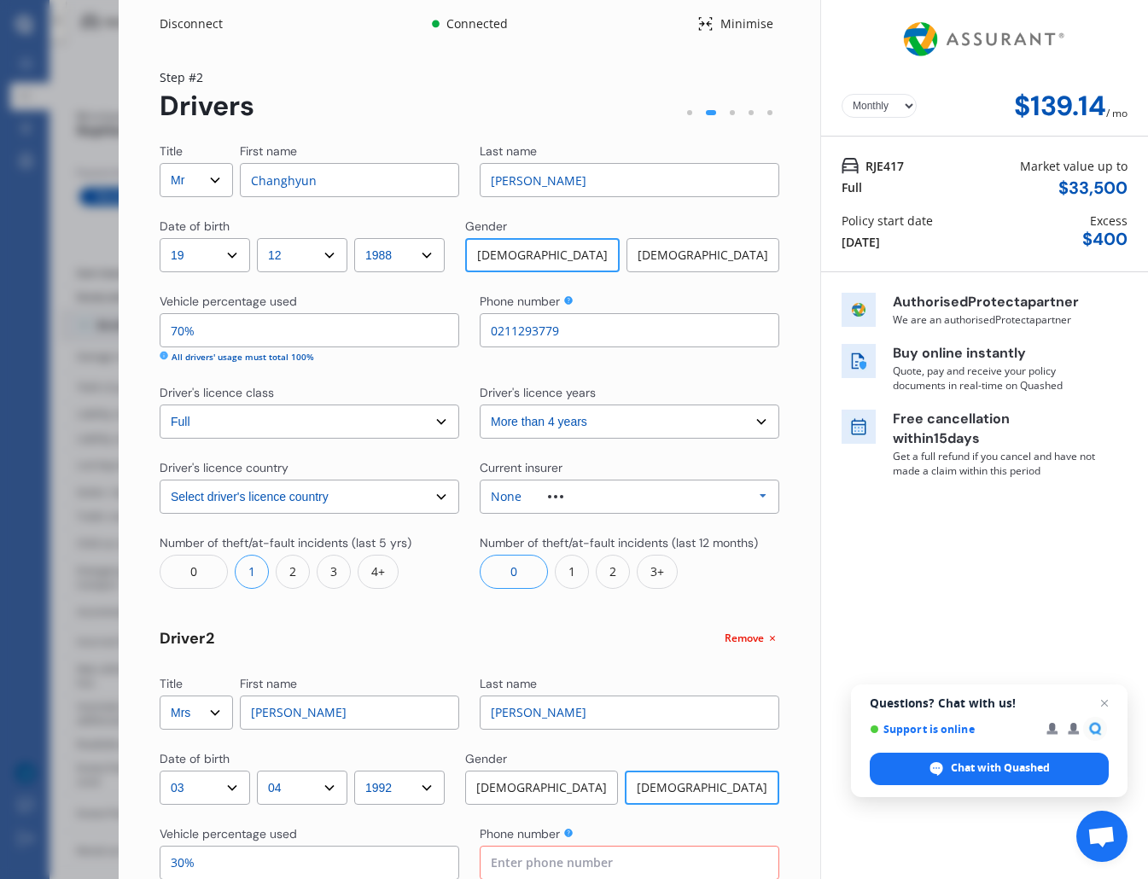
scroll to position [383, 0]
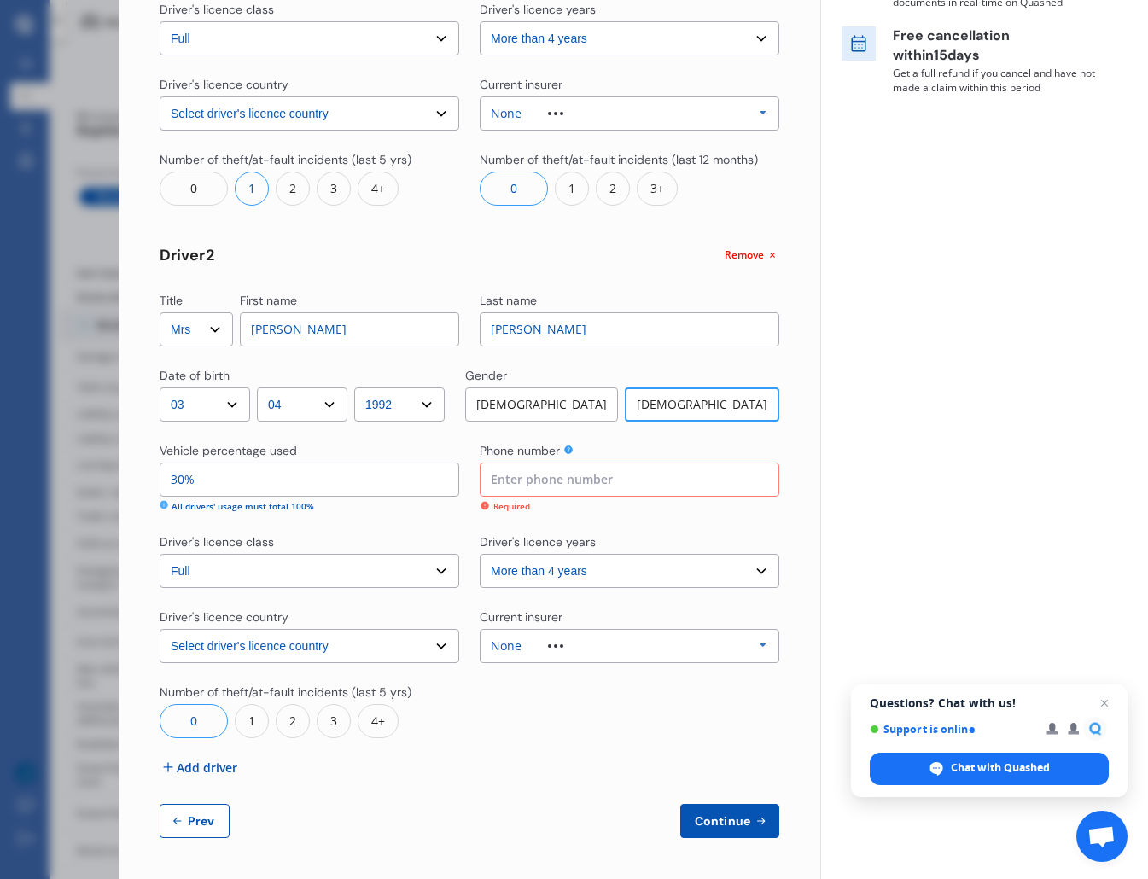
click at [704, 825] on span "Continue" at bounding box center [722, 821] width 62 height 14
click at [547, 488] on input at bounding box center [628, 479] width 299 height 34
type input "0272571722"
click at [691, 807] on button "Continue" at bounding box center [729, 821] width 99 height 34
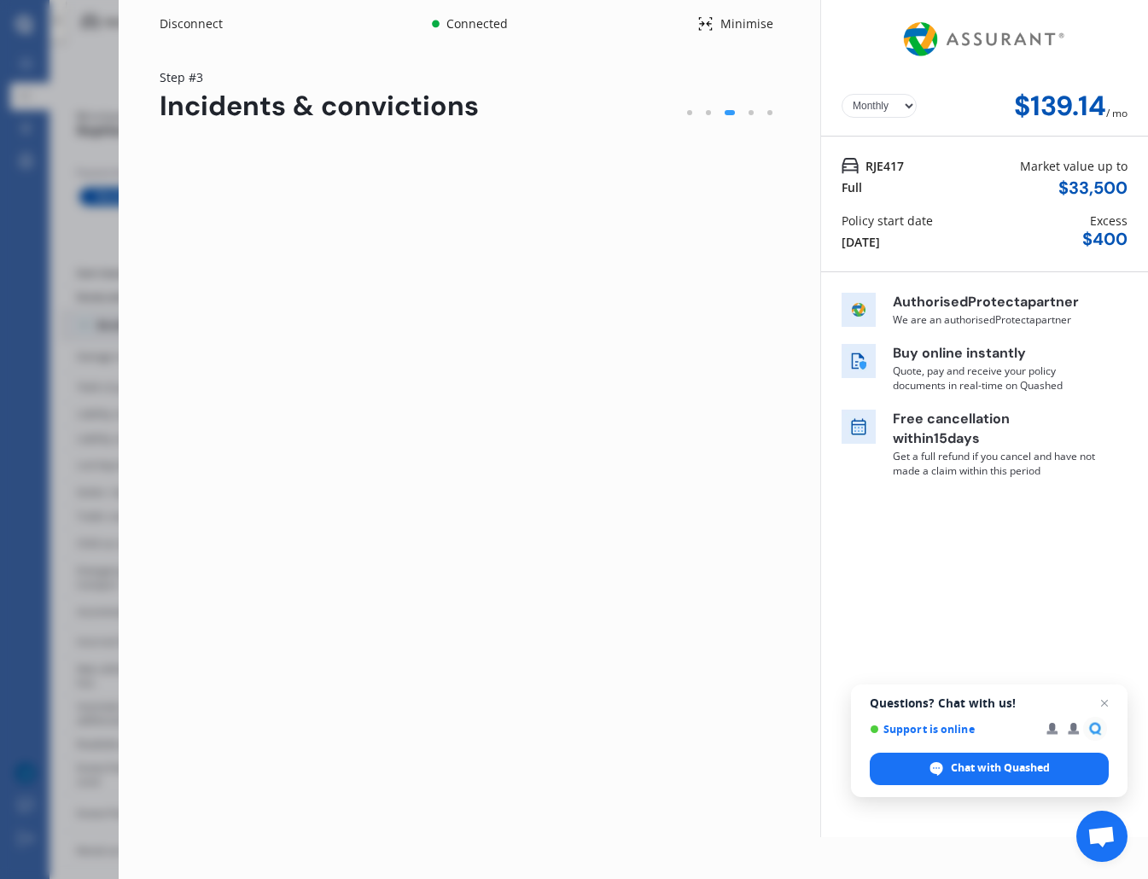
scroll to position [0, 0]
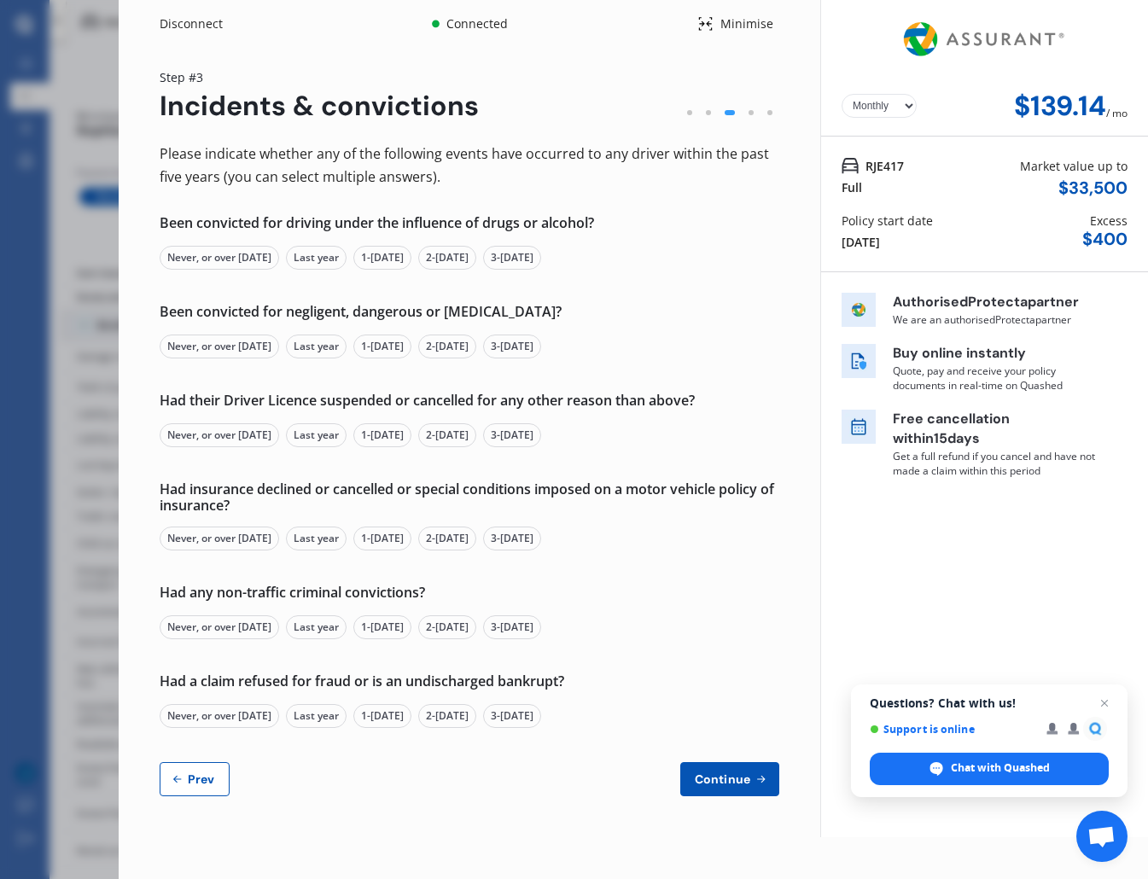
click at [237, 259] on div "Never, or over [DATE]" at bounding box center [219, 258] width 119 height 24
click at [251, 346] on div "Never, or over [DATE]" at bounding box center [219, 346] width 119 height 24
click at [248, 439] on div "Never, or over [DATE]" at bounding box center [219, 435] width 119 height 24
click at [241, 537] on div "Never, or over [DATE]" at bounding box center [219, 538] width 119 height 24
click at [219, 631] on div "Never, or over [DATE]" at bounding box center [219, 627] width 119 height 24
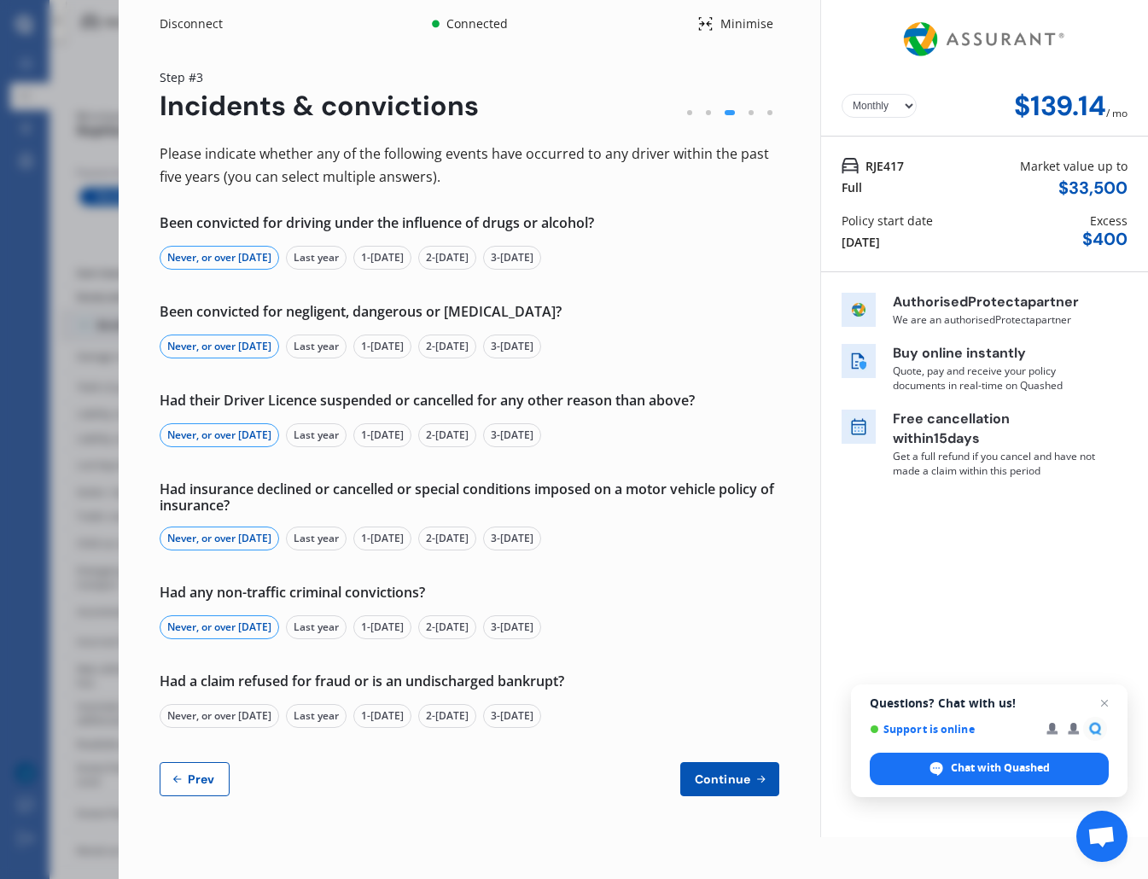
click at [229, 721] on div "Never, or over [DATE]" at bounding box center [219, 716] width 119 height 24
click at [736, 776] on span "Continue" at bounding box center [722, 779] width 62 height 14
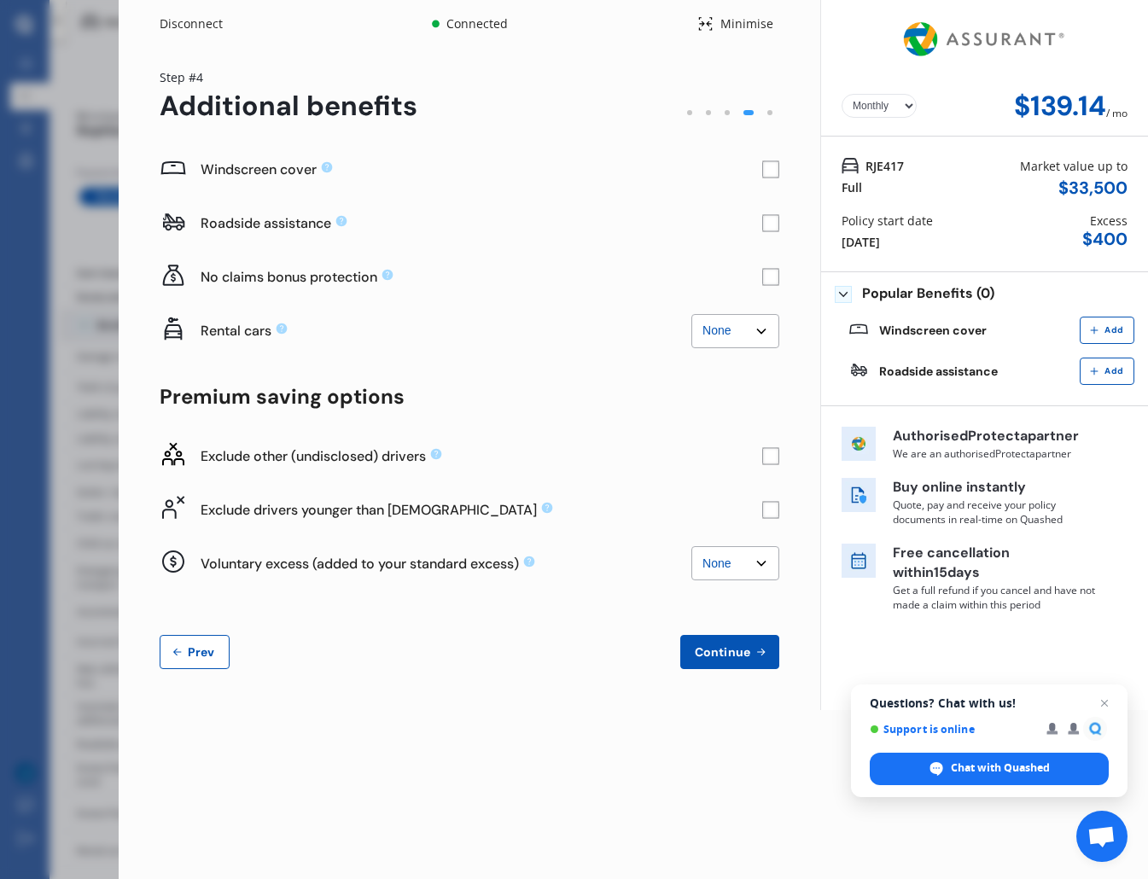
click at [765, 279] on rect at bounding box center [770, 277] width 17 height 17
click at [773, 279] on rect at bounding box center [770, 277] width 17 height 17
click at [766, 327] on select "None $2,500 $5,000" at bounding box center [735, 331] width 88 height 34
click at [691, 314] on select "None $2,500 $5,000" at bounding box center [735, 331] width 88 height 34
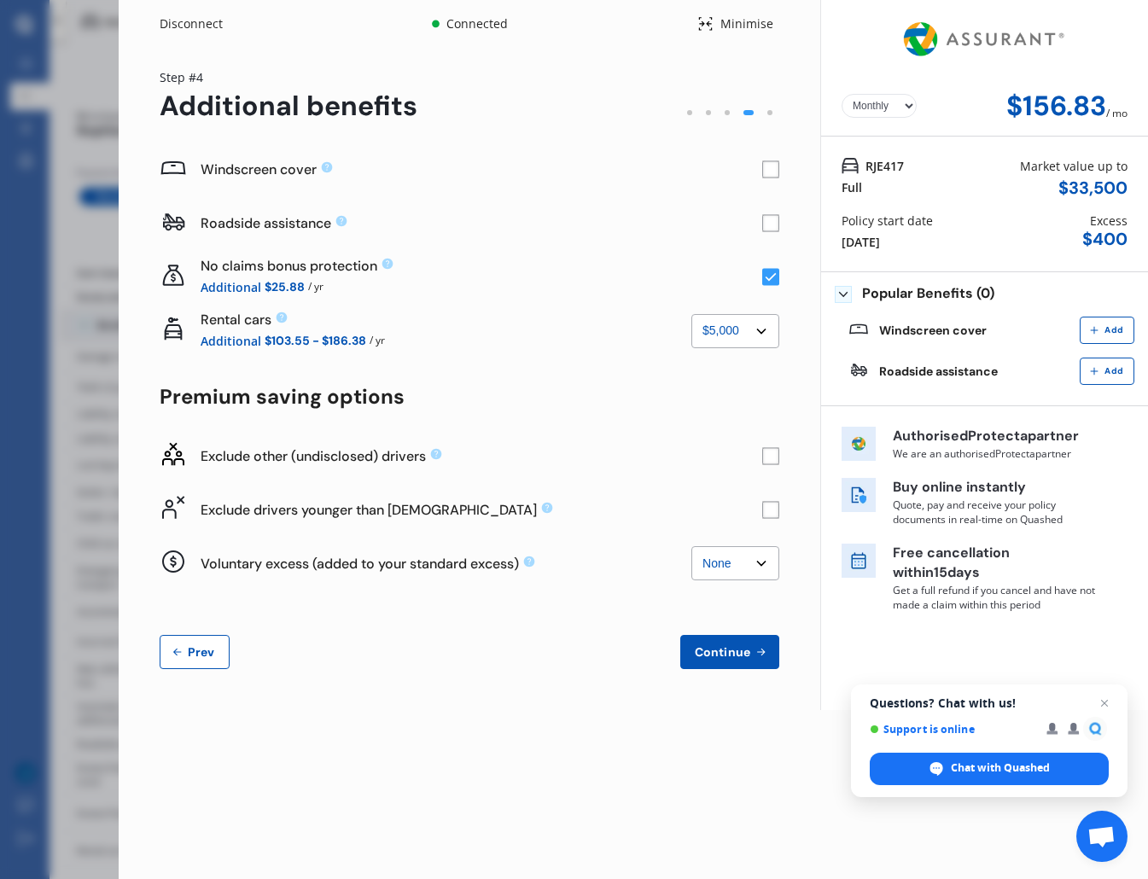
click at [741, 323] on select "None $2,500 $5,000" at bounding box center [735, 331] width 88 height 34
select select "0"
click at [691, 314] on select "None $2,500 $5,000" at bounding box center [735, 331] width 88 height 34
click at [774, 278] on rect at bounding box center [770, 277] width 17 height 17
click at [772, 176] on rect at bounding box center [770, 169] width 17 height 17
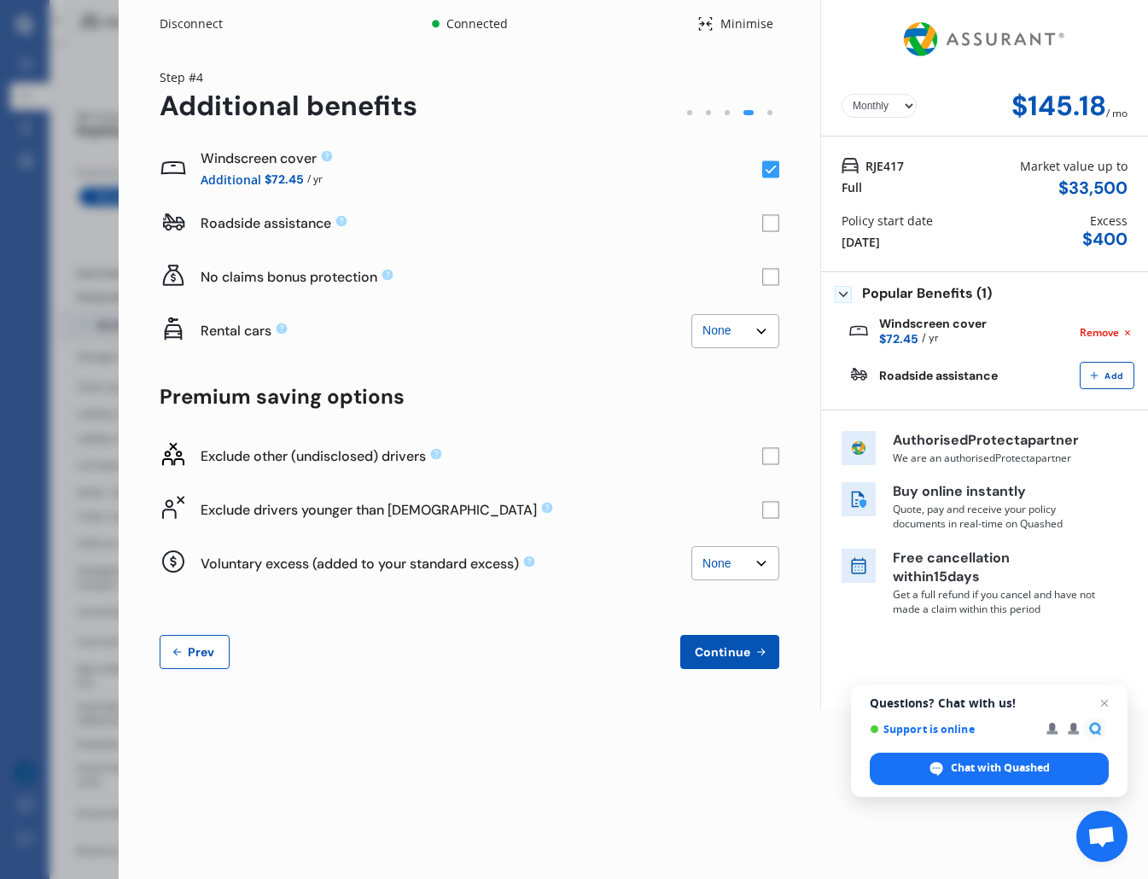
click at [772, 175] on rect at bounding box center [770, 169] width 17 height 17
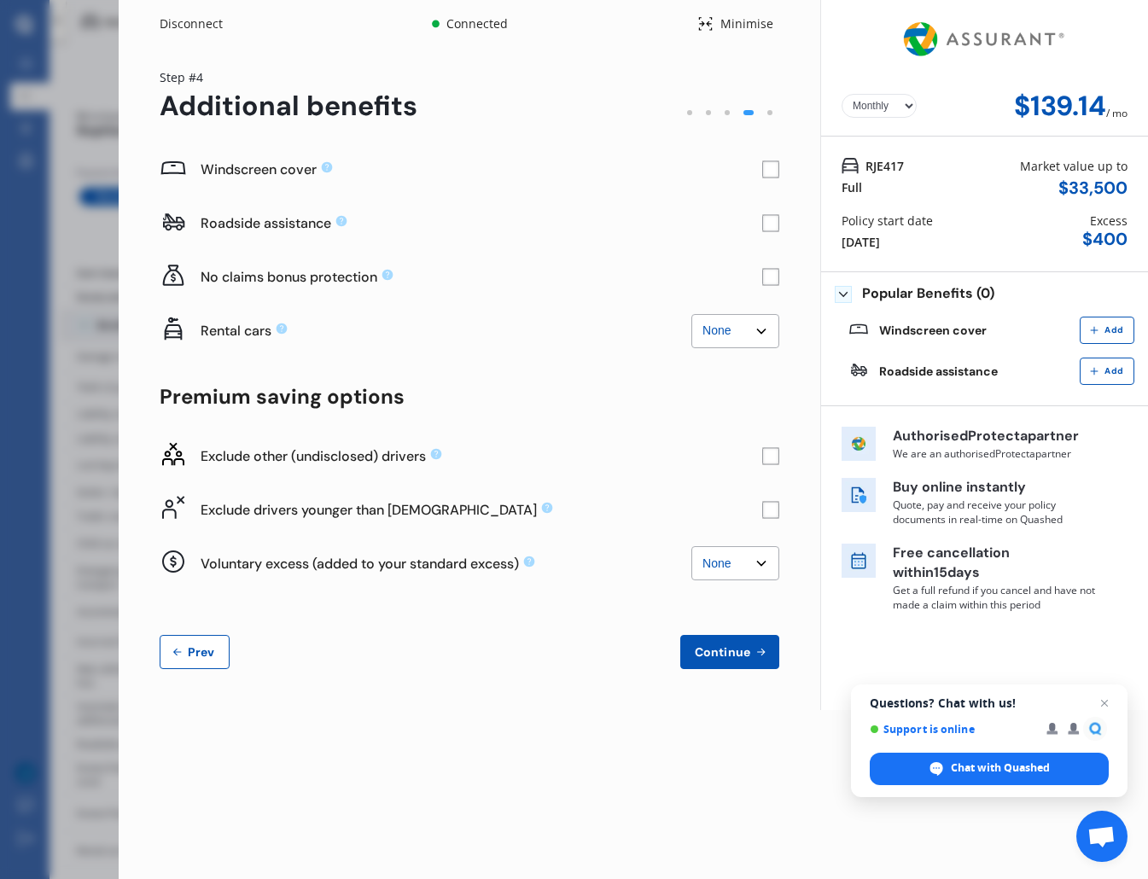
click at [775, 215] on rect at bounding box center [771, 223] width 16 height 16
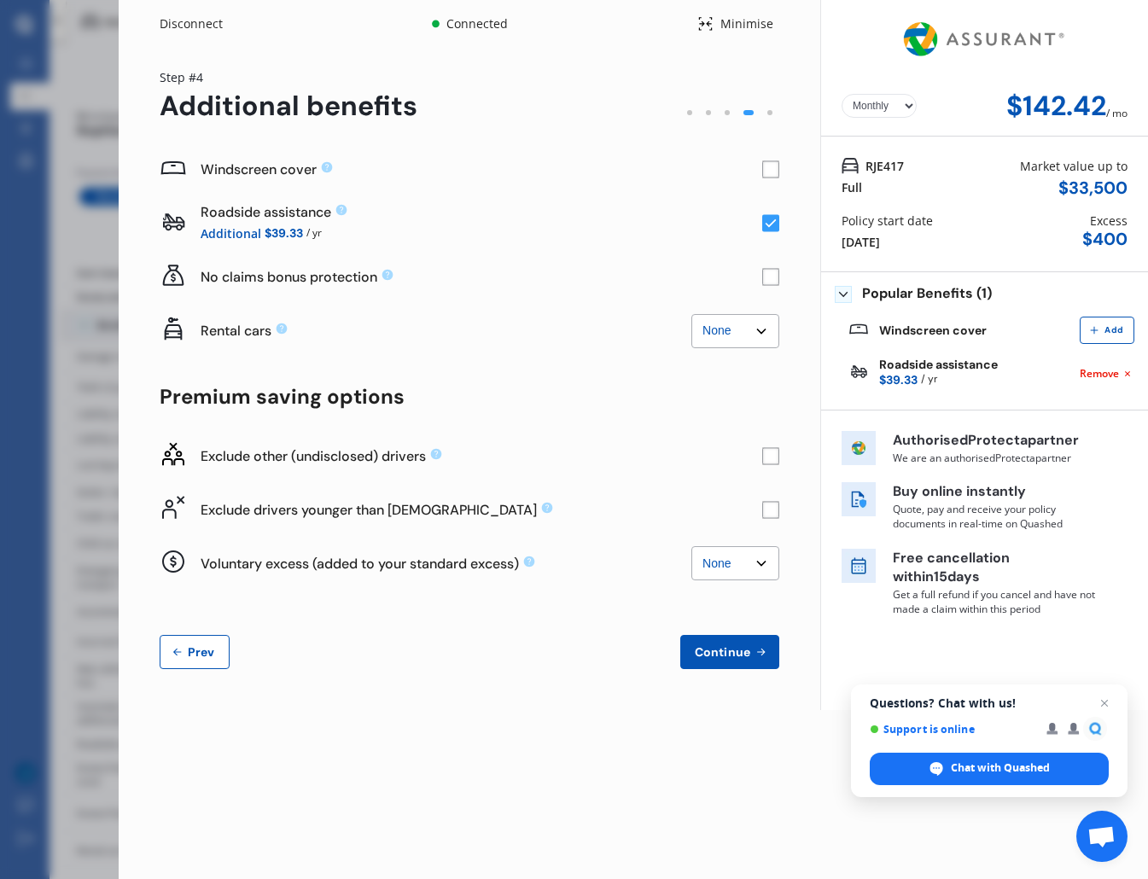
click at [775, 224] on rect at bounding box center [770, 223] width 17 height 17
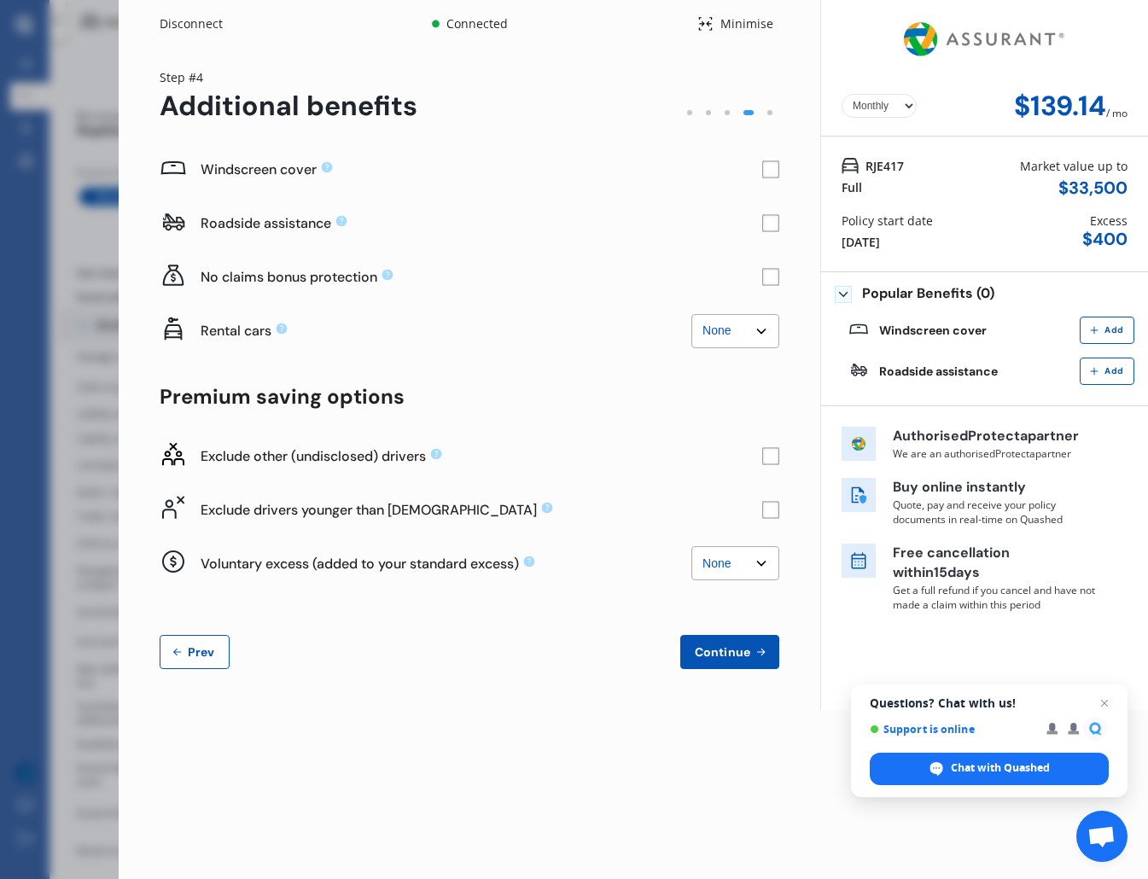
click at [735, 648] on span "Continue" at bounding box center [722, 652] width 62 height 14
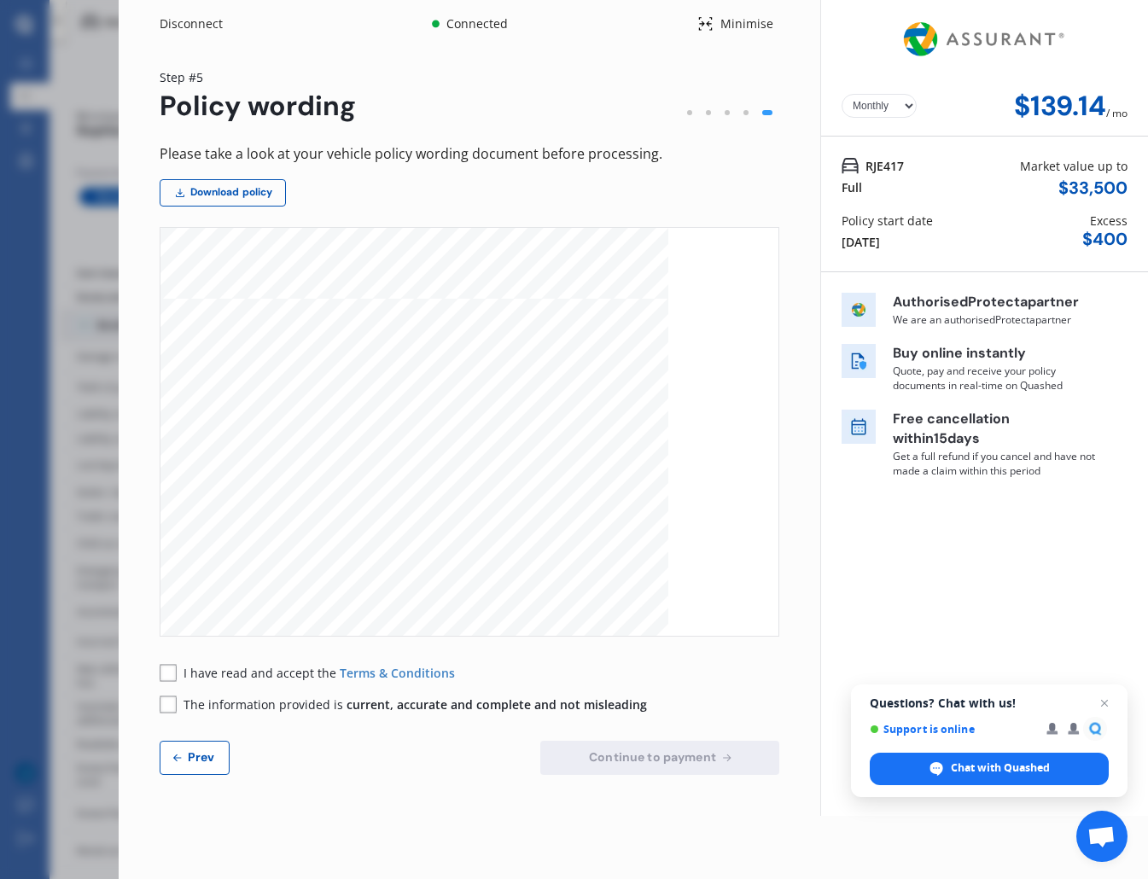
scroll to position [4450, 0]
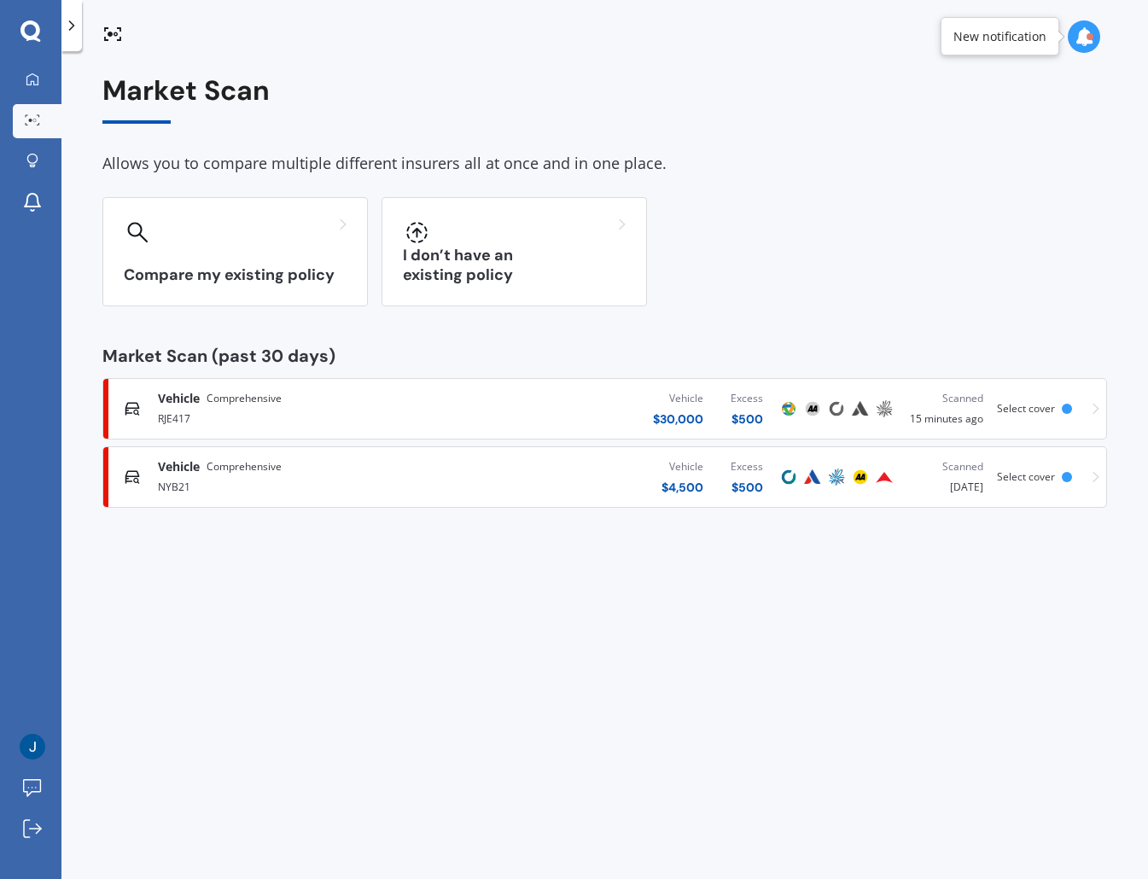
click at [893, 314] on div "Market Scan Allows you to compare multiple different insurers all at once and i…" at bounding box center [604, 291] width 1004 height 433
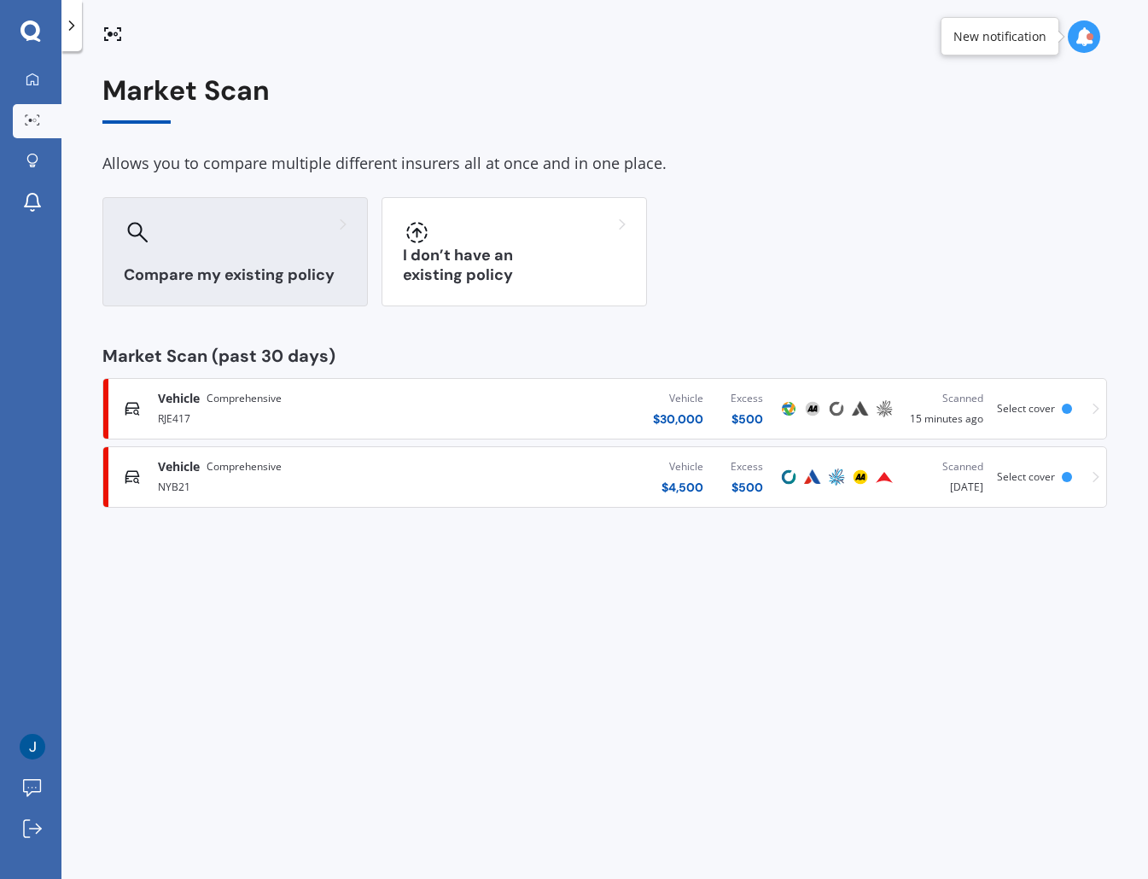
click at [235, 253] on div "Compare my existing policy" at bounding box center [234, 251] width 265 height 109
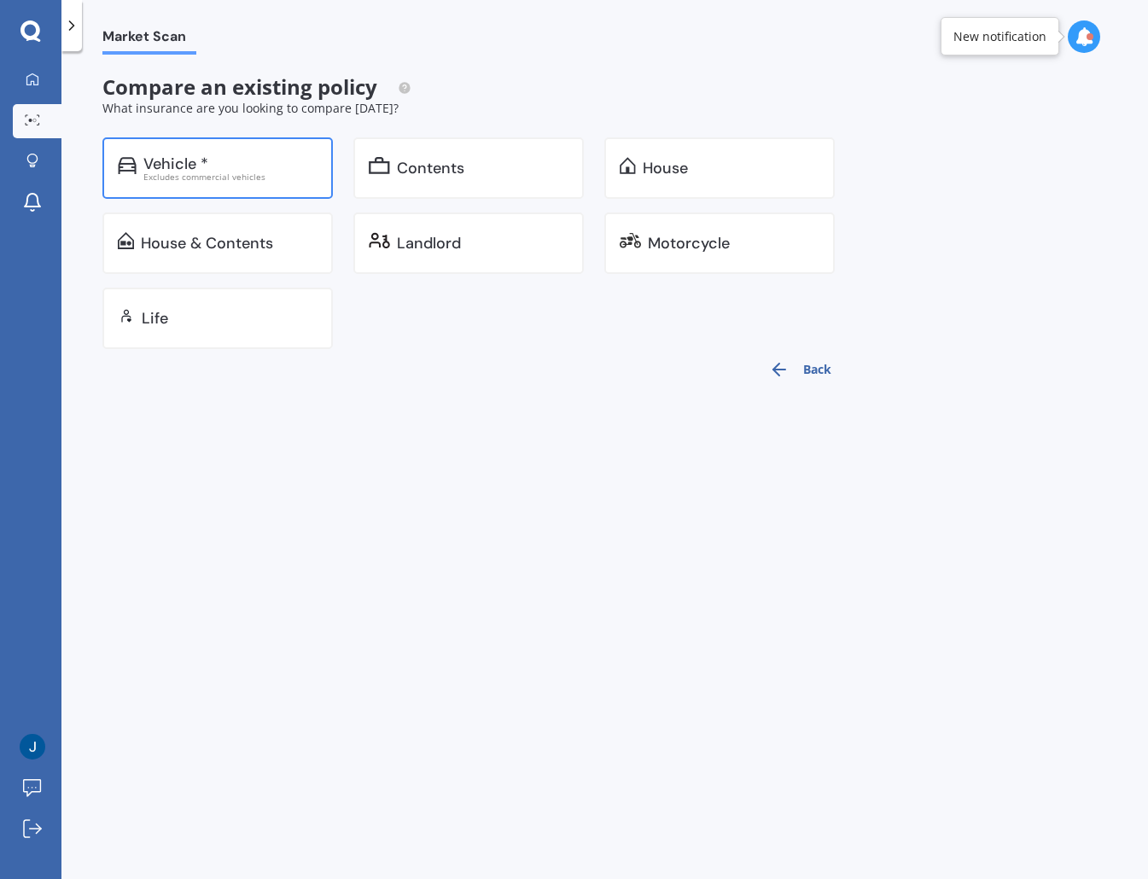
click at [253, 155] on div "Vehicle *" at bounding box center [230, 163] width 174 height 17
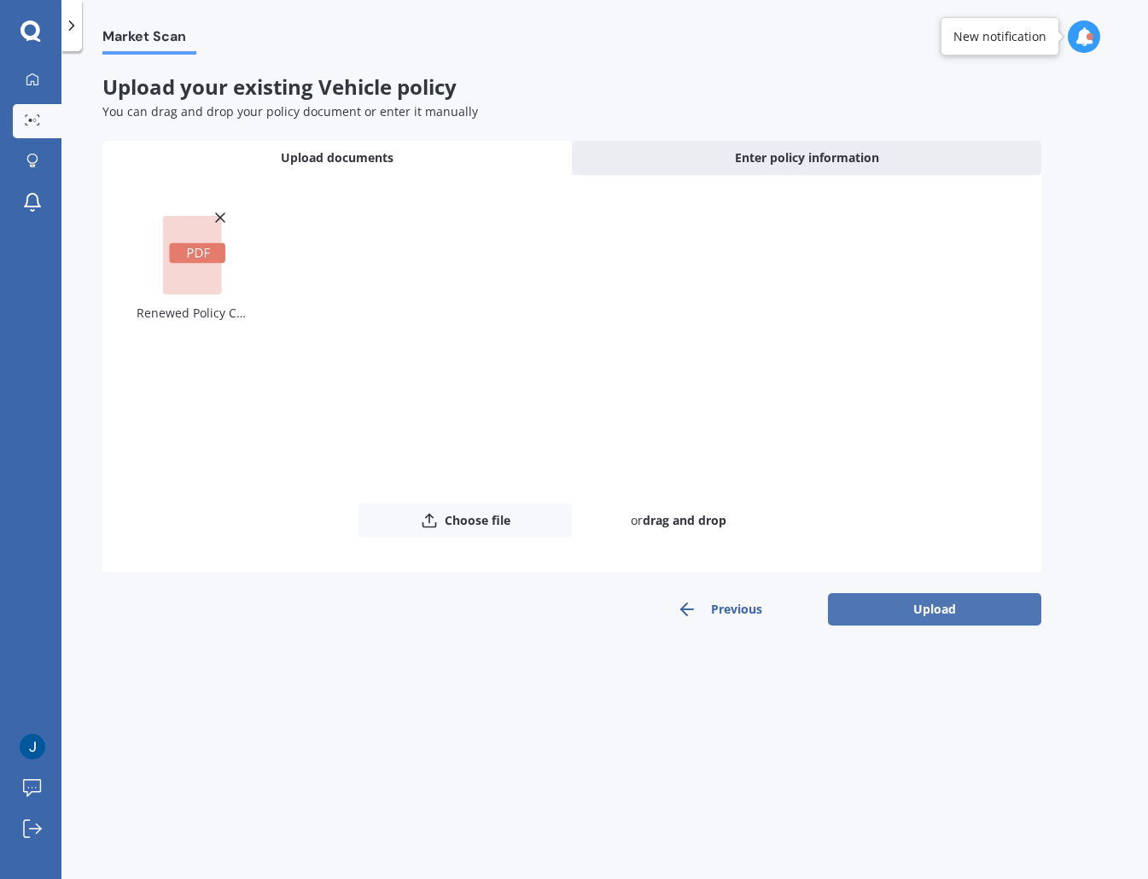
click at [963, 612] on button "Upload" at bounding box center [934, 609] width 213 height 32
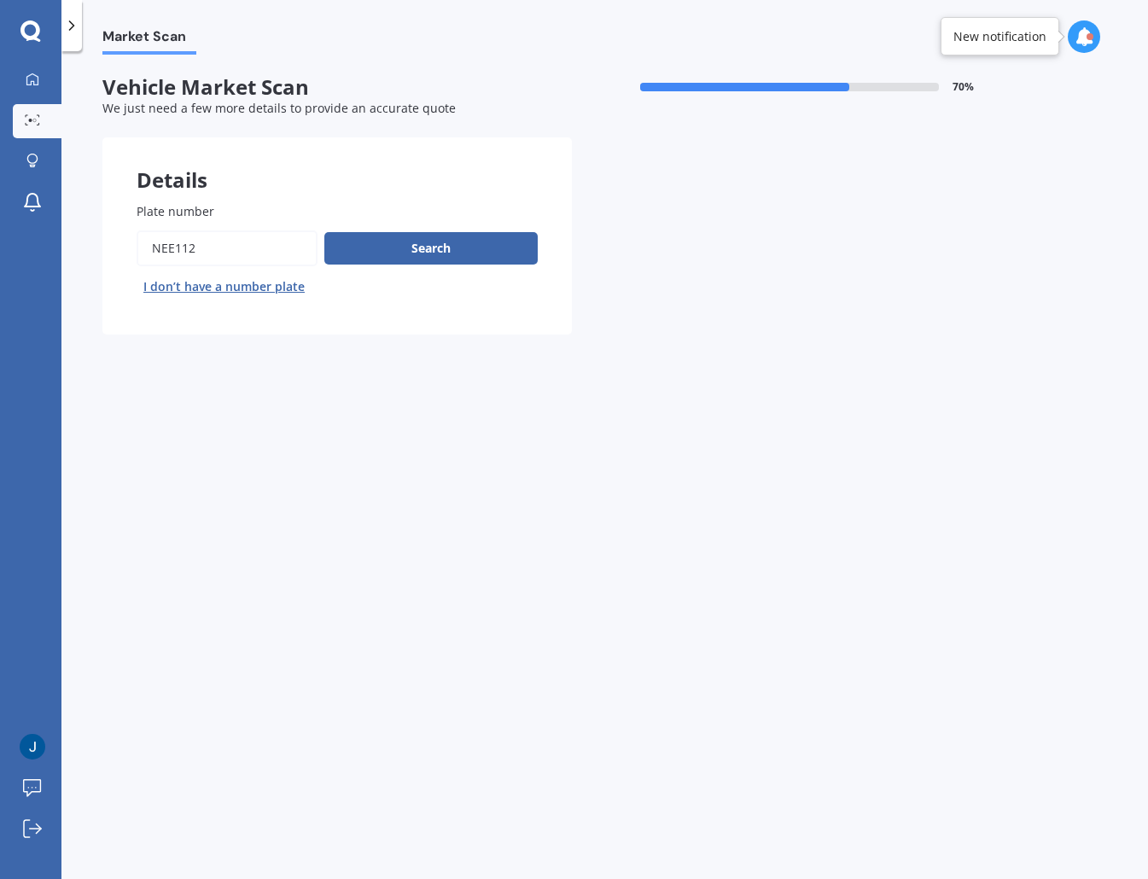
click at [944, 373] on div "Market Scan Vehicle Market Scan 70 % We just need a few more details to provide…" at bounding box center [604, 469] width 1086 height 828
click at [434, 253] on button "Search" at bounding box center [430, 248] width 213 height 32
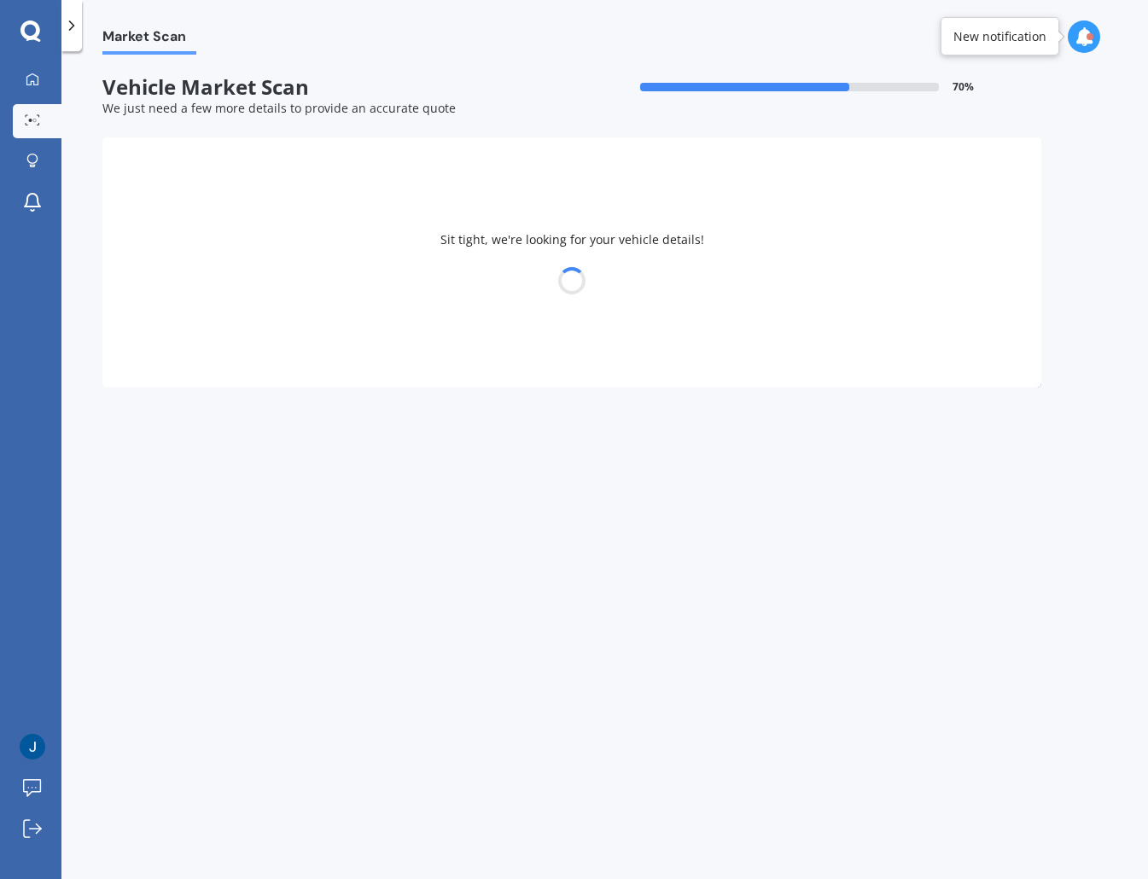
select select "HONDA"
select select "ODYSSEY"
select select "19"
select select "12"
select select "1988"
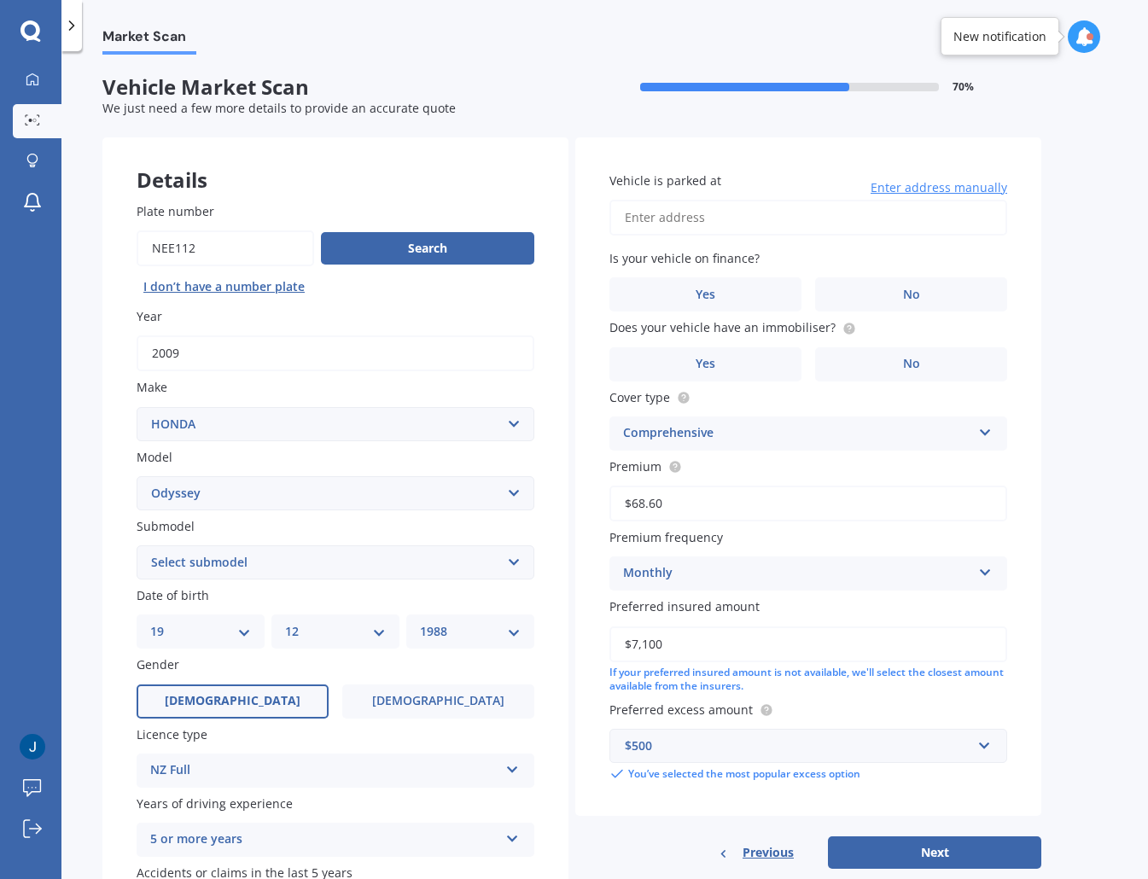
click at [963, 339] on div "Market Scan Vehicle Market Scan 70 % We just need a few more details to provide…" at bounding box center [604, 469] width 1086 height 828
click at [963, 288] on div "Market Scan Vehicle Market Scan 70 % We just need a few more details to provide…" at bounding box center [604, 469] width 1086 height 828
click at [963, 332] on div "Market Scan Vehicle Market Scan 70 % We just need a few more details to provide…" at bounding box center [604, 469] width 1086 height 828
click at [918, 303] on label "No" at bounding box center [911, 294] width 192 height 34
click at [0, 0] on input "No" at bounding box center [0, 0] width 0 height 0
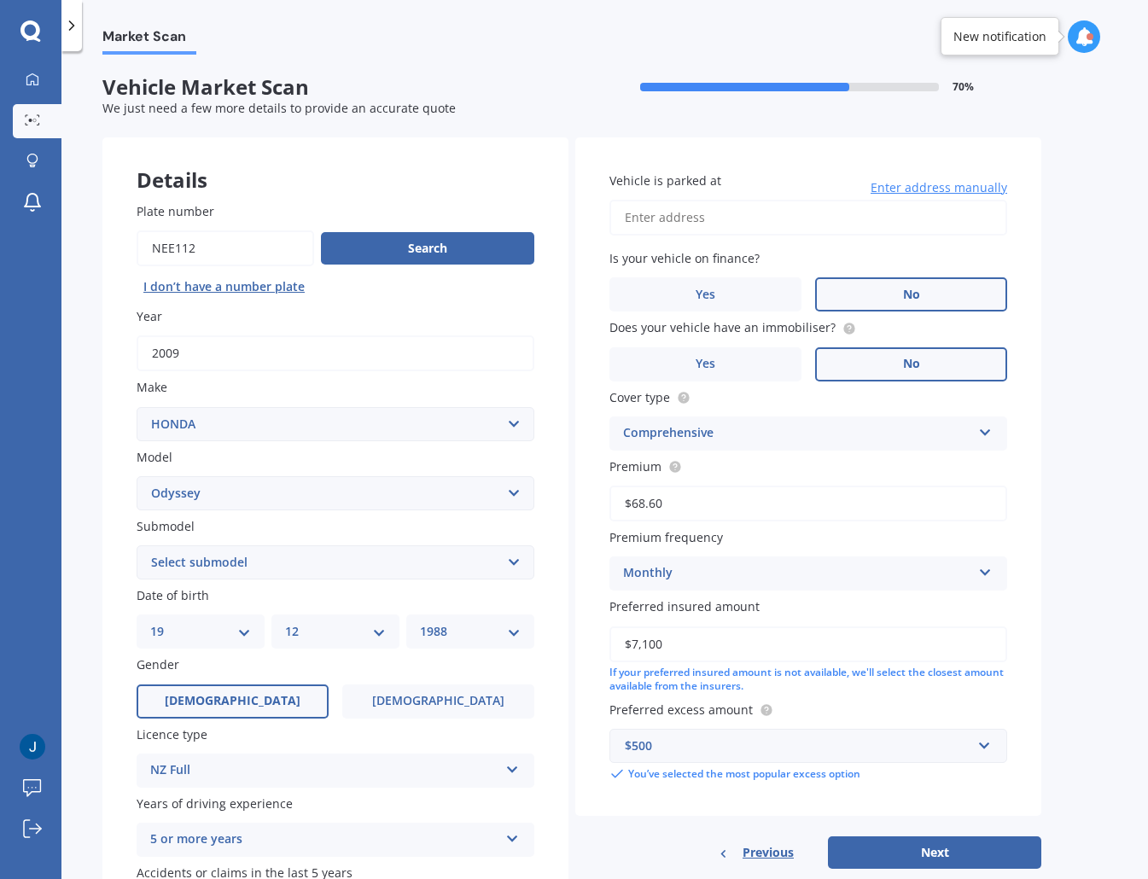
click at [903, 360] on span "No" at bounding box center [911, 364] width 17 height 15
click at [0, 0] on input "No" at bounding box center [0, 0] width 0 height 0
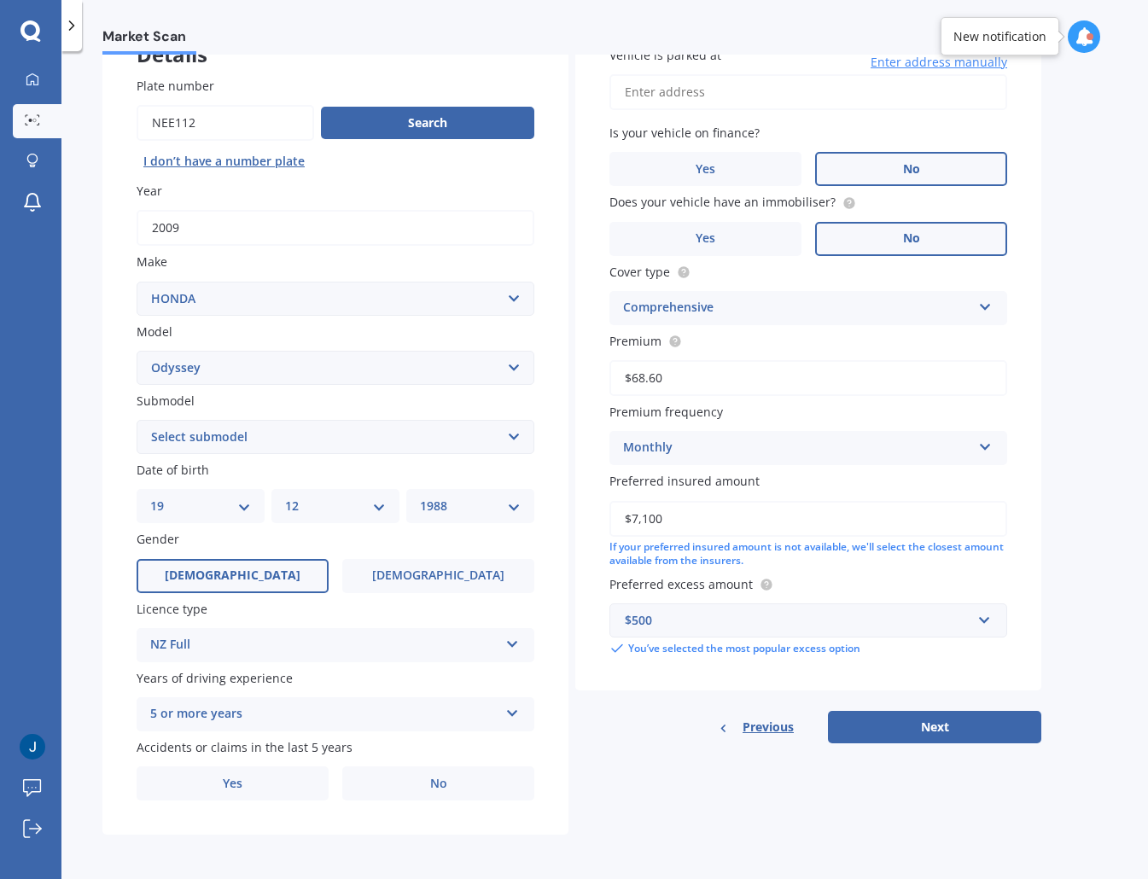
scroll to position [125, 0]
click at [331, 428] on select "Select submodel (all other) 2.2 litre 2.3 litre 2.4 litre L S V6 3.0 litre" at bounding box center [336, 437] width 398 height 34
click at [561, 420] on div "Plate number Search I don’t have a number plate Year [DATE] Make Select make AC…" at bounding box center [335, 439] width 466 height 793
click at [252, 792] on label "Yes" at bounding box center [233, 783] width 192 height 34
click at [0, 0] on input "Yes" at bounding box center [0, 0] width 0 height 0
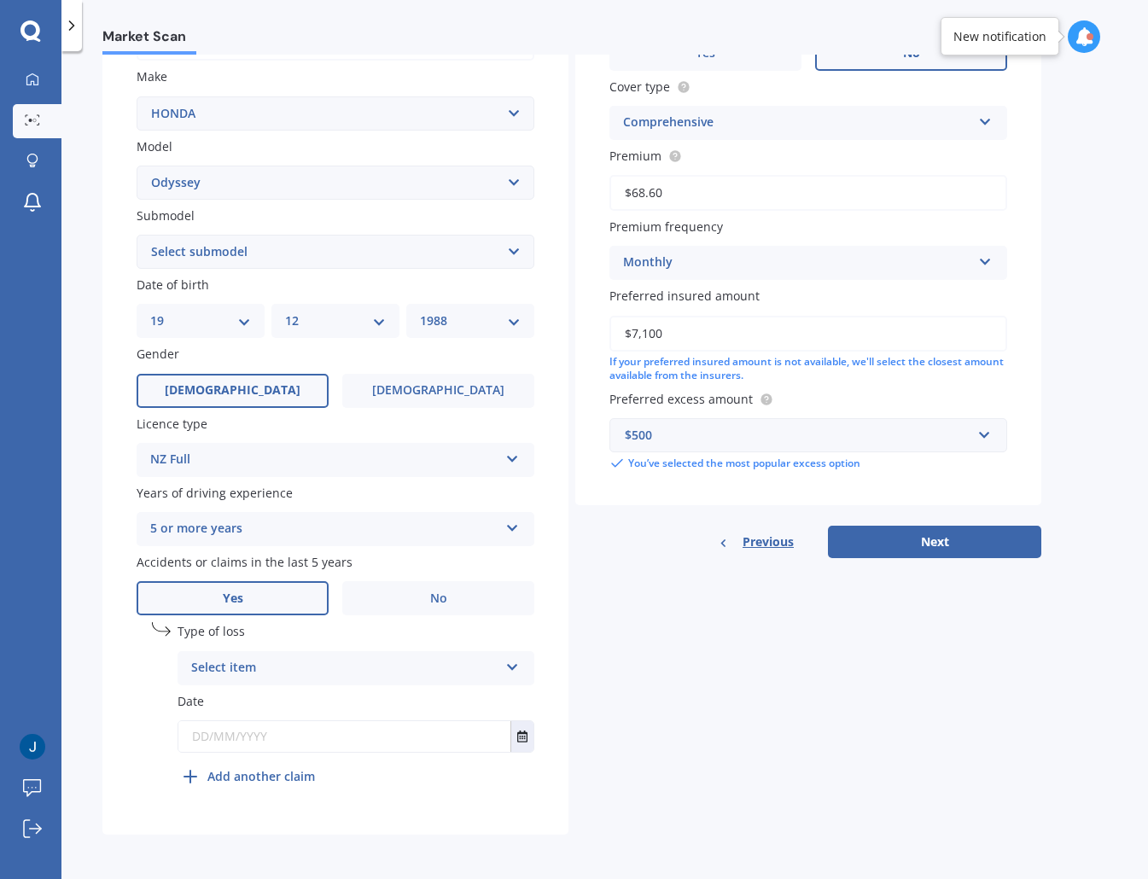
scroll to position [311, 0]
click at [288, 684] on div "Select item At fault accident Not at fault accident" at bounding box center [355, 668] width 357 height 34
click at [255, 699] on span "At fault accident" at bounding box center [240, 701] width 96 height 16
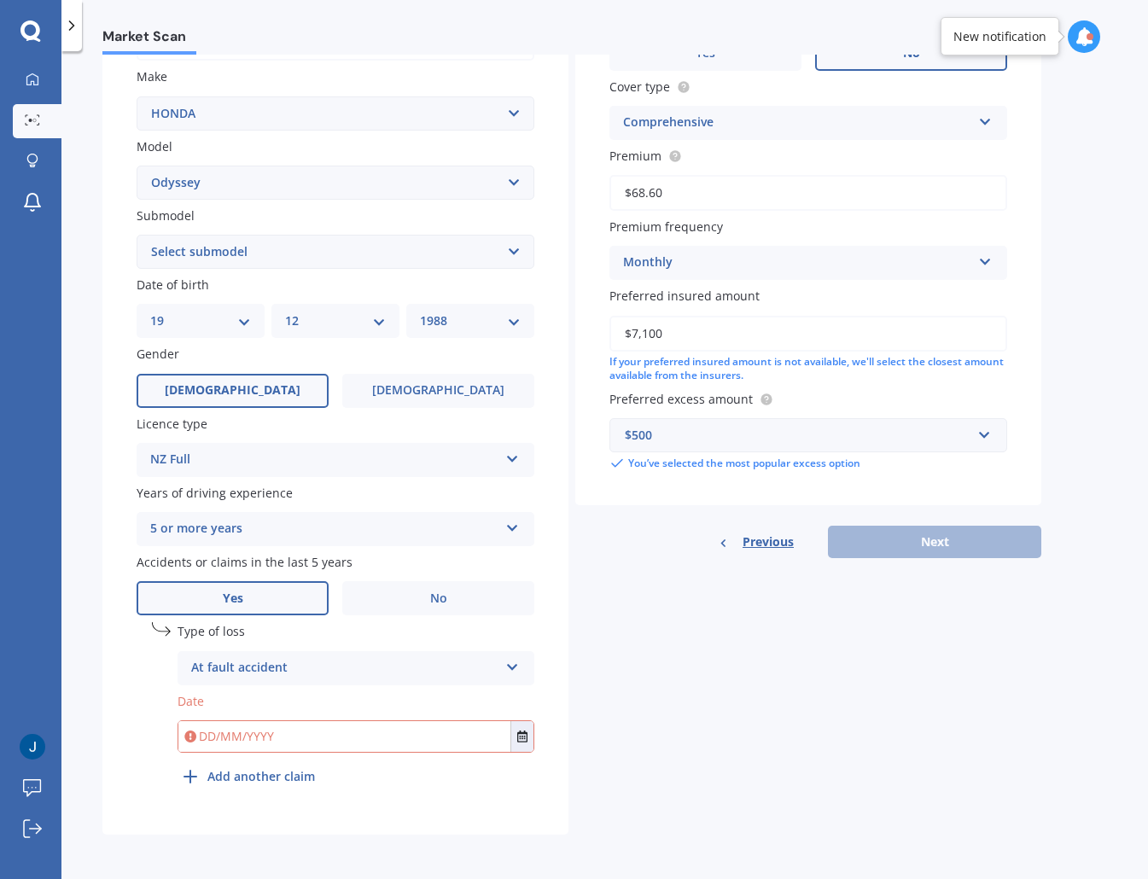
click at [259, 740] on input "text" at bounding box center [344, 736] width 332 height 31
type input "[DATE]"
click at [451, 793] on div "undefined 1 Type of loss At fault accident At fault accident Not at fault accid…" at bounding box center [355, 707] width 357 height 171
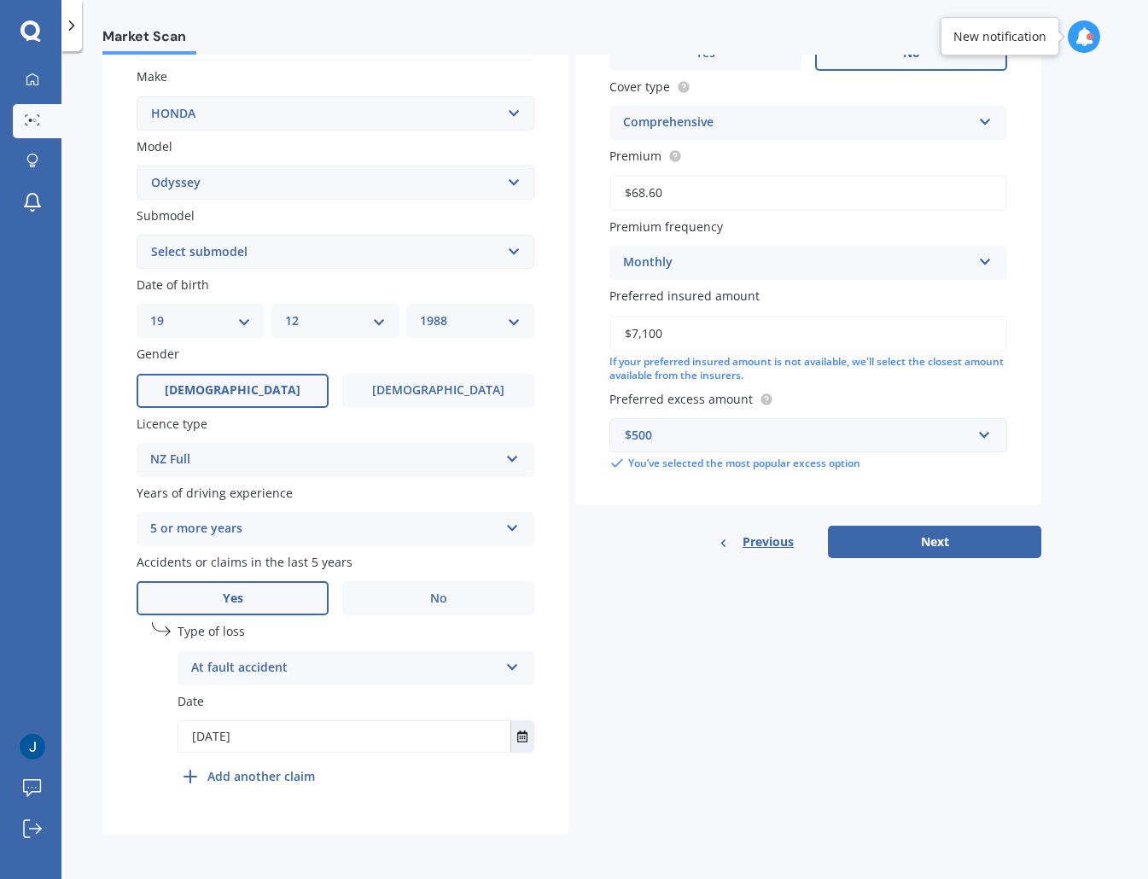
click at [288, 779] on b "Add another claim" at bounding box center [261, 776] width 108 height 18
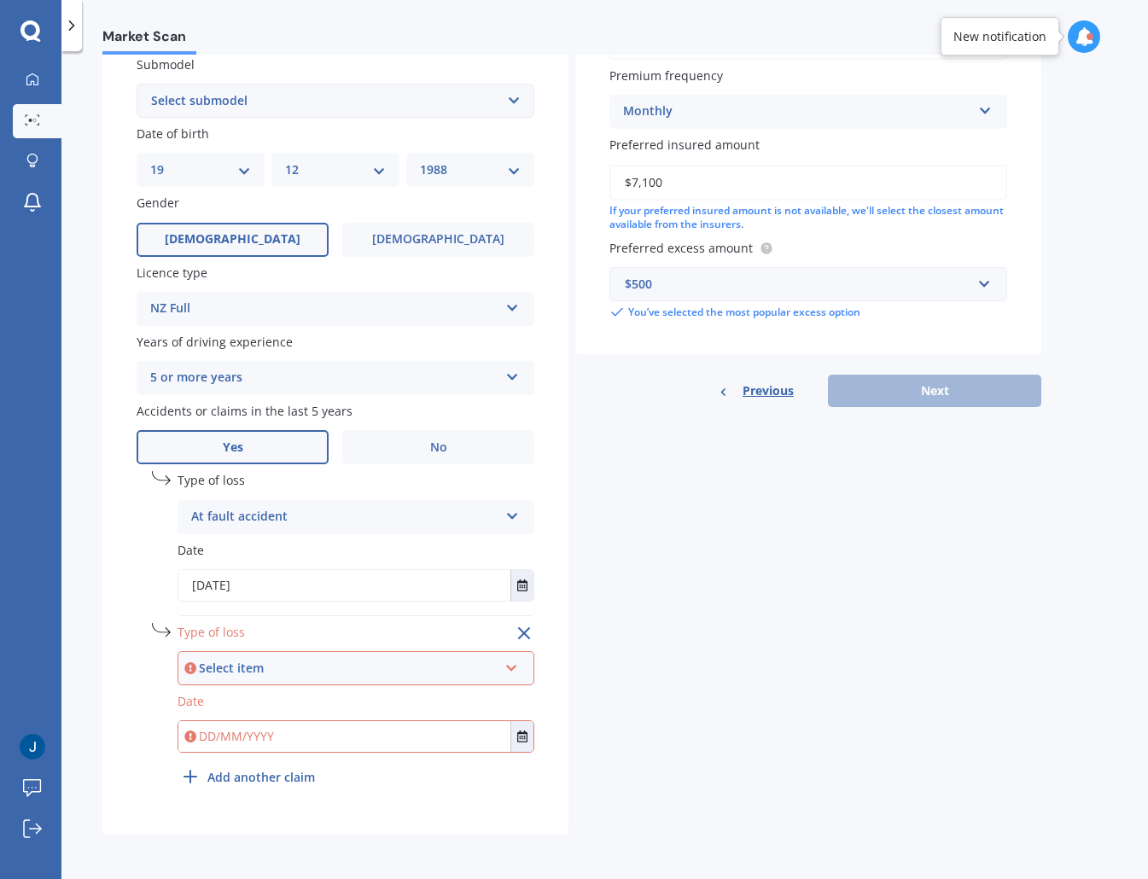
scroll to position [460, 0]
click at [289, 659] on div "Select item At fault accident Not at fault accident" at bounding box center [355, 670] width 357 height 34
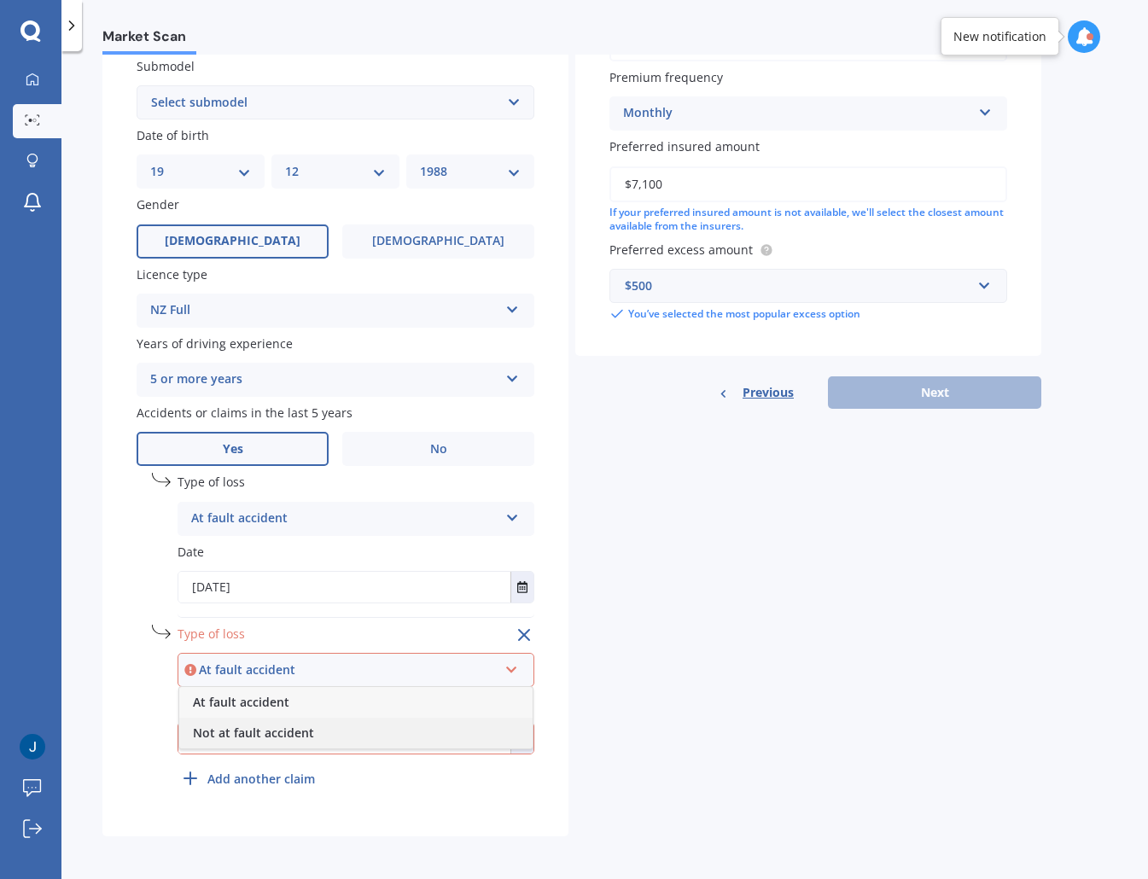
click at [282, 732] on span "Not at fault accident" at bounding box center [253, 732] width 121 height 16
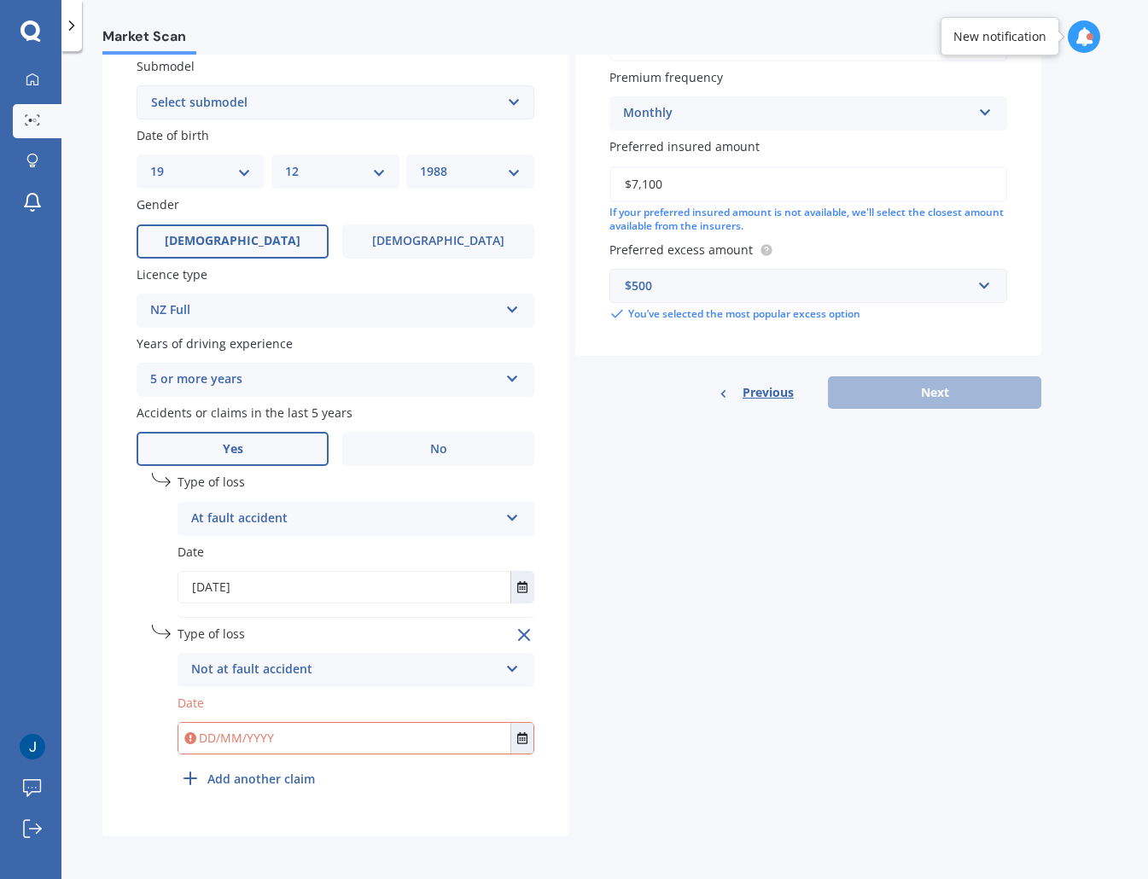
click at [264, 739] on input "text" at bounding box center [344, 738] width 332 height 31
type input "[DATE]"
click at [219, 798] on div "undefined 1 Type of loss At fault accident At fault accident Not at fault accid…" at bounding box center [336, 637] width 398 height 329
click at [219, 778] on b "Add another claim" at bounding box center [261, 779] width 108 height 18
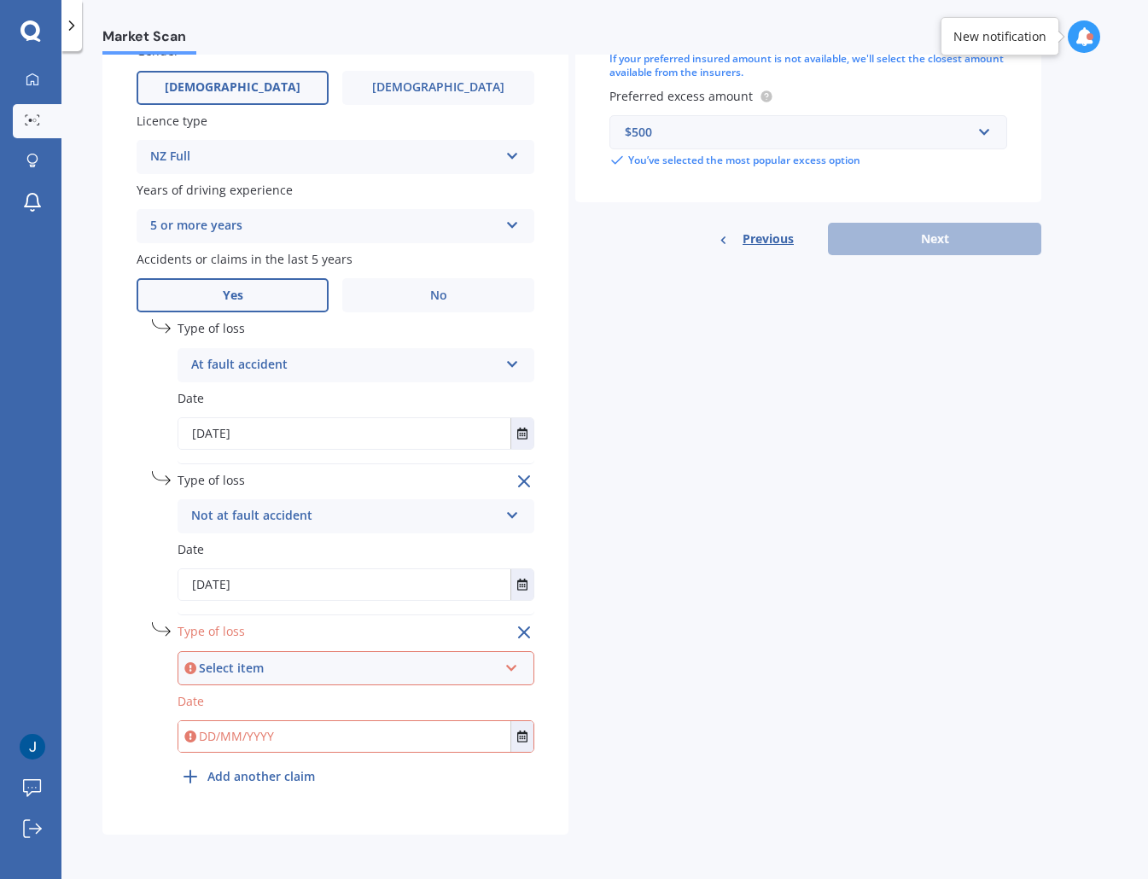
scroll to position [613, 0]
click at [206, 670] on div "Select item" at bounding box center [348, 669] width 299 height 19
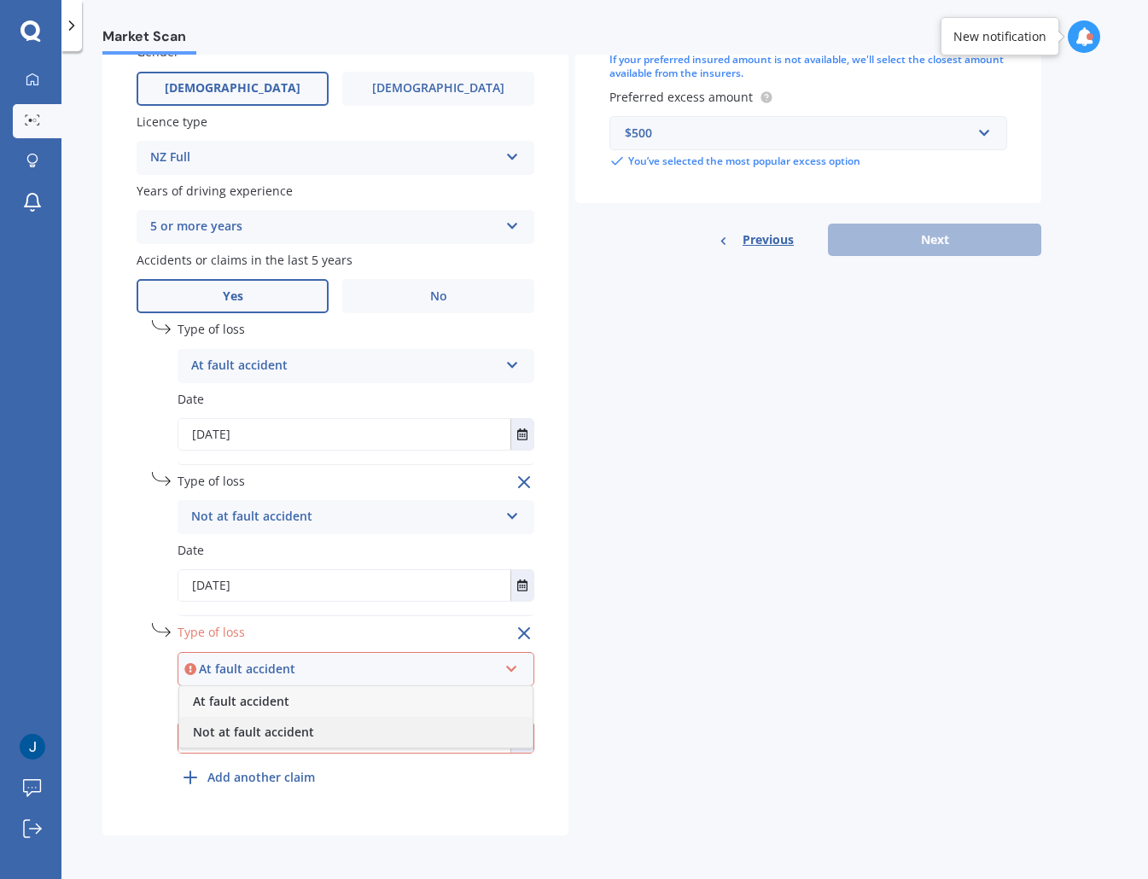
click at [260, 739] on span "Not at fault accident" at bounding box center [253, 732] width 121 height 16
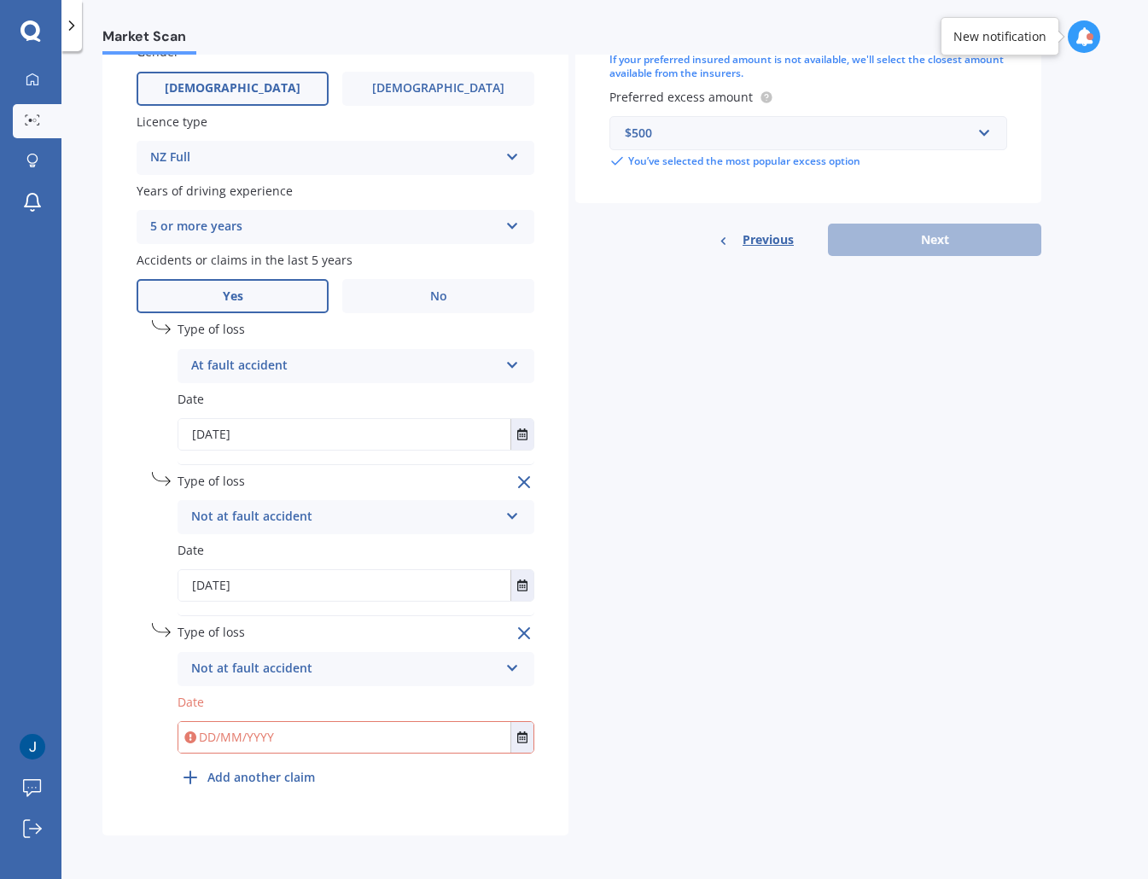
click at [294, 729] on input "text" at bounding box center [344, 737] width 332 height 31
type input "[DATE]"
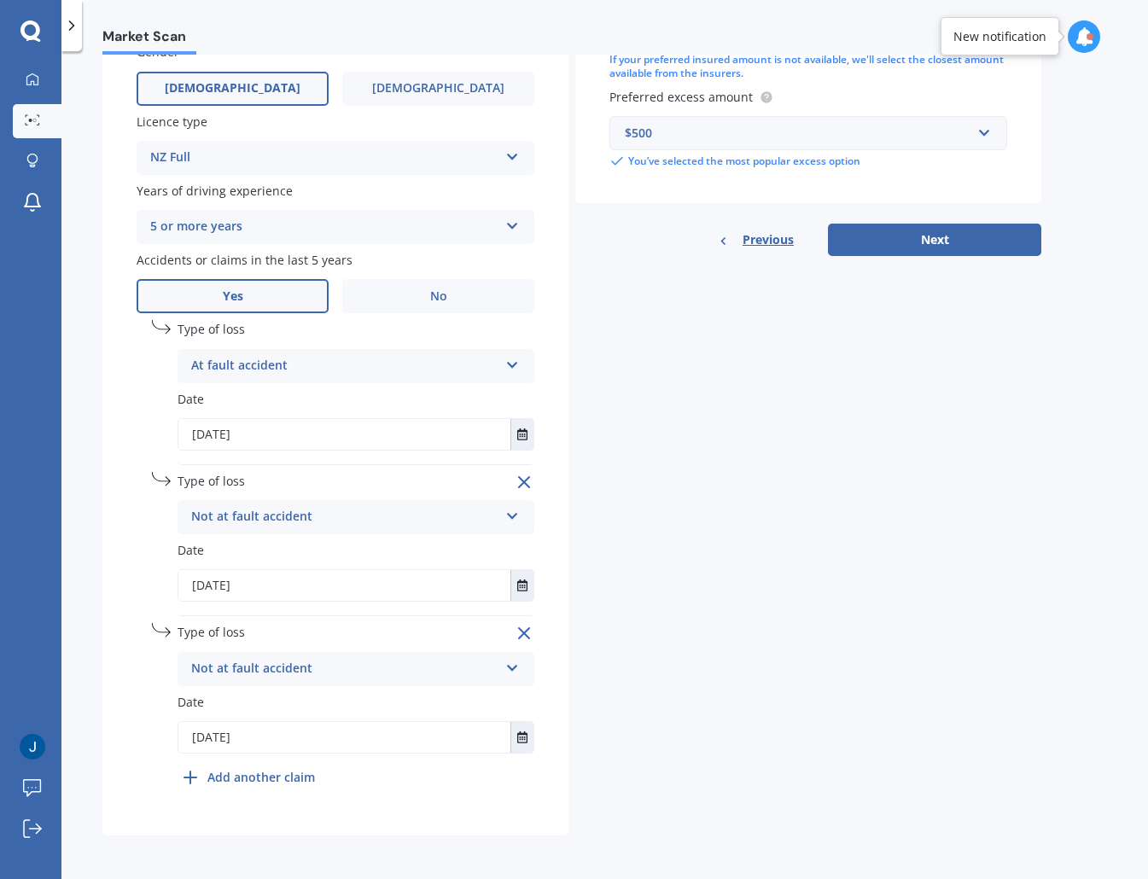
click at [749, 652] on div "Details Plate number Search I don’t have a number plate Year [DATE] Make Select…" at bounding box center [571, 180] width 939 height 1310
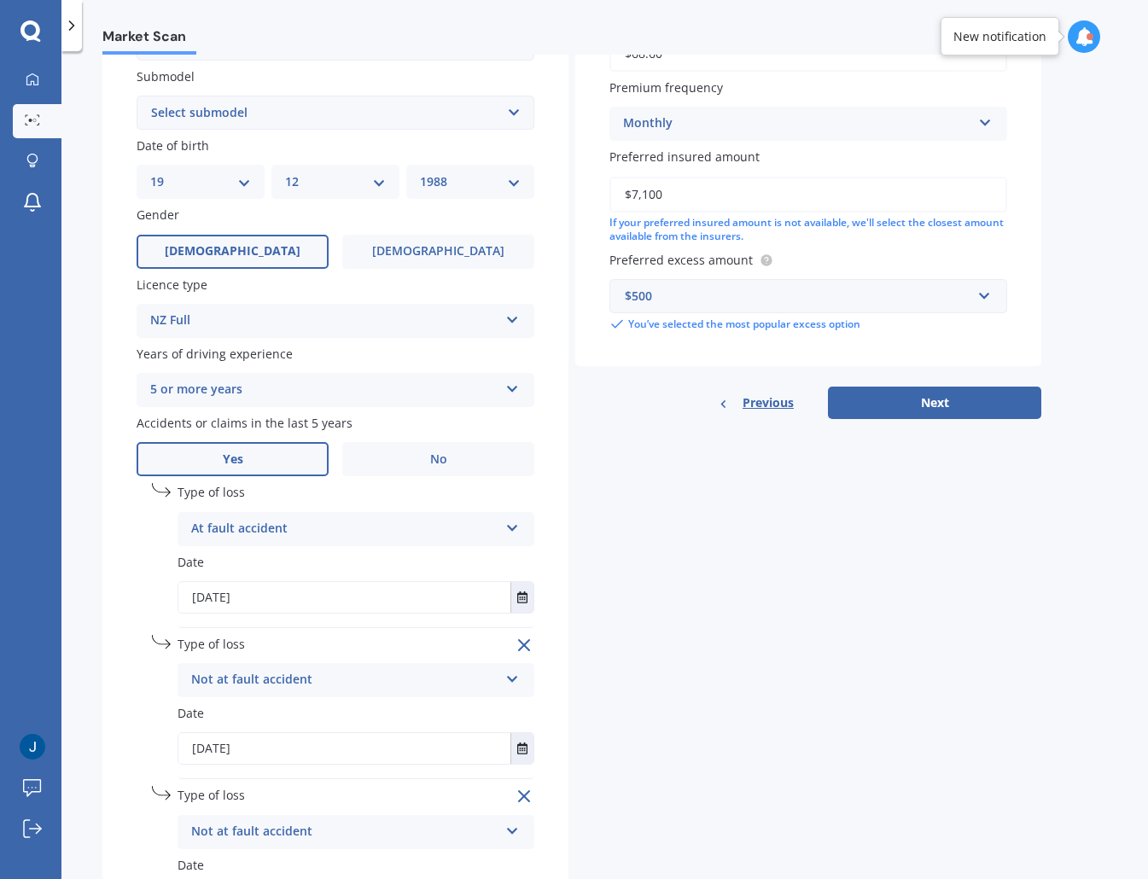
scroll to position [448, 0]
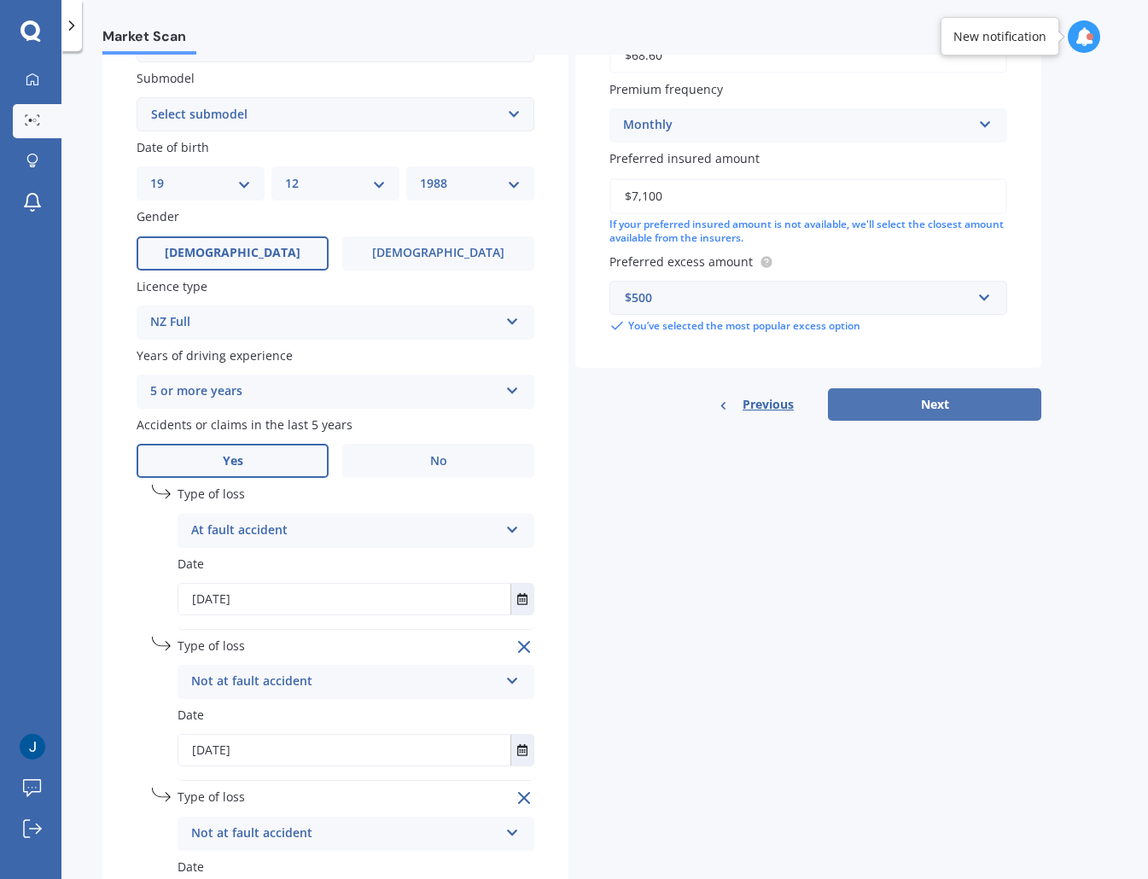
click at [940, 404] on button "Next" at bounding box center [934, 404] width 213 height 32
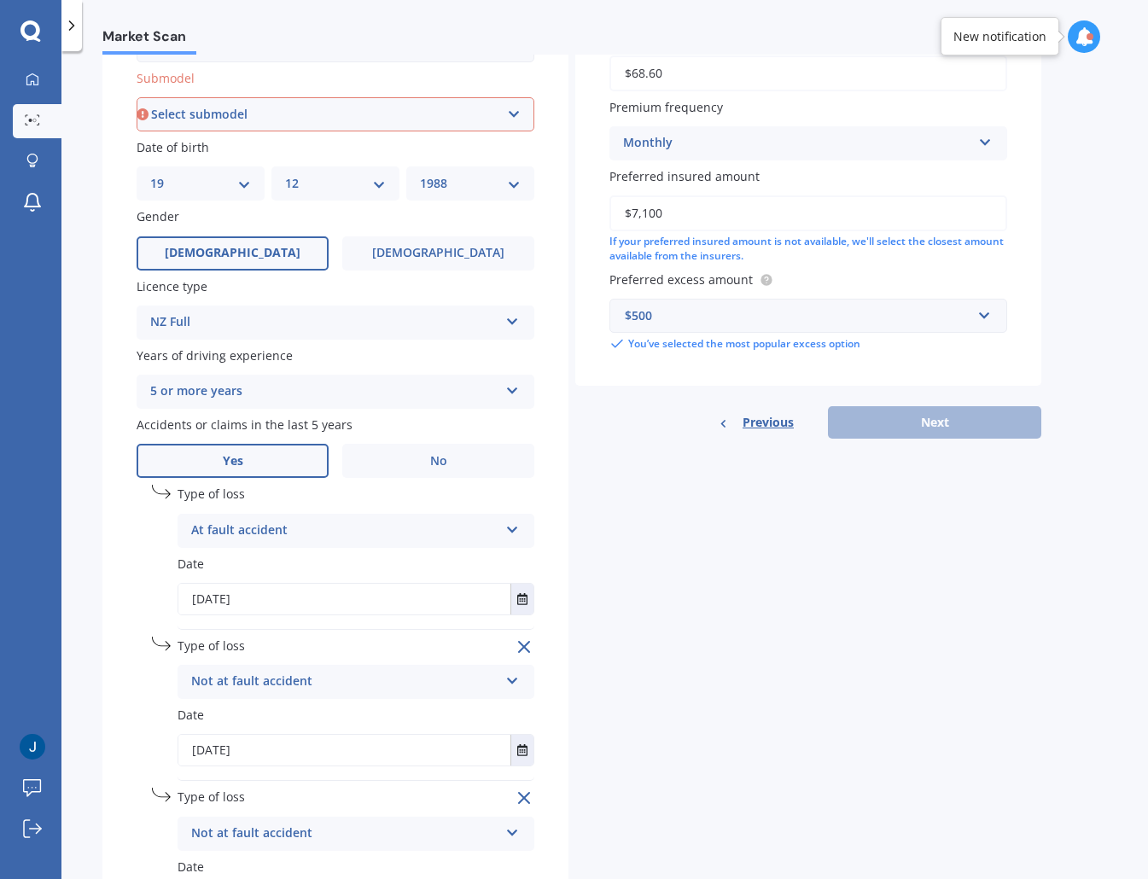
click at [200, 120] on select "Select submodel (all other) 2.2 litre 2.3 litre 2.4 litre L S V6 3.0 litre" at bounding box center [336, 114] width 398 height 34
click at [316, 103] on select "Select submodel (all other) 2.2 litre 2.3 litre 2.4 litre L S V6 3.0 litre" at bounding box center [336, 114] width 398 height 34
select select "2.4 LITRE"
click at [137, 131] on select "Select submodel (all other) 2.2 litre 2.3 litre 2.4 litre L S V6 3.0 litre" at bounding box center [336, 114] width 398 height 34
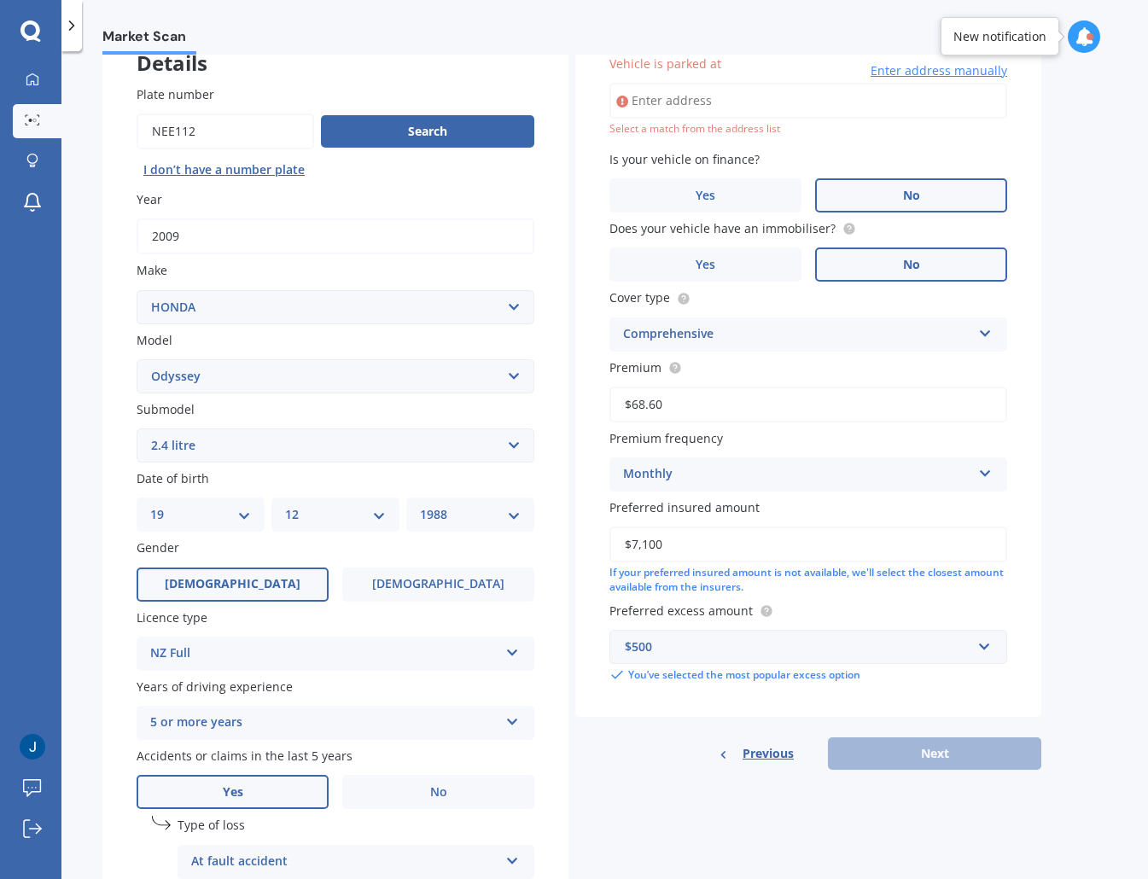
click at [766, 96] on input "Vehicle is parked at" at bounding box center [808, 101] width 398 height 36
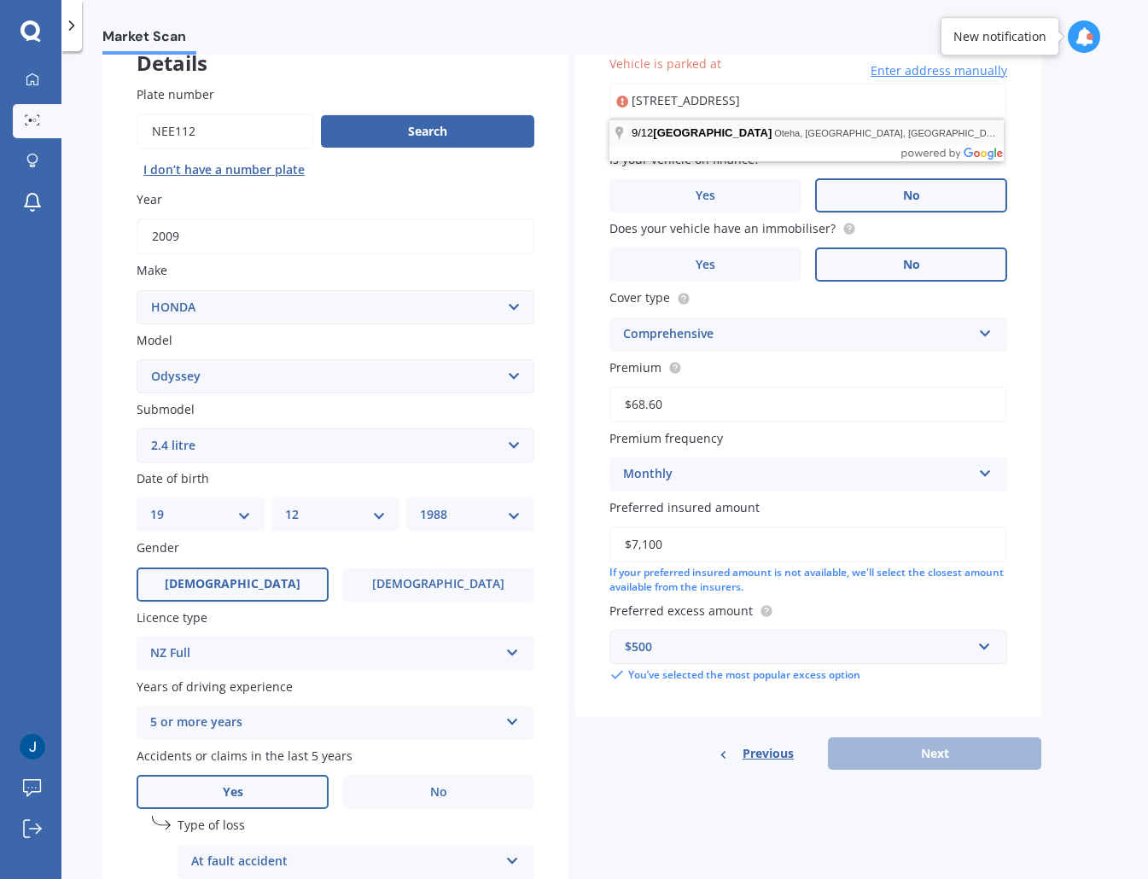
type input "[STREET_ADDRESS]"
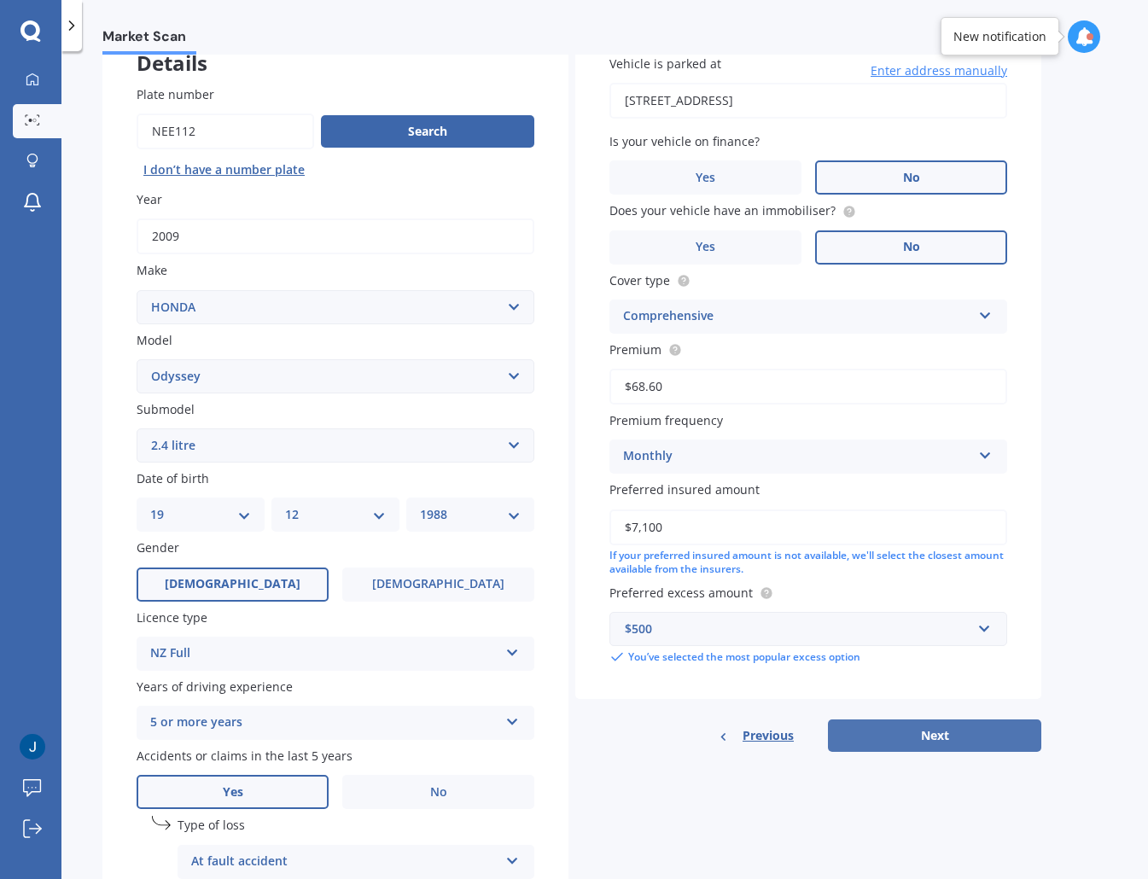
click at [938, 735] on button "Next" at bounding box center [934, 735] width 213 height 32
select select "19"
select select "12"
select select "1988"
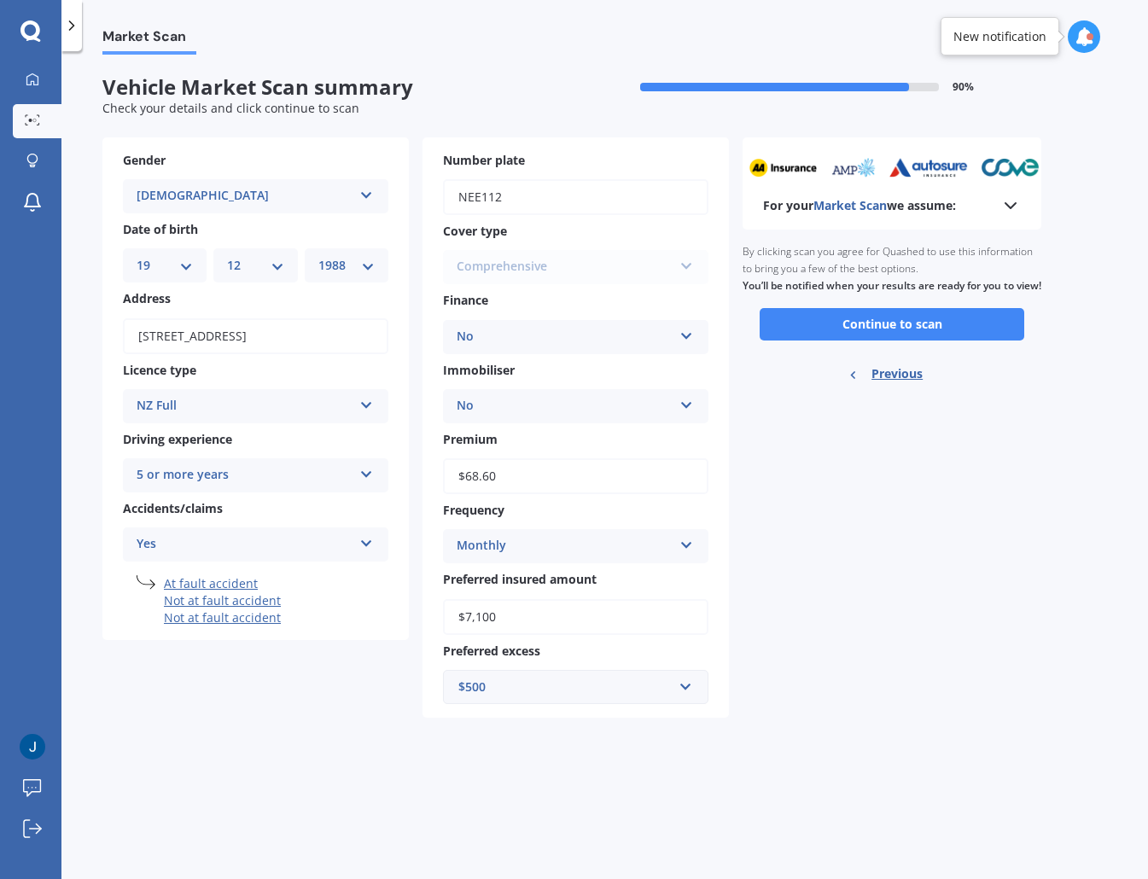
scroll to position [0, 0]
click at [901, 340] on button "Continue to scan" at bounding box center [891, 324] width 264 height 32
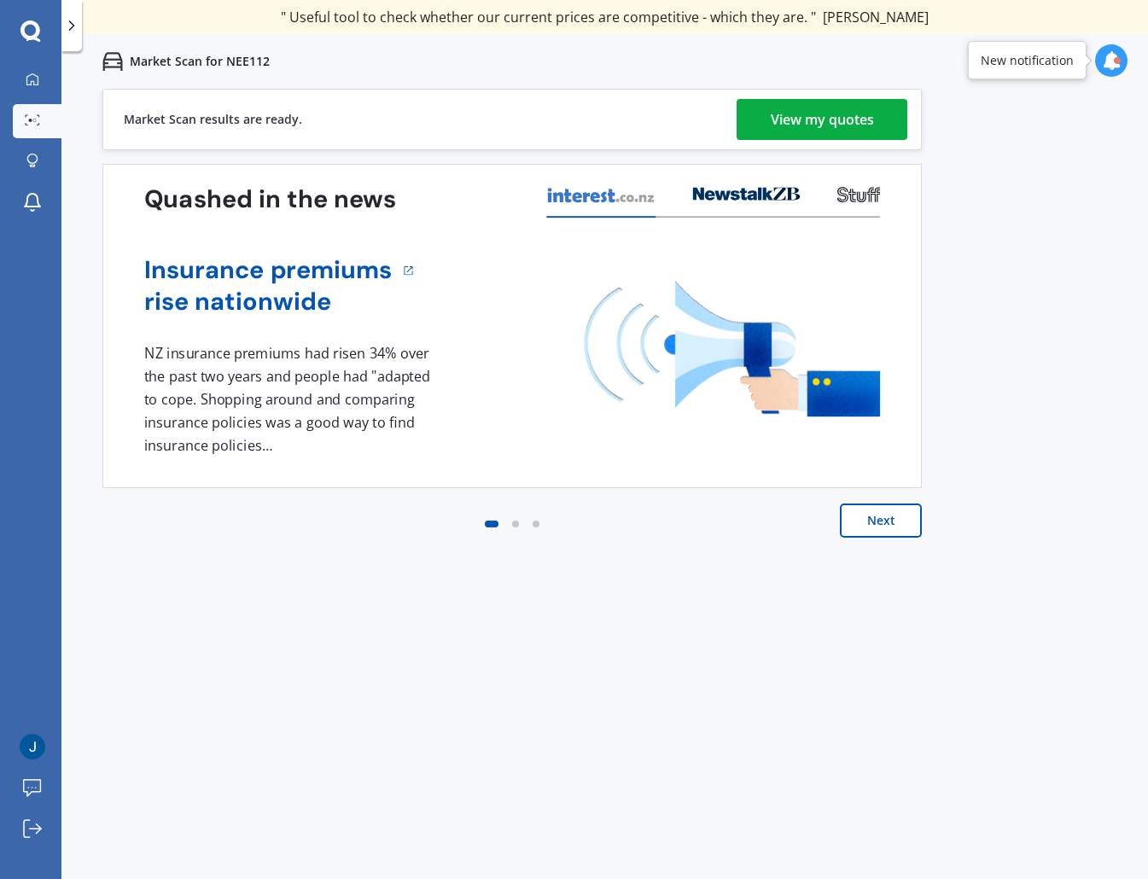
click at [804, 114] on div "View my quotes" at bounding box center [821, 119] width 103 height 41
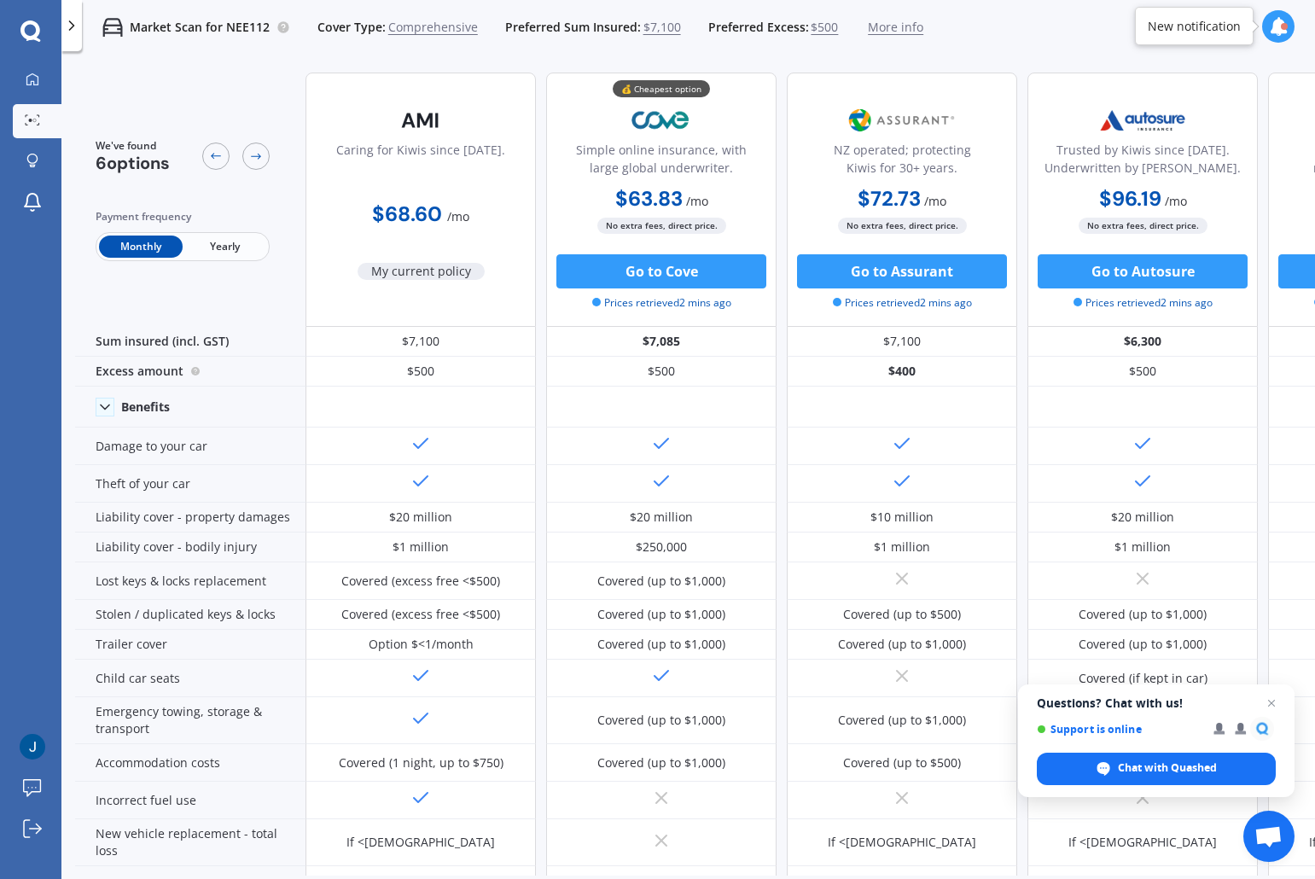
click at [67, 16] on div at bounding box center [71, 25] width 20 height 51
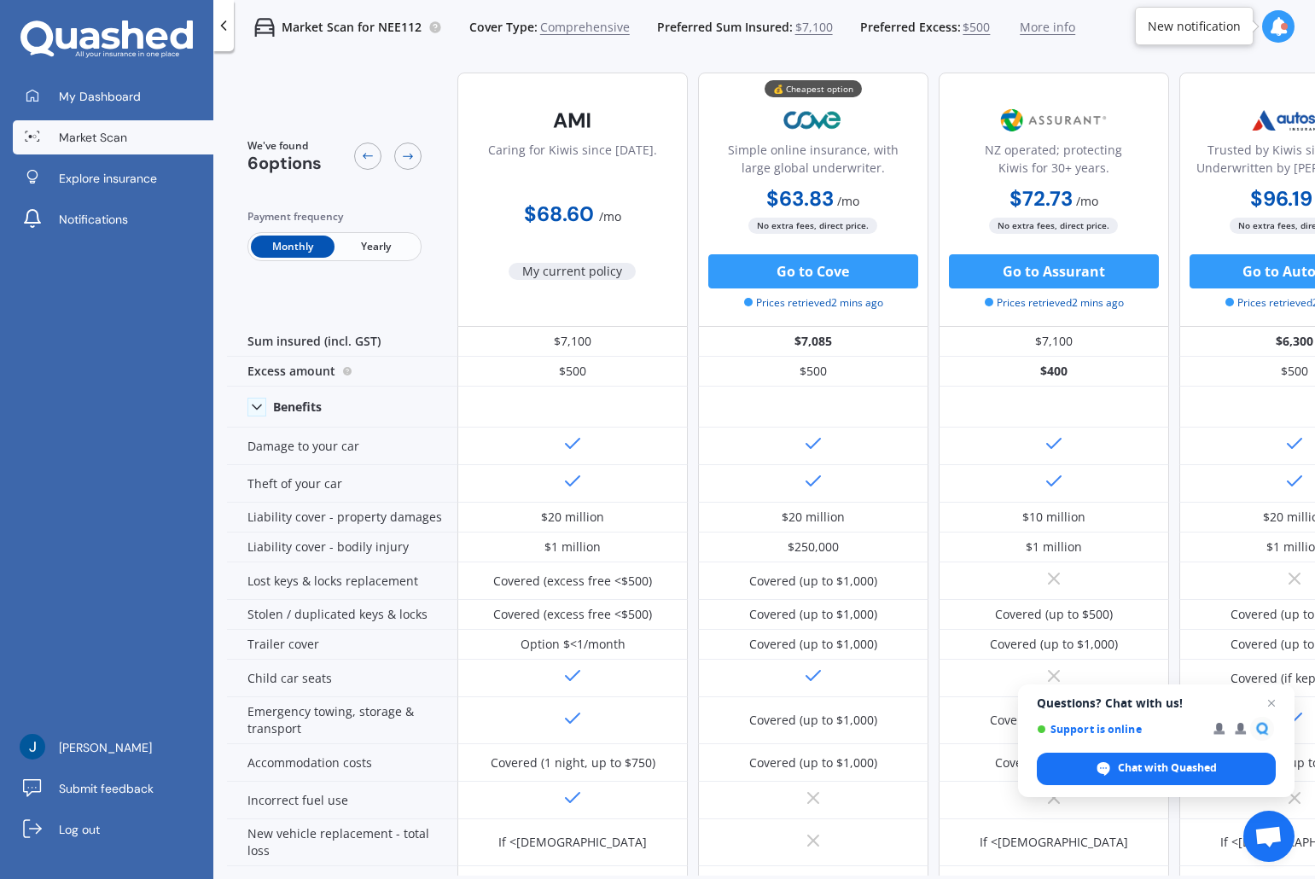
click at [101, 129] on span "Market Scan" at bounding box center [93, 137] width 68 height 17
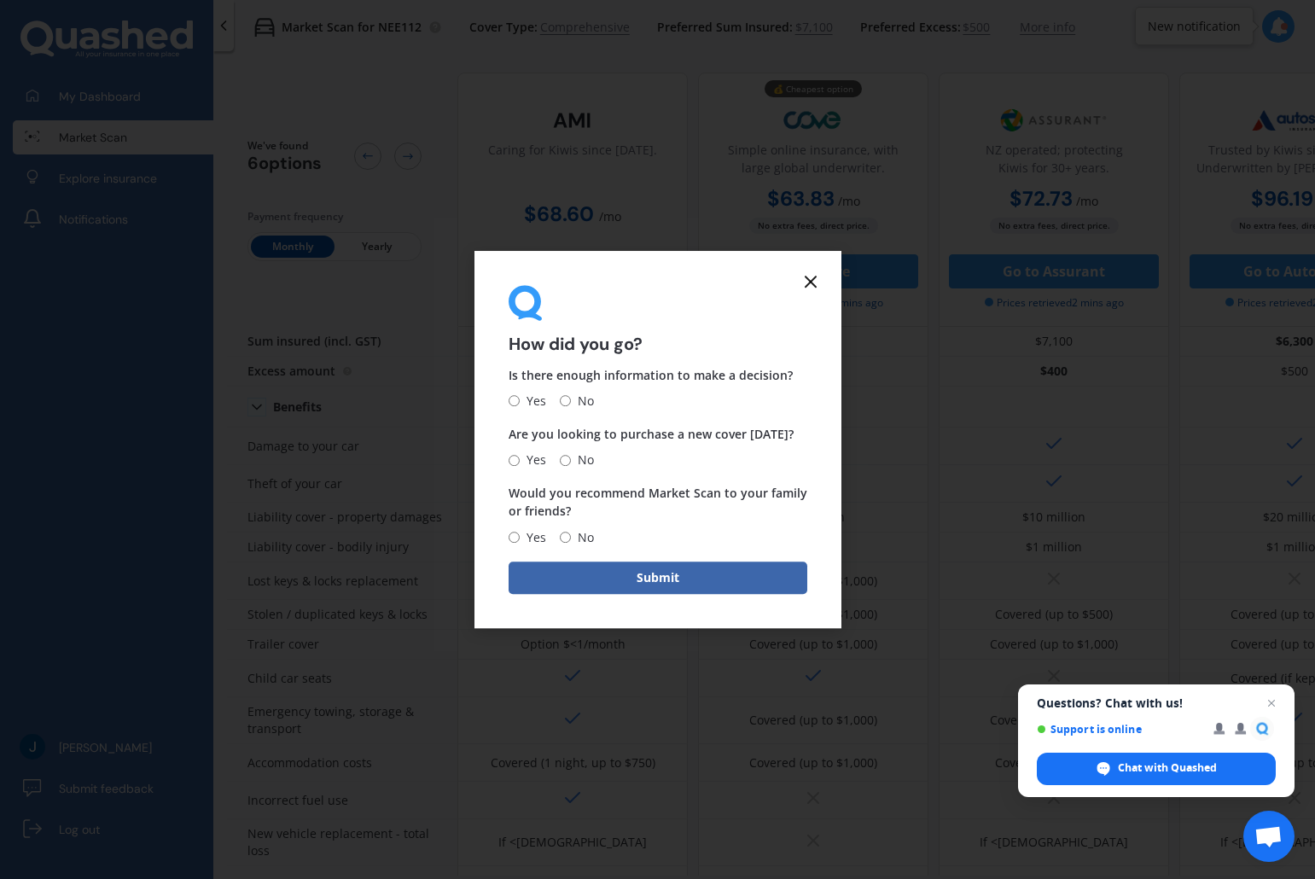
click at [806, 283] on icon at bounding box center [810, 281] width 20 height 20
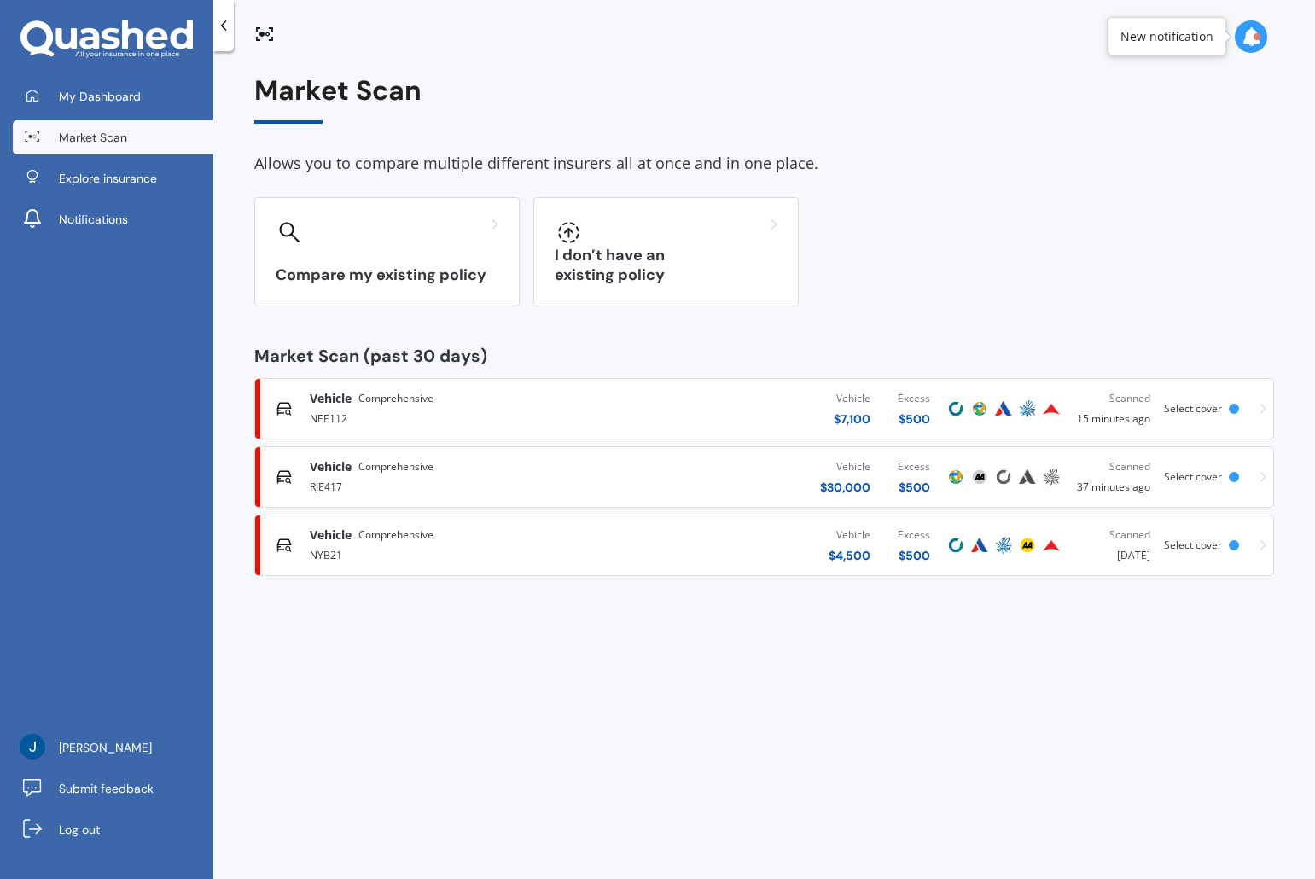
click at [866, 729] on div "Market Scan Allows you to compare multiple different insurers all at once and i…" at bounding box center [763, 469] width 1101 height 828
click at [433, 485] on div "RJE417" at bounding box center [460, 485] width 300 height 20
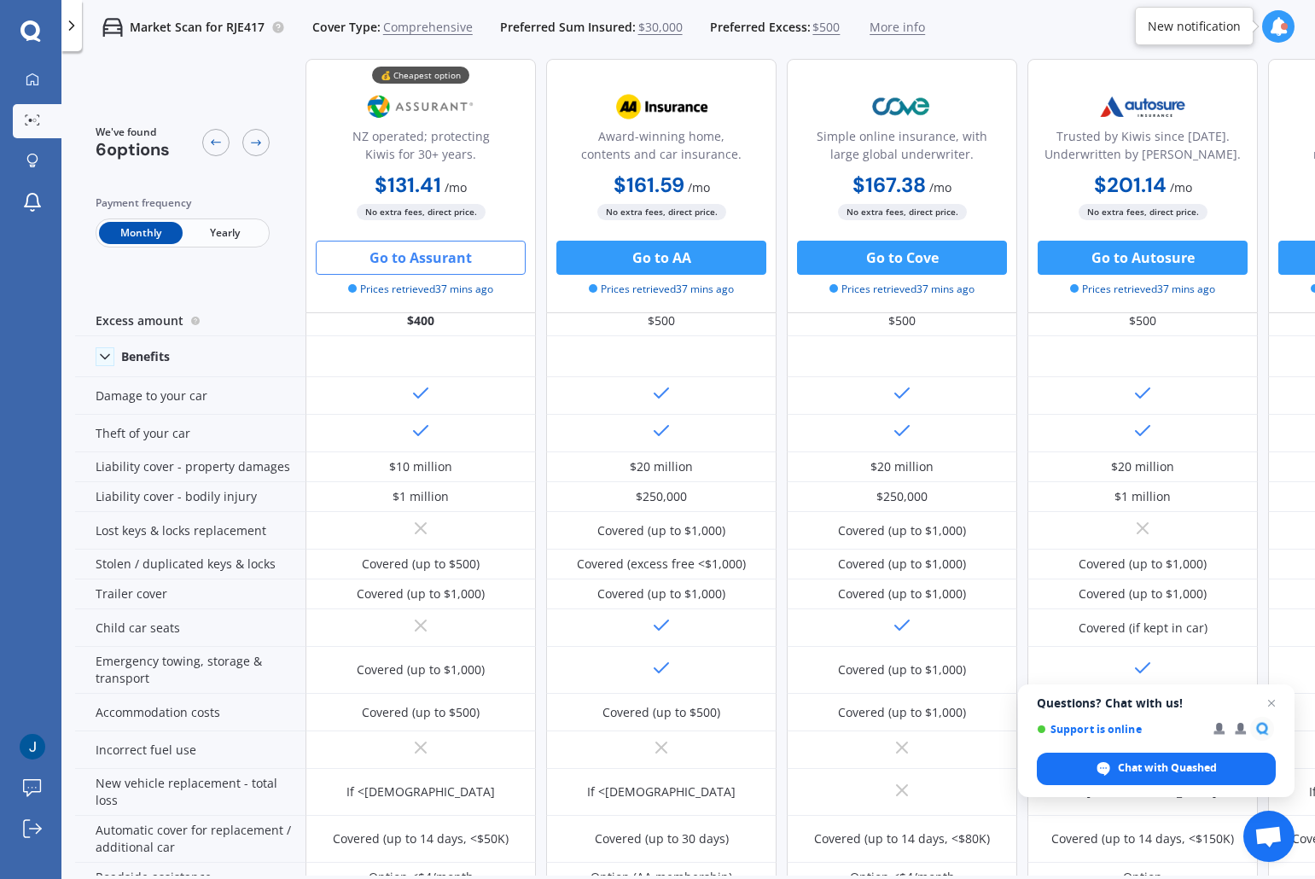
scroll to position [52, 0]
